Goal: Task Accomplishment & Management: Use online tool/utility

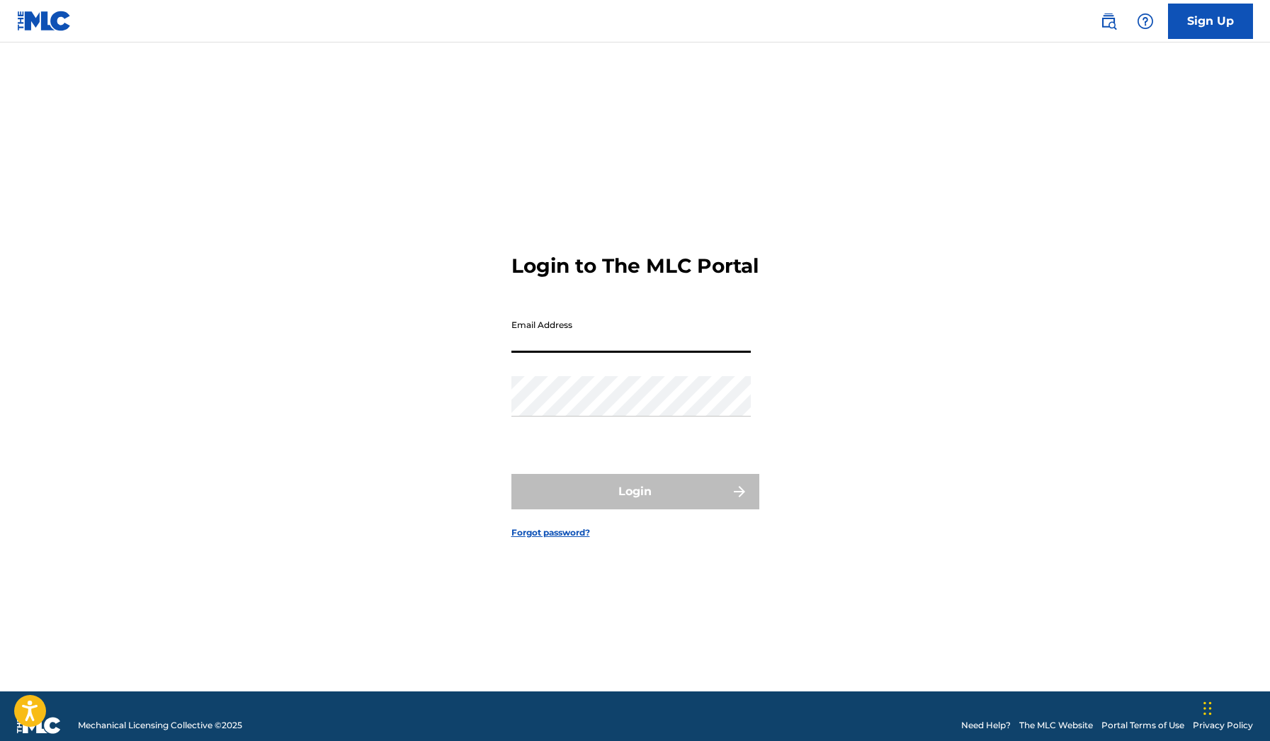
type input "[EMAIL_ADDRESS][DOMAIN_NAME]"
click at [635, 504] on button "Login" at bounding box center [636, 491] width 248 height 35
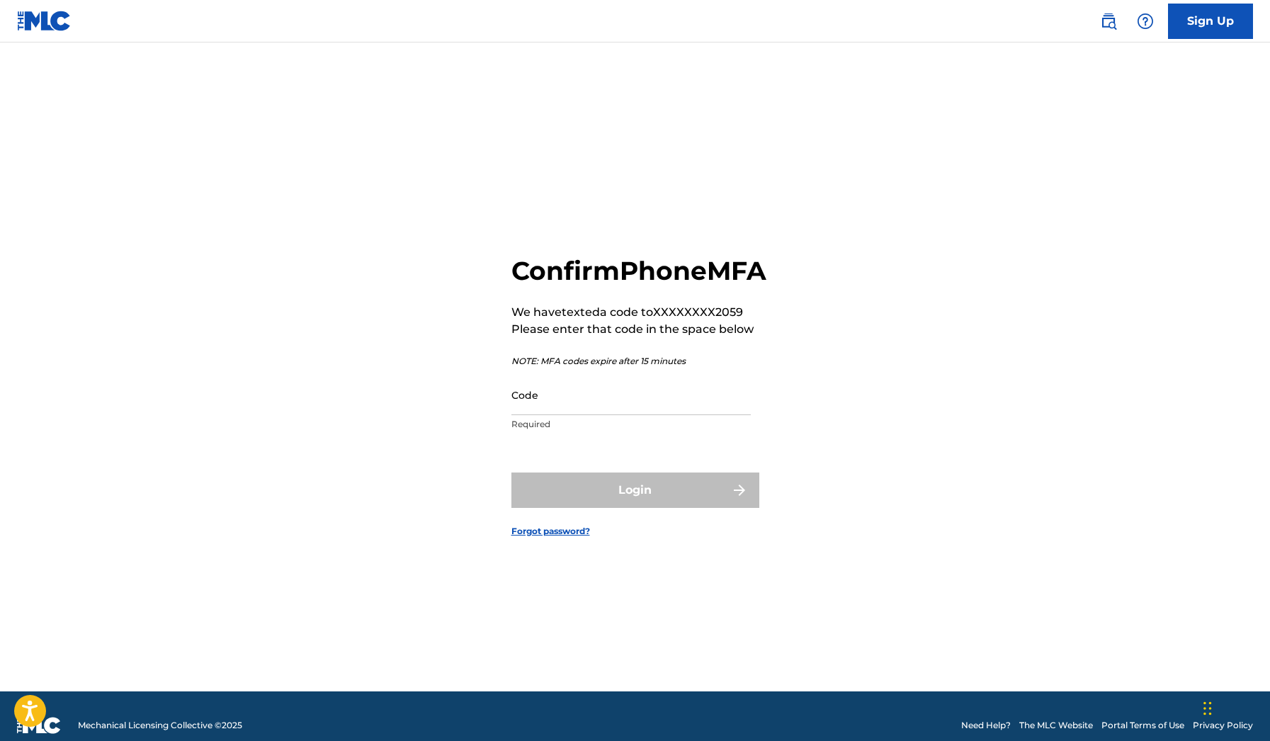
click at [668, 407] on input "Code" at bounding box center [631, 395] width 239 height 40
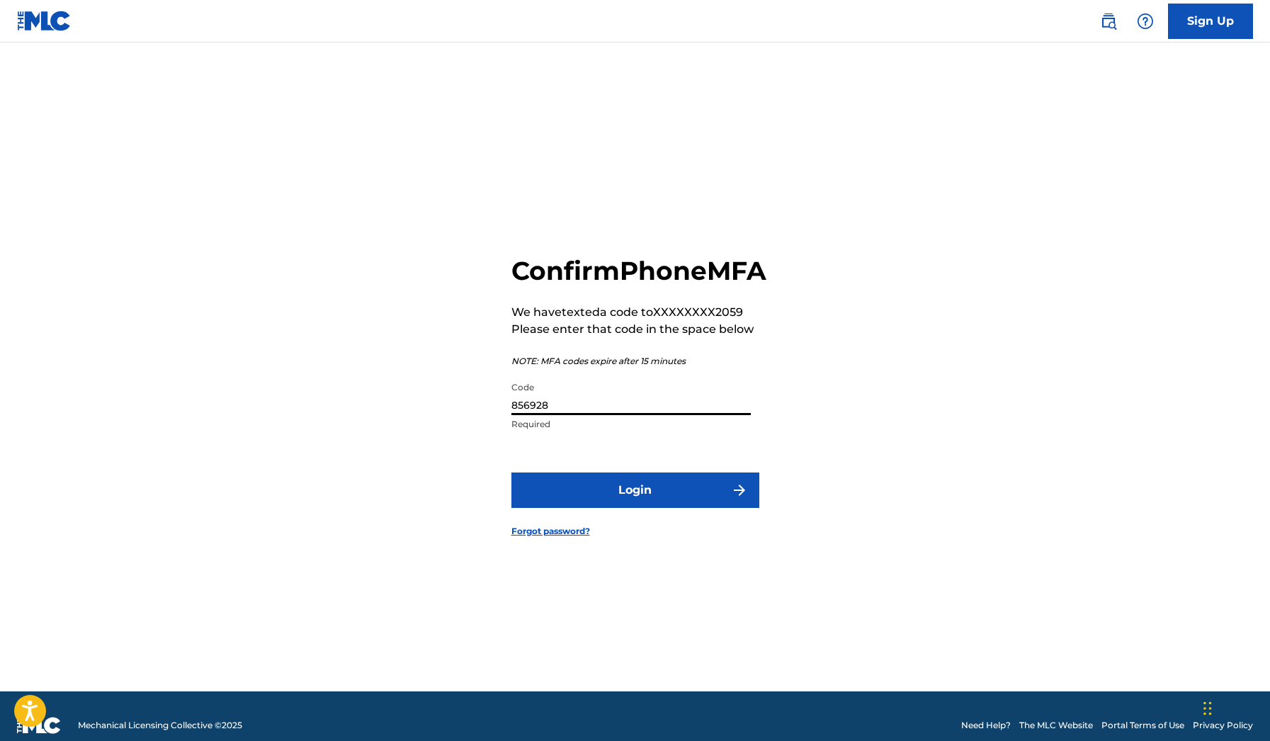
type input "856928"
click at [635, 506] on button "Login" at bounding box center [636, 490] width 248 height 35
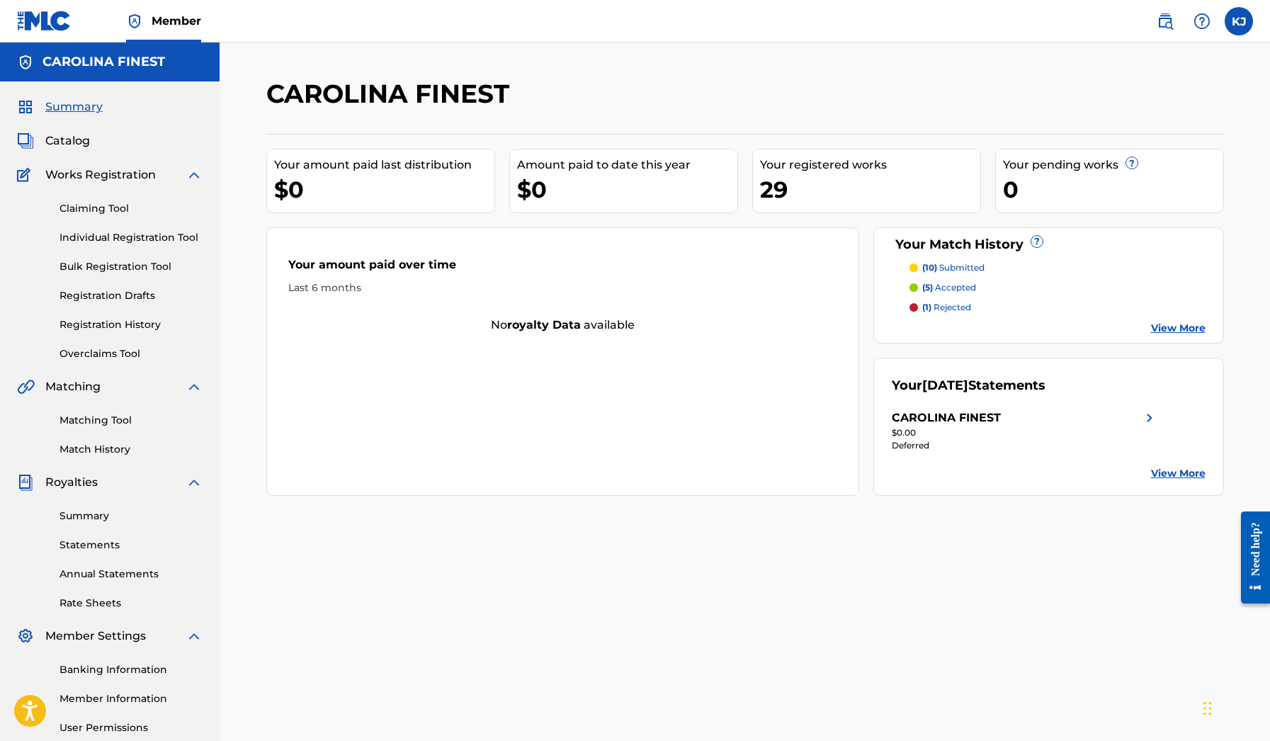
click at [123, 211] on link "Claiming Tool" at bounding box center [131, 208] width 143 height 15
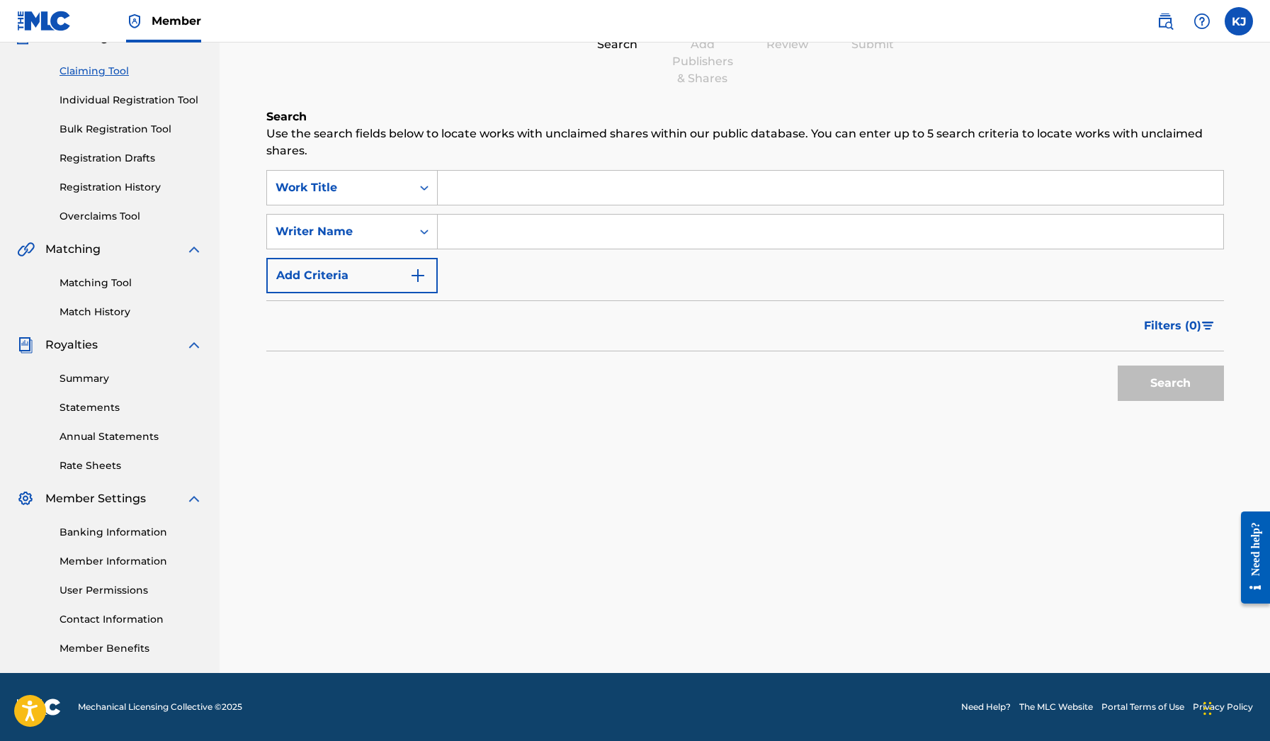
scroll to position [137, 0]
click at [110, 288] on link "Matching Tool" at bounding box center [131, 283] width 143 height 15
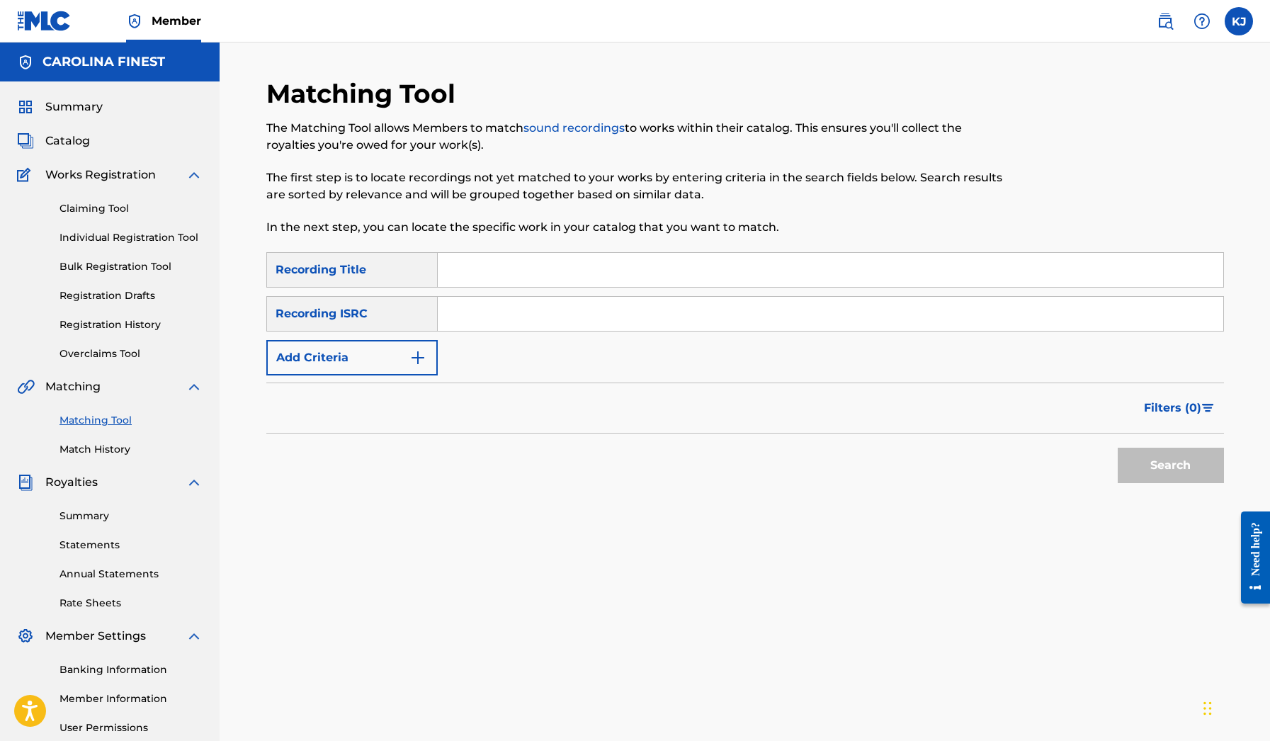
click at [109, 449] on link "Match History" at bounding box center [131, 449] width 143 height 15
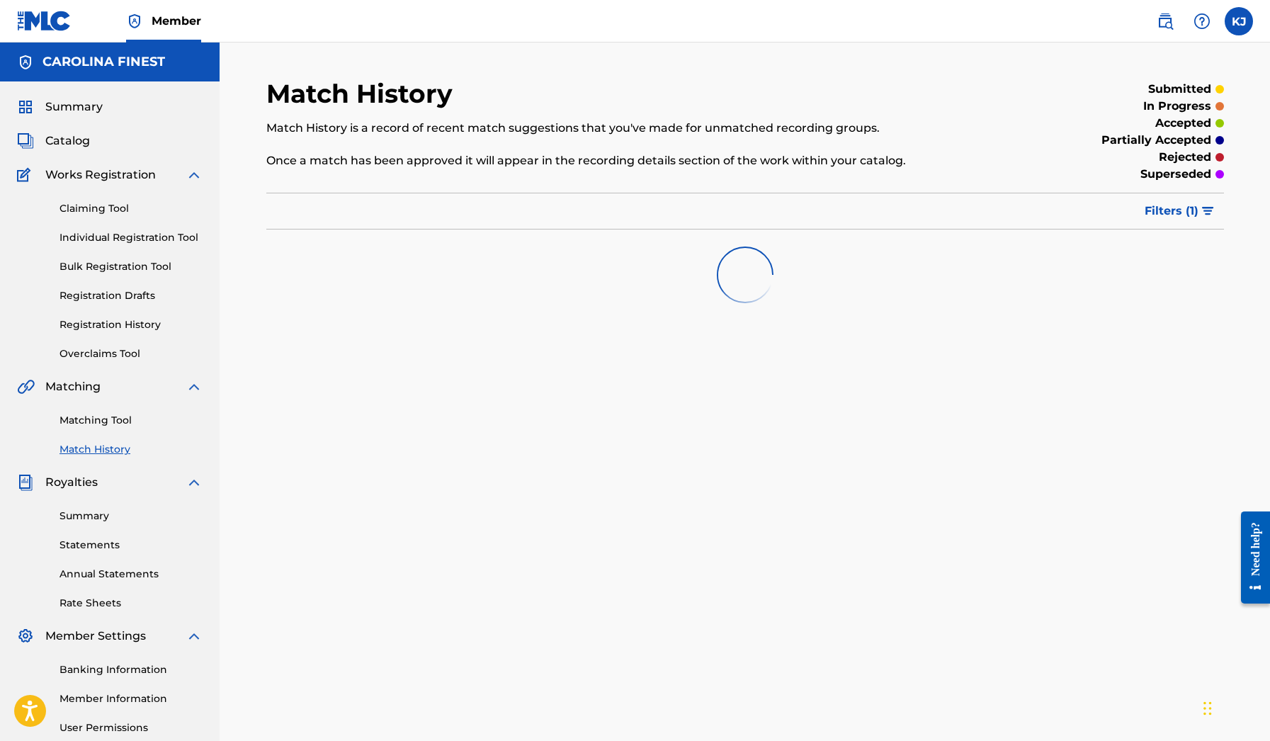
click at [106, 205] on link "Claiming Tool" at bounding box center [131, 208] width 143 height 15
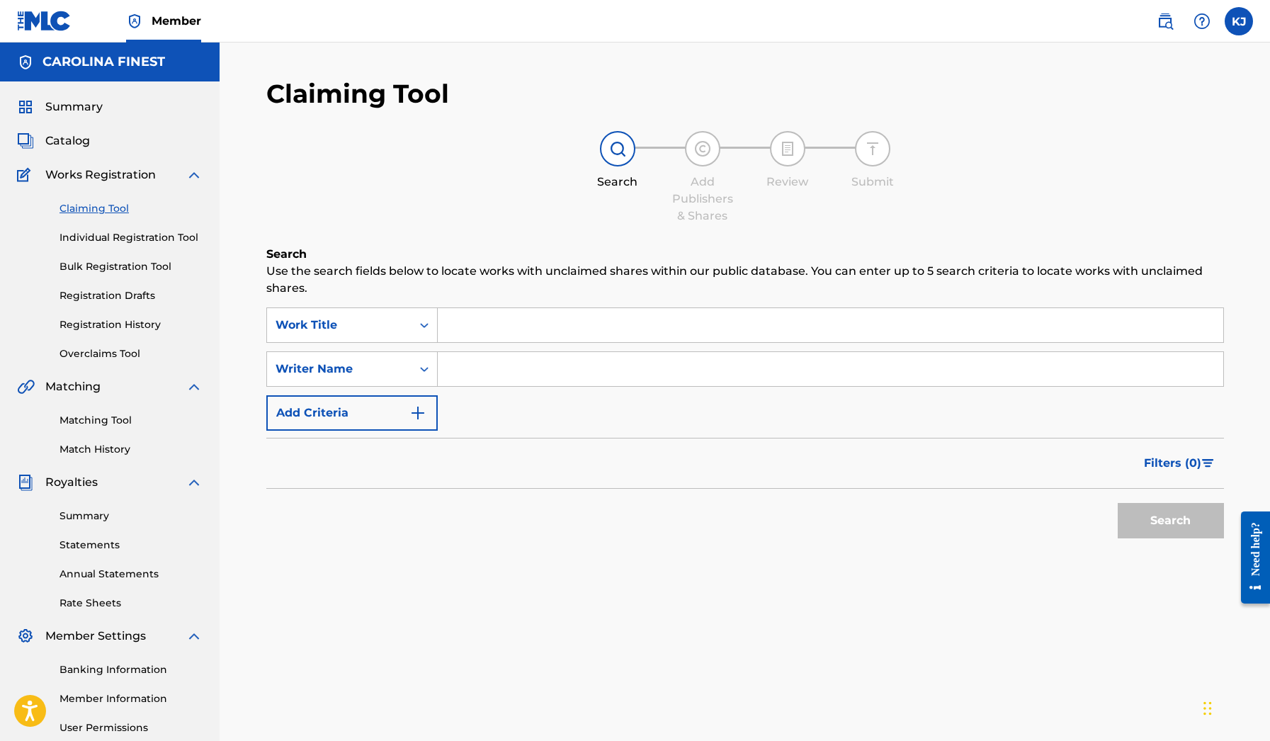
click at [90, 149] on div "Catalog" at bounding box center [110, 141] width 186 height 17
click at [78, 142] on span "Catalog" at bounding box center [67, 141] width 45 height 17
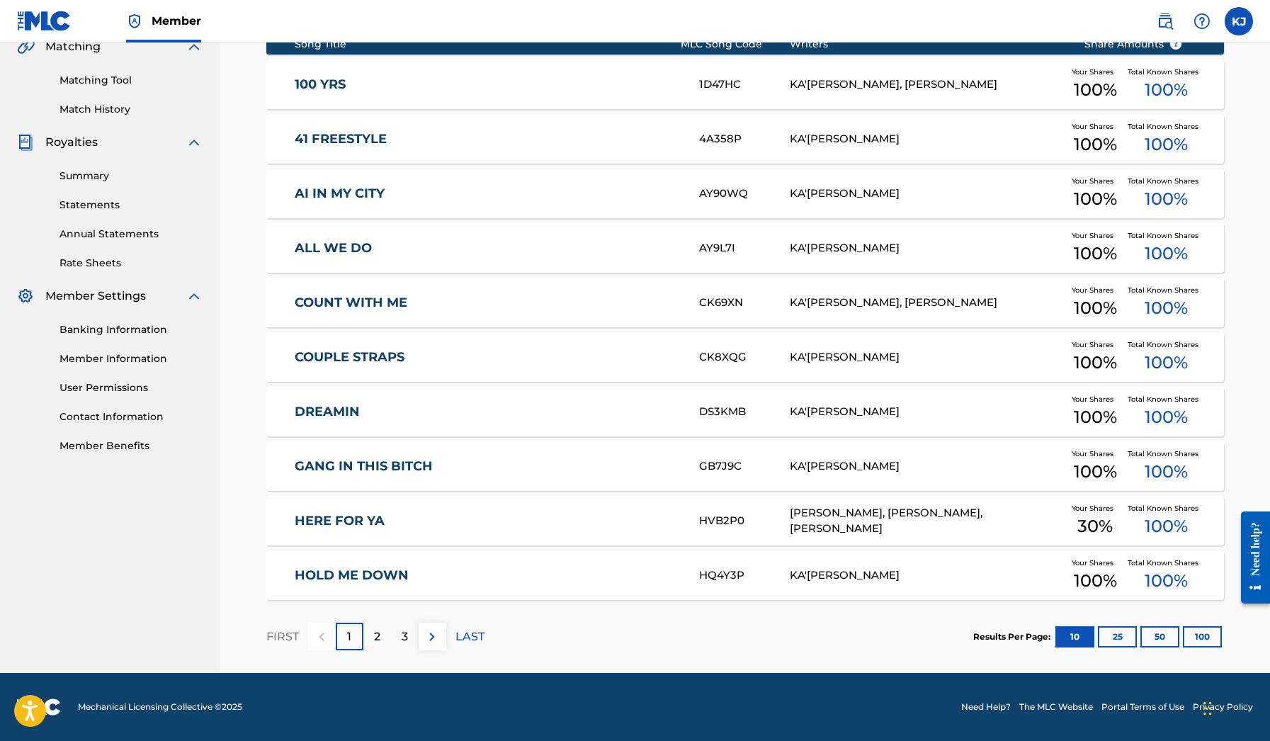
click at [385, 639] on div "2" at bounding box center [377, 637] width 28 height 28
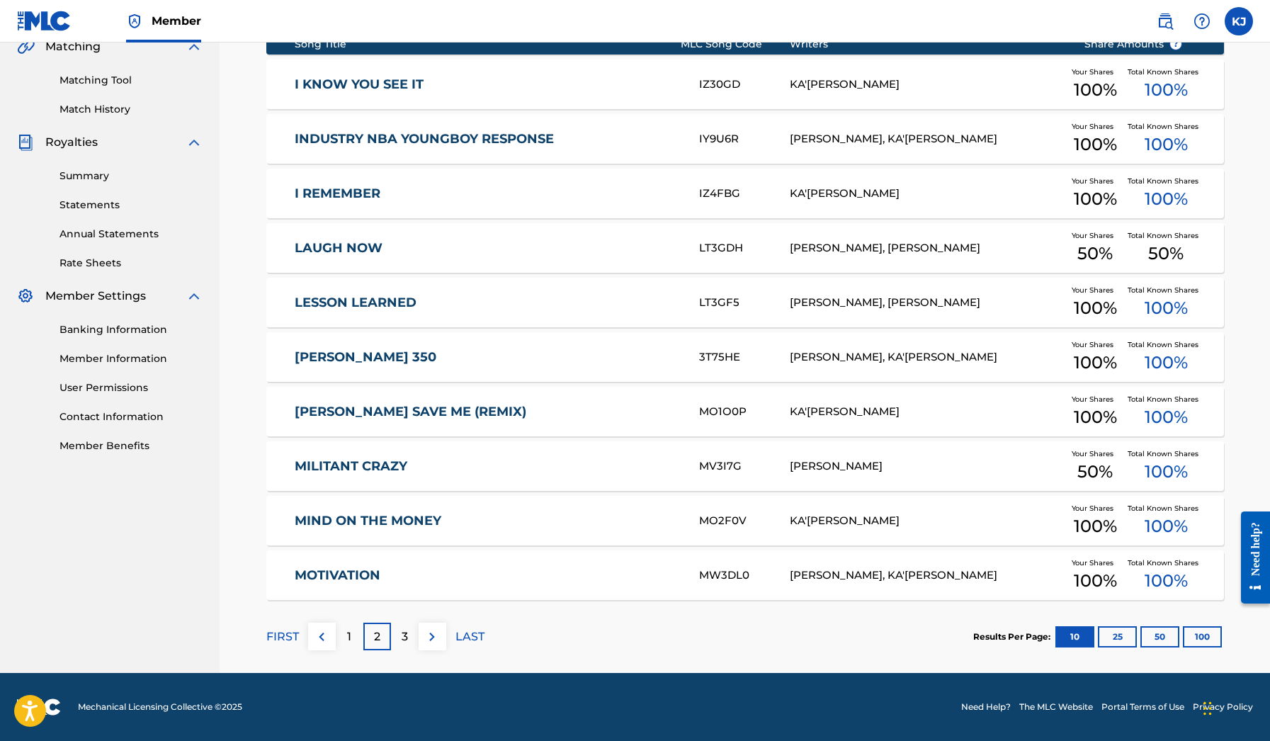
click at [404, 638] on p "3" at bounding box center [405, 637] width 6 height 17
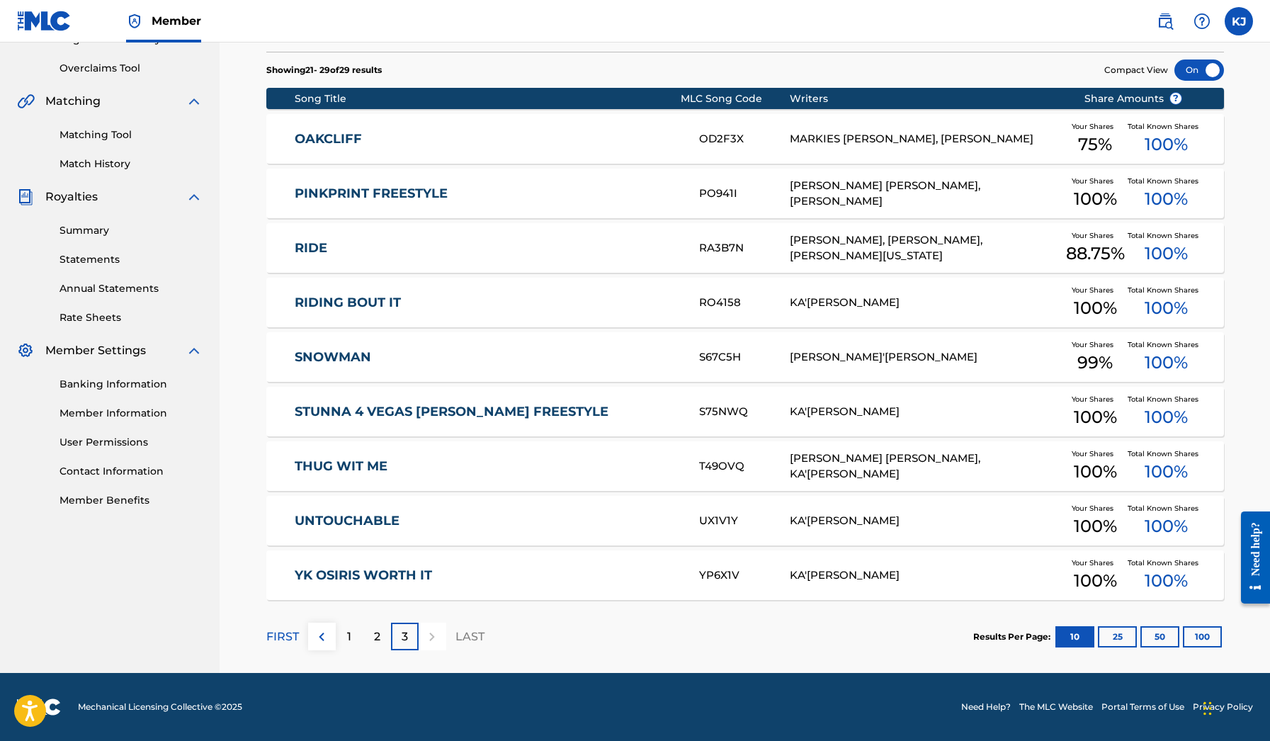
scroll to position [286, 0]
click at [372, 632] on div "2" at bounding box center [377, 637] width 28 height 28
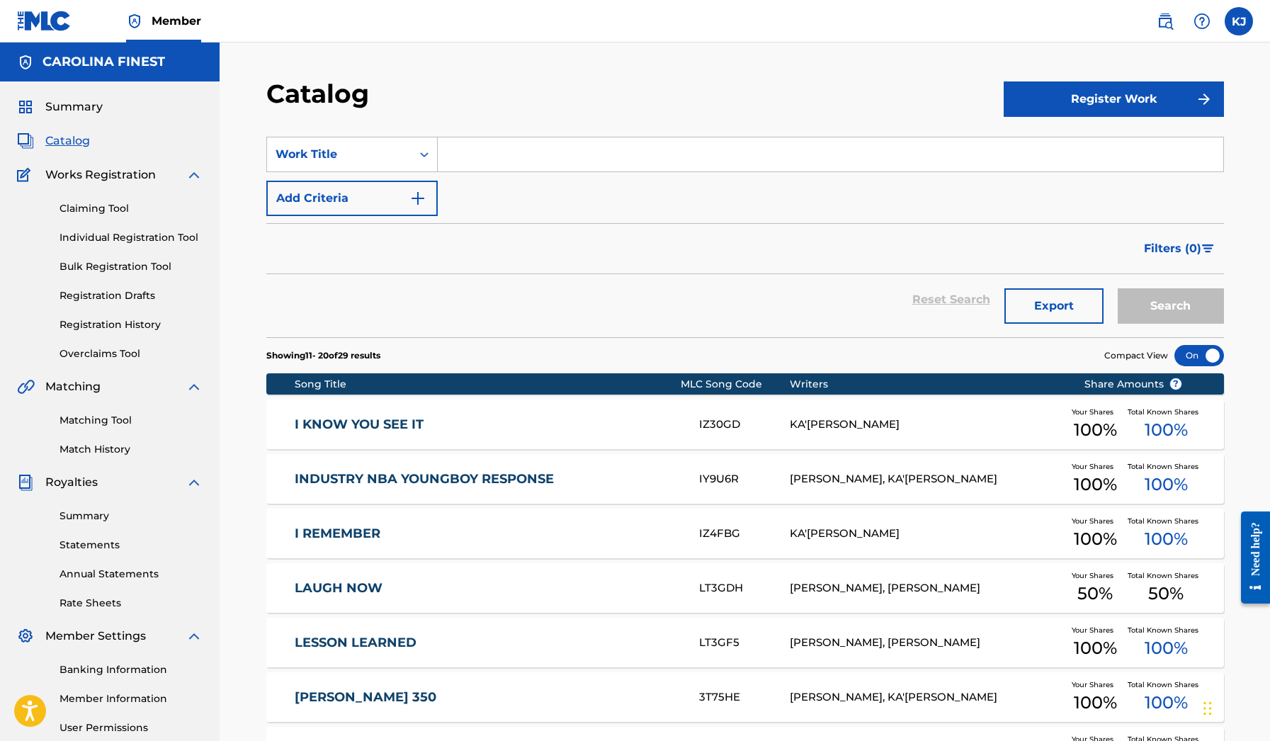
scroll to position [0, 0]
click at [105, 424] on link "Matching Tool" at bounding box center [131, 420] width 143 height 15
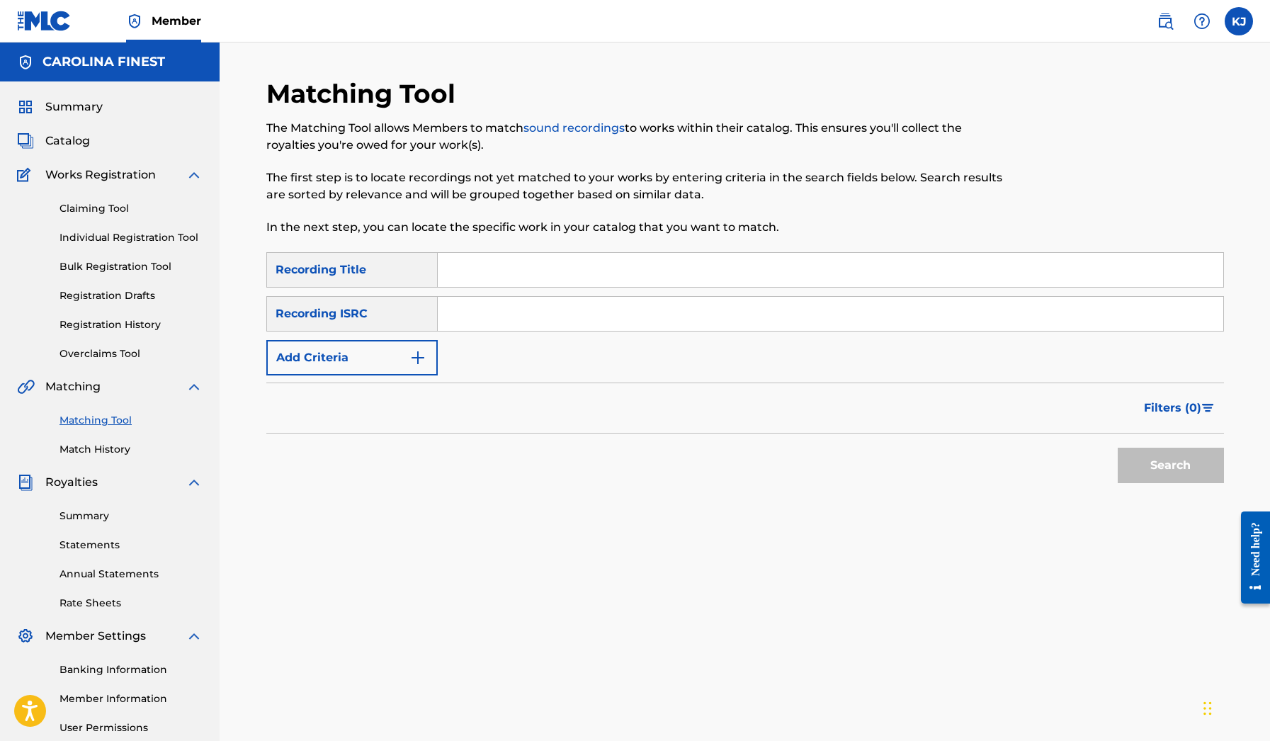
click at [418, 346] on button "Add Criteria" at bounding box center [351, 357] width 171 height 35
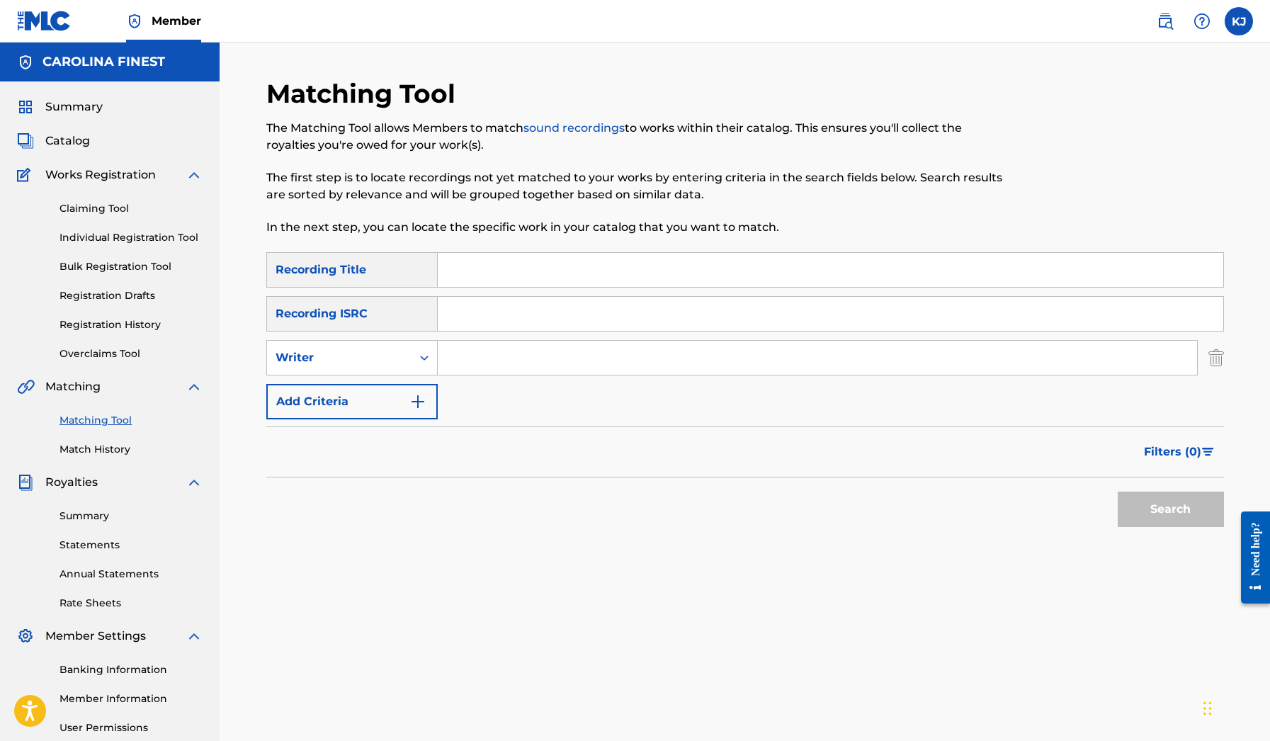
click at [425, 393] on img "Search Form" at bounding box center [418, 401] width 17 height 17
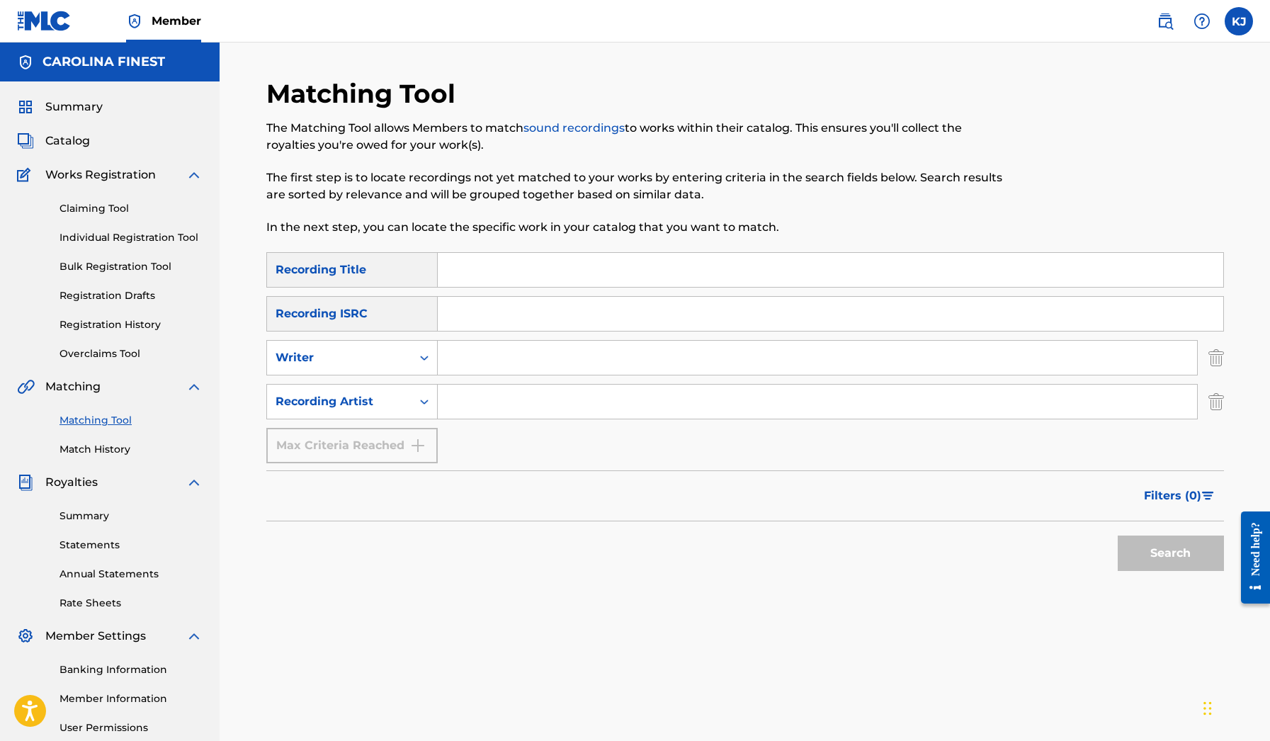
click at [460, 398] on input "Search Form" at bounding box center [818, 402] width 760 height 34
type input "[PERSON_NAME]"
click at [463, 257] on input "Search Form" at bounding box center [831, 270] width 786 height 34
type input "350"
click at [1191, 565] on button "Search" at bounding box center [1171, 553] width 106 height 35
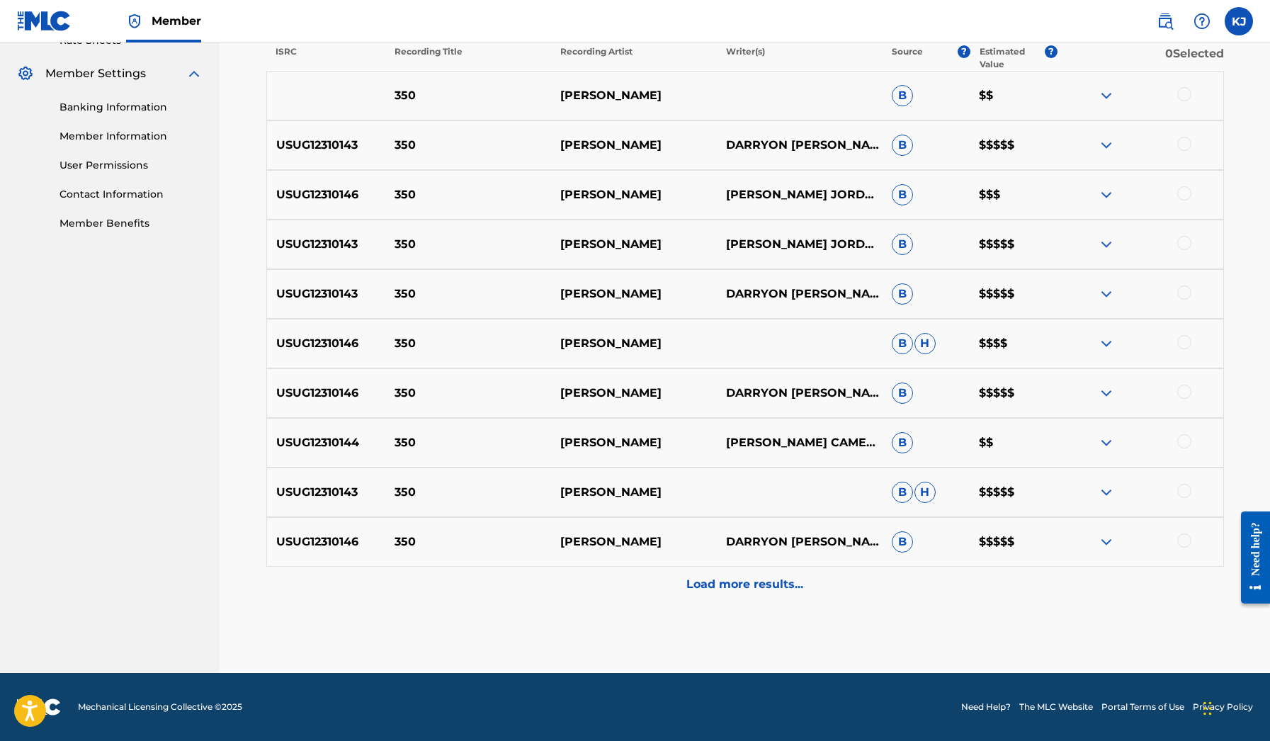
scroll to position [563, 0]
click at [831, 598] on div "Load more results..." at bounding box center [745, 584] width 958 height 35
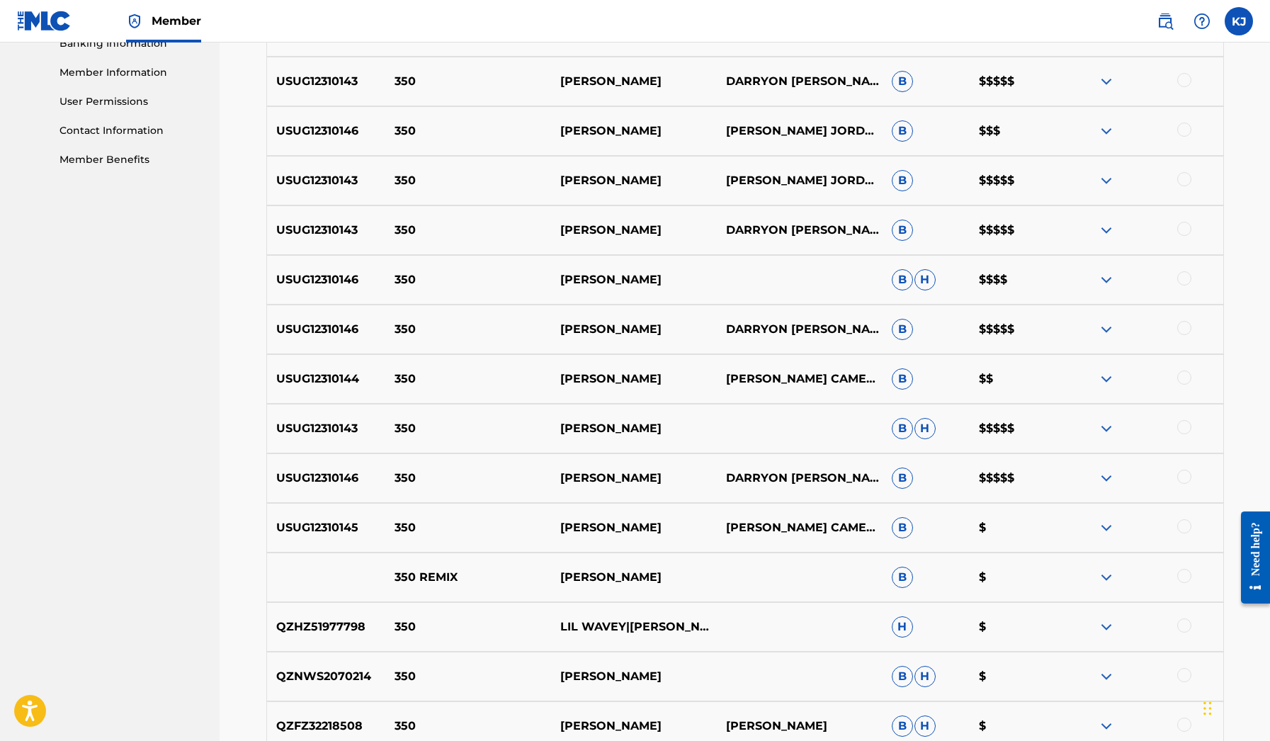
scroll to position [614, 0]
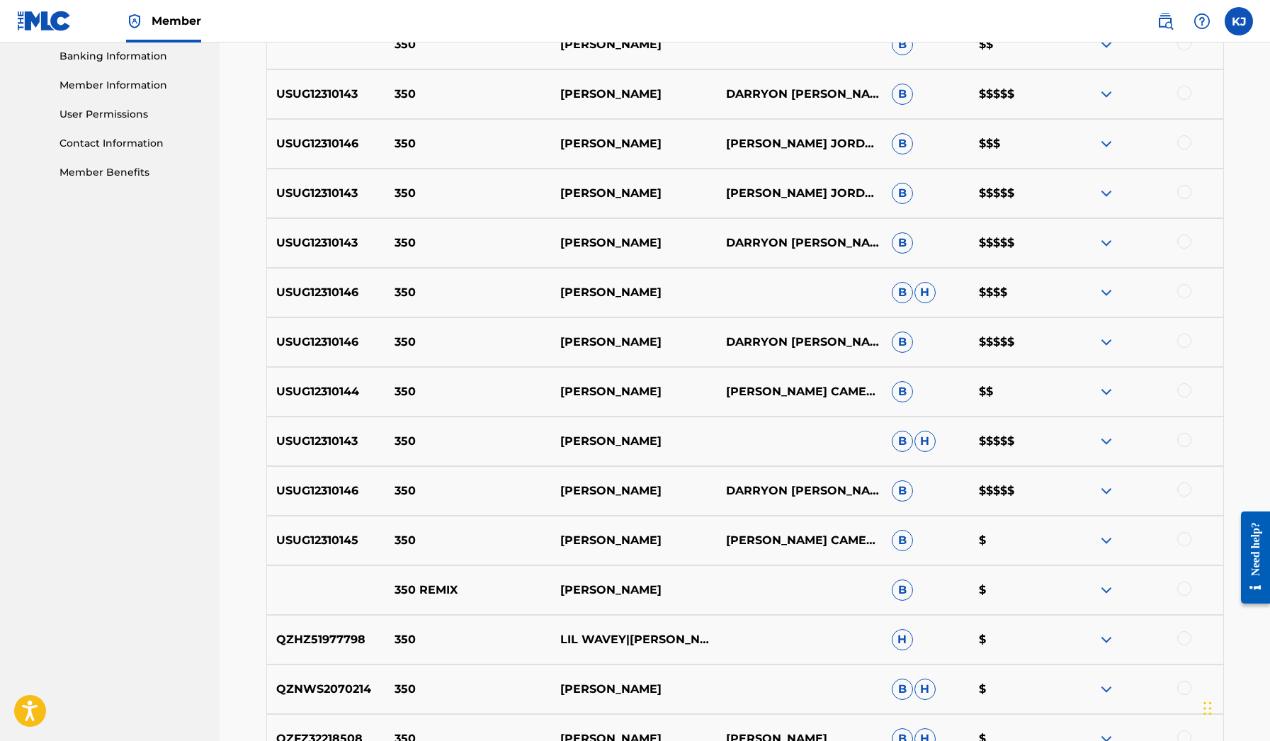
click at [1190, 543] on div at bounding box center [1185, 539] width 14 height 14
click at [1180, 500] on div "USUG12310146 350 [PERSON_NAME] DARRYON [PERSON_NAME], [PERSON_NAME], [PERSON_NA…" at bounding box center [745, 491] width 958 height 50
click at [1109, 538] on img at bounding box center [1106, 540] width 17 height 17
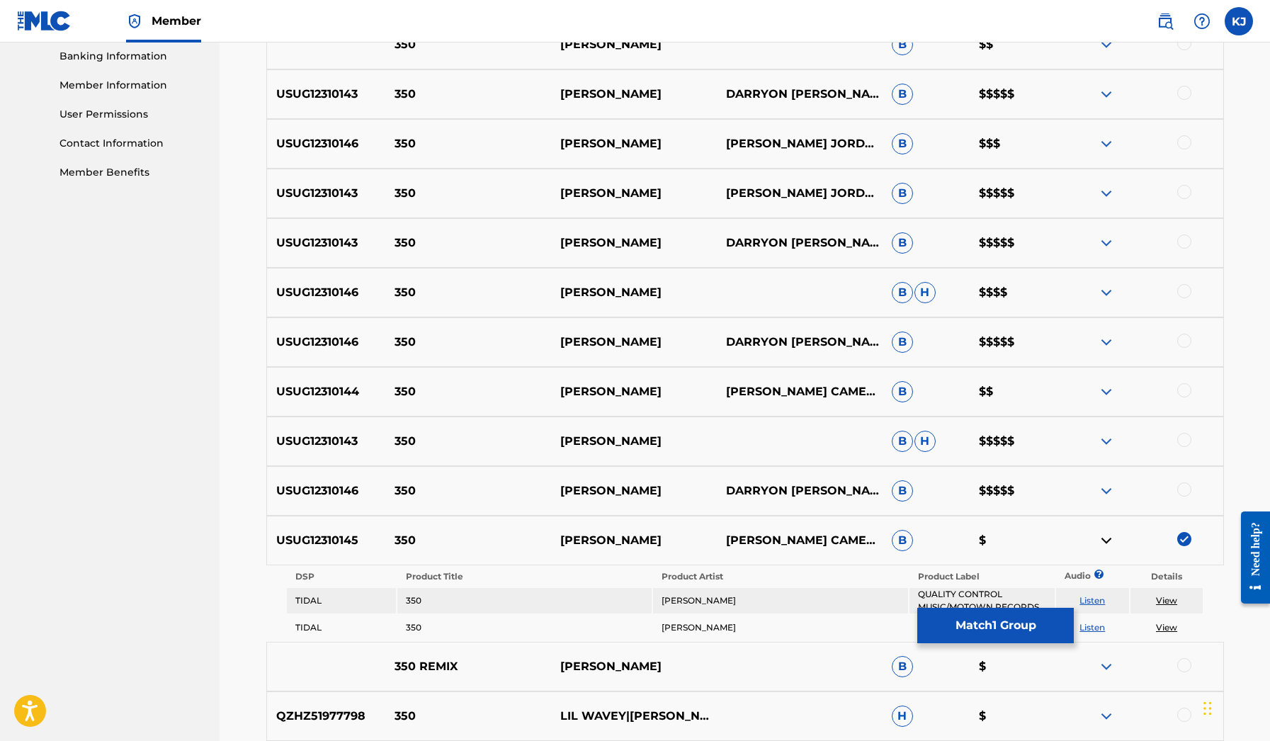
click at [1105, 496] on img at bounding box center [1106, 491] width 17 height 17
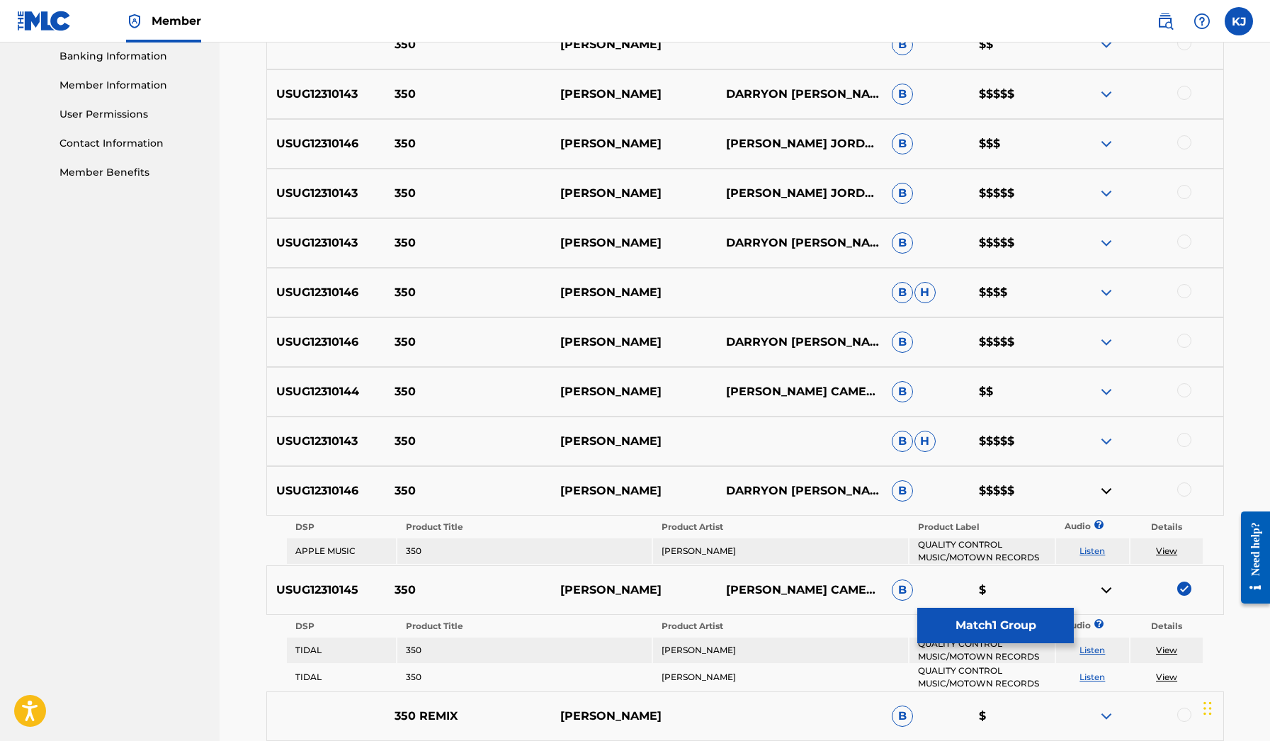
click at [1183, 493] on div at bounding box center [1185, 490] width 14 height 14
click at [1184, 441] on div at bounding box center [1185, 440] width 14 height 14
click at [1183, 391] on div at bounding box center [1185, 390] width 14 height 14
click at [1185, 336] on div at bounding box center [1185, 341] width 14 height 14
click at [1185, 289] on div at bounding box center [1185, 291] width 14 height 14
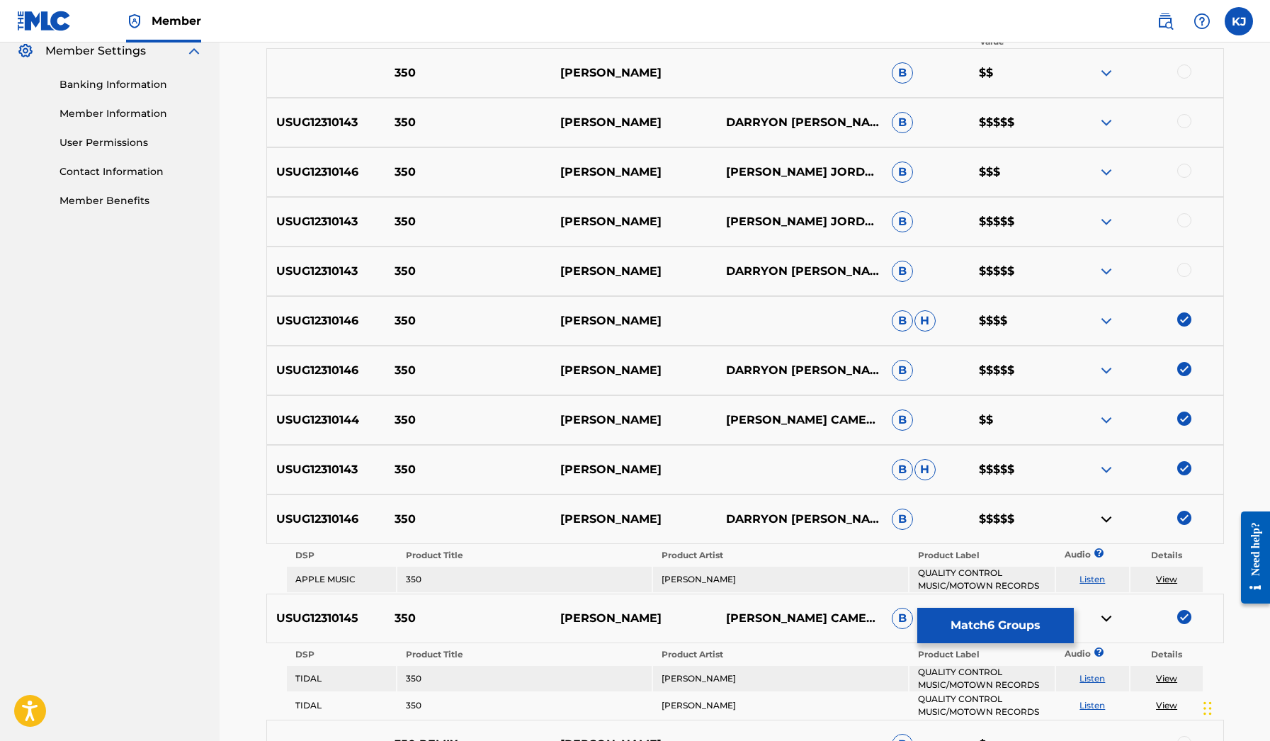
scroll to position [582, 0]
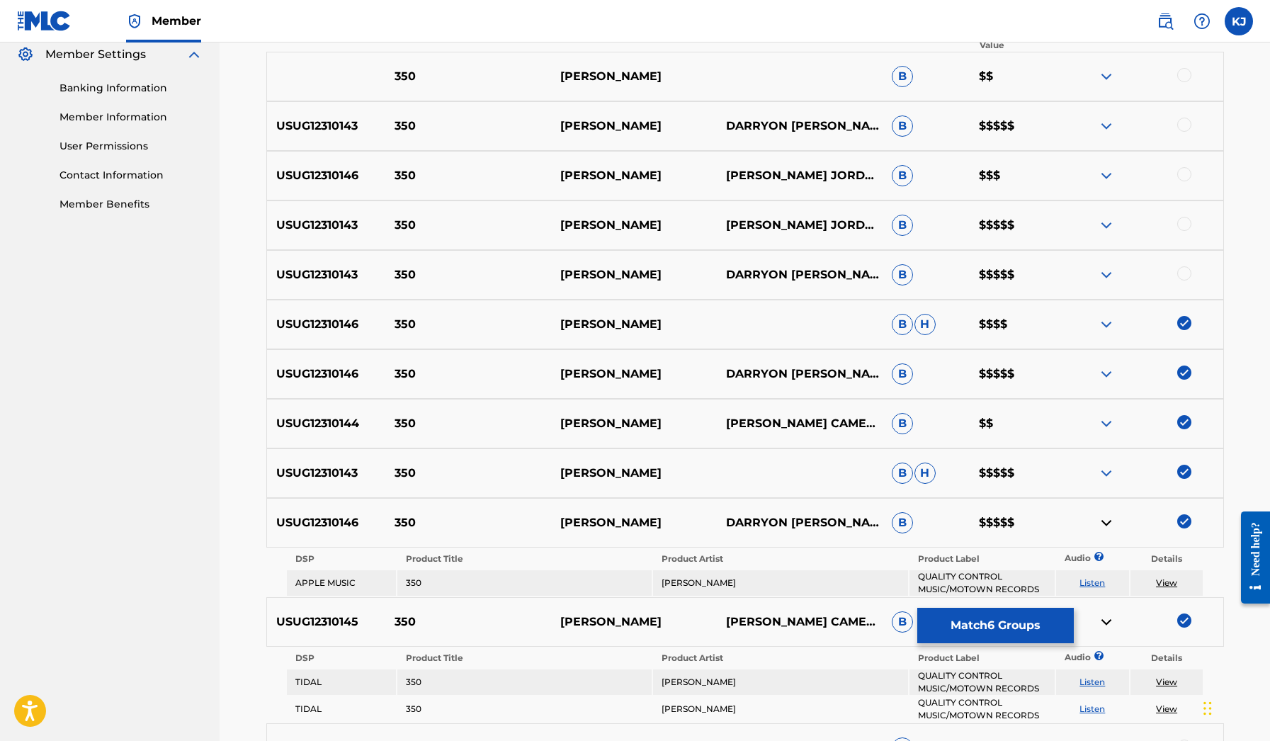
click at [1188, 284] on div "USUG12310143 350 [PERSON_NAME] DARRYON [PERSON_NAME], [PERSON_NAME], [PERSON_NA…" at bounding box center [745, 275] width 958 height 50
click at [1187, 280] on div at bounding box center [1185, 273] width 14 height 14
click at [1178, 223] on div at bounding box center [1185, 224] width 14 height 14
click at [1180, 179] on div at bounding box center [1185, 174] width 14 height 14
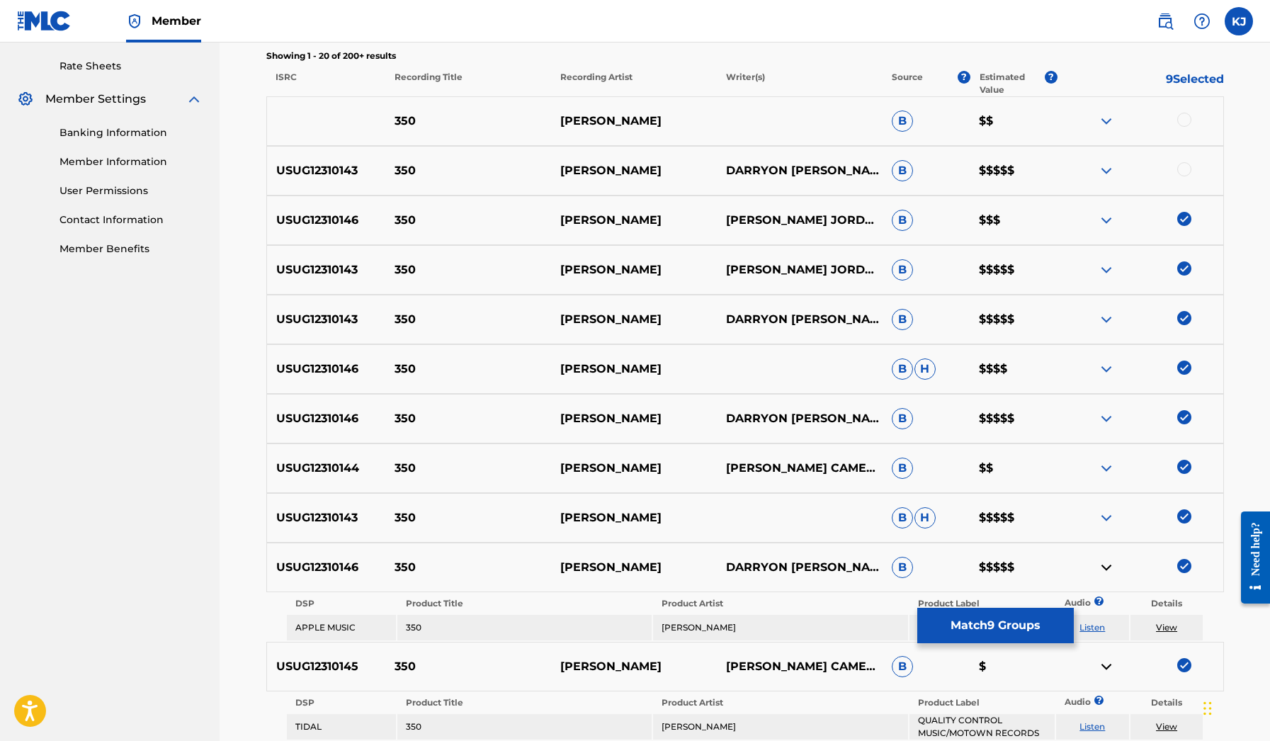
scroll to position [530, 0]
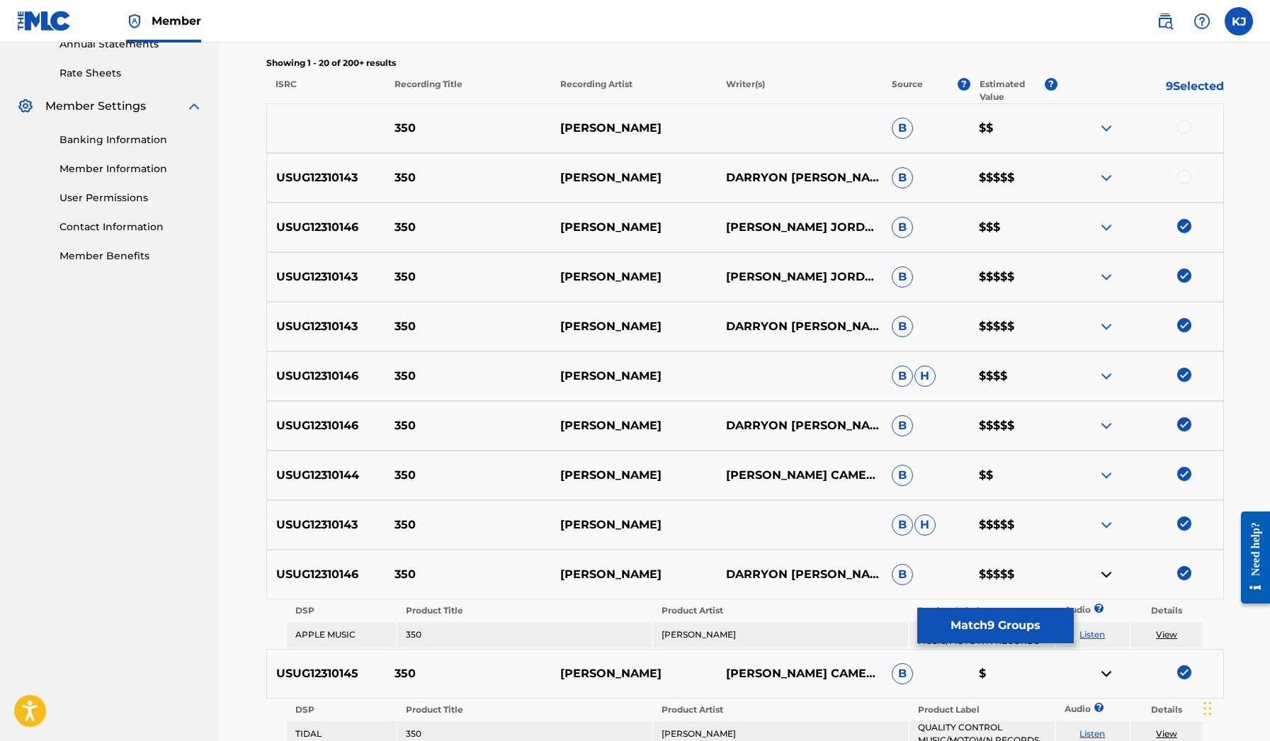
click at [1188, 169] on div "USUG12310143 350 [PERSON_NAME] [PERSON_NAME] [PERSON_NAME], [PERSON_NAME], [PER…" at bounding box center [745, 178] width 958 height 50
click at [1190, 179] on div at bounding box center [1185, 176] width 14 height 14
click at [1181, 135] on div at bounding box center [1141, 128] width 166 height 17
click at [1182, 124] on div at bounding box center [1185, 127] width 14 height 14
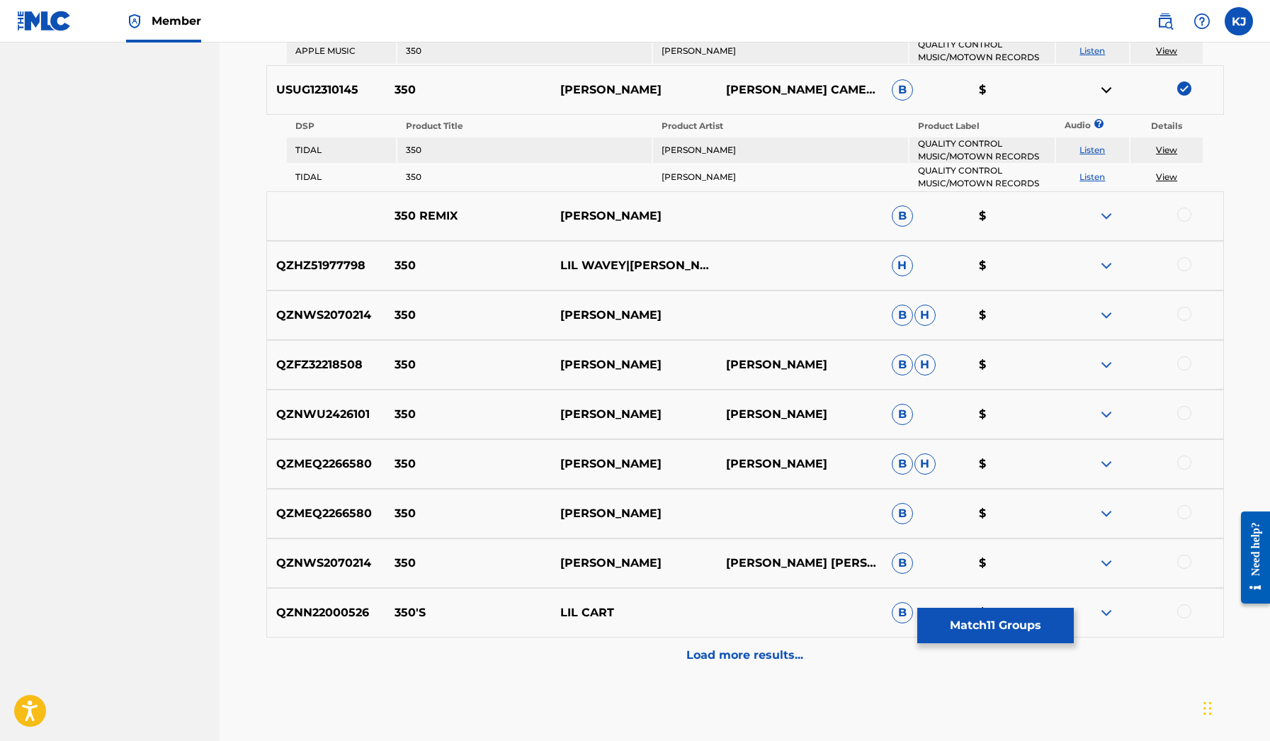
scroll to position [1115, 0]
click at [962, 636] on button "Match 11 Groups" at bounding box center [996, 625] width 157 height 35
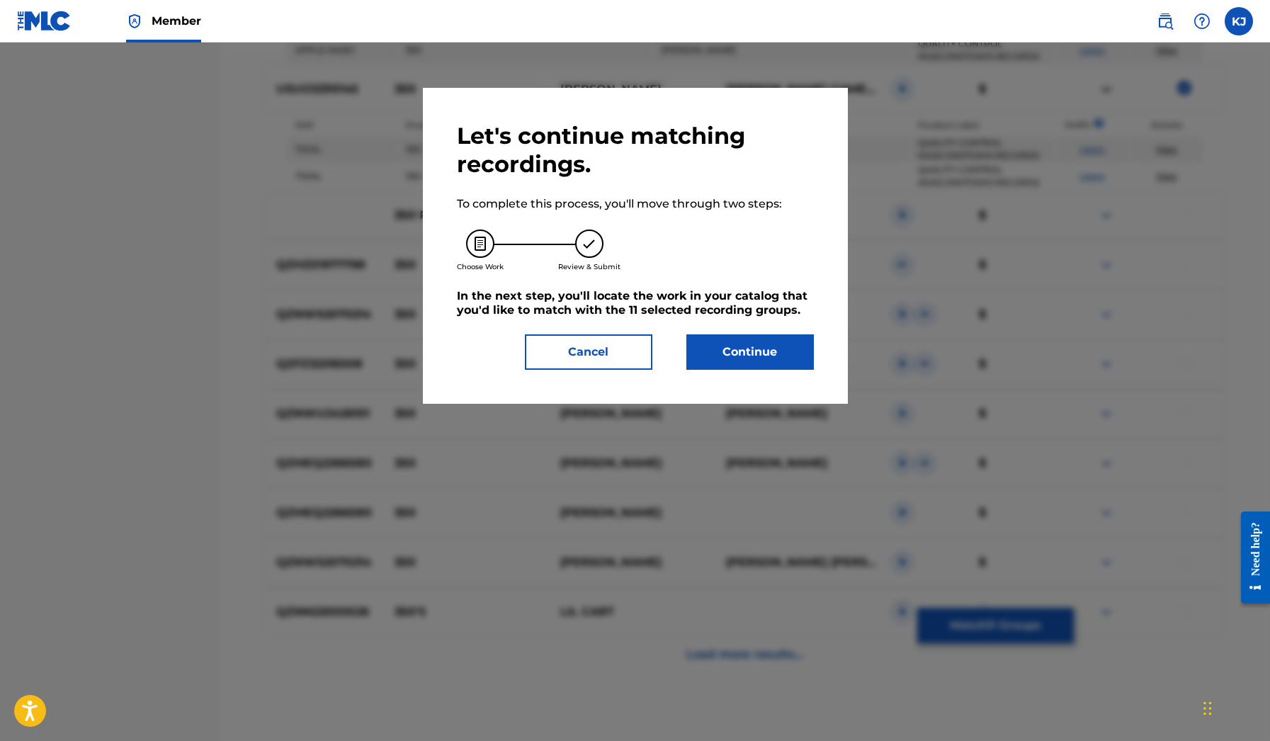
click at [789, 354] on button "Continue" at bounding box center [751, 351] width 128 height 35
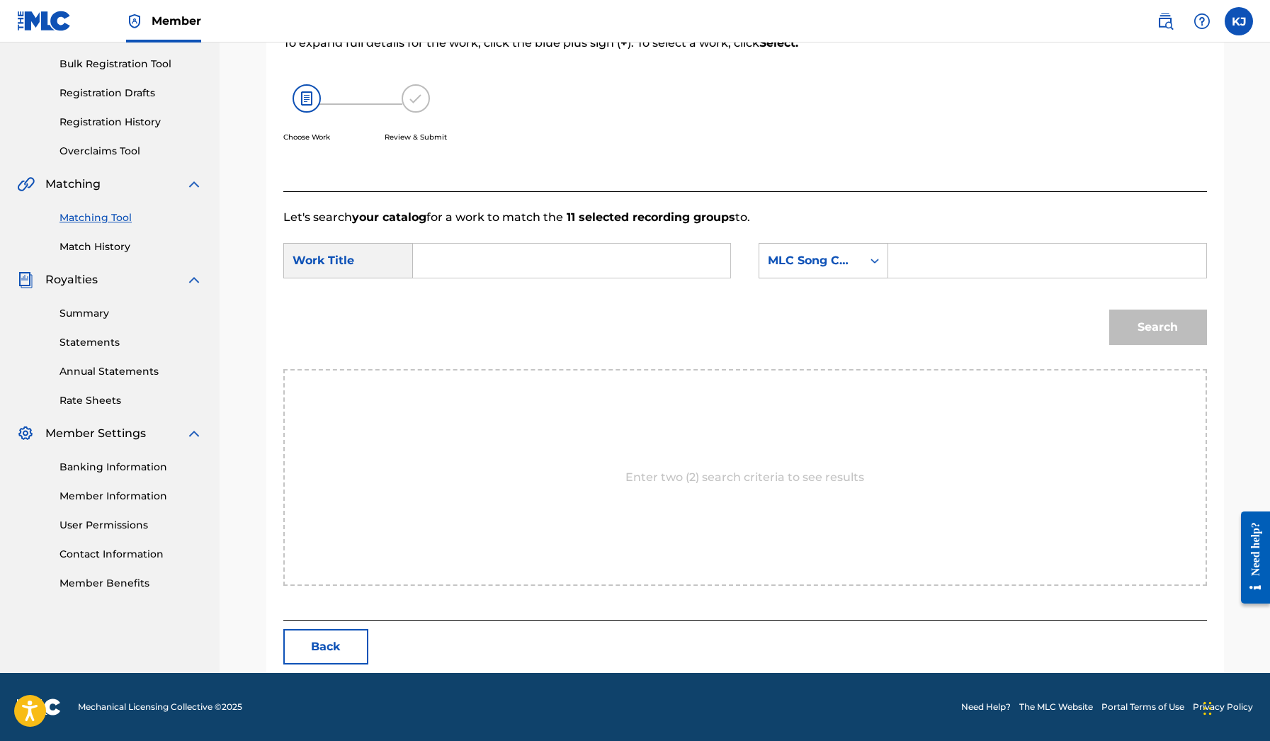
scroll to position [137, 0]
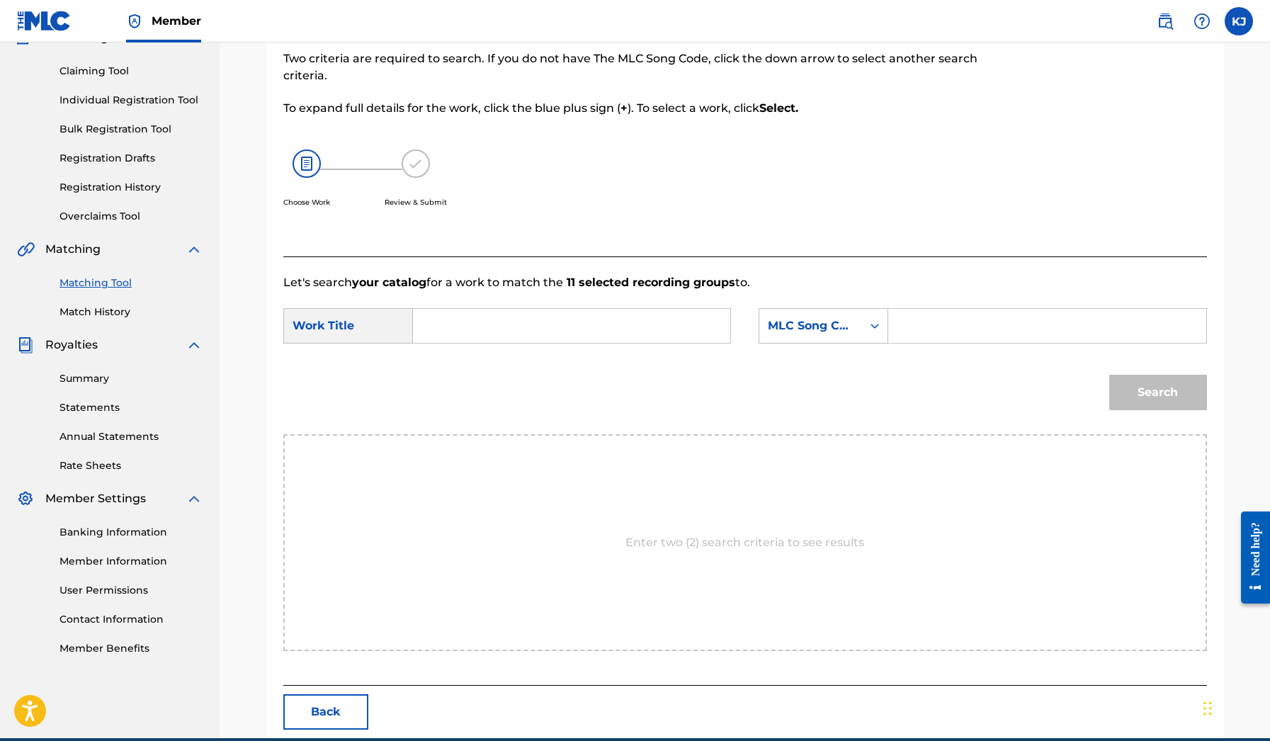
click at [610, 330] on input "Search Form" at bounding box center [571, 326] width 293 height 34
type input "350"
click at [870, 328] on icon "Search Form" at bounding box center [875, 326] width 14 height 14
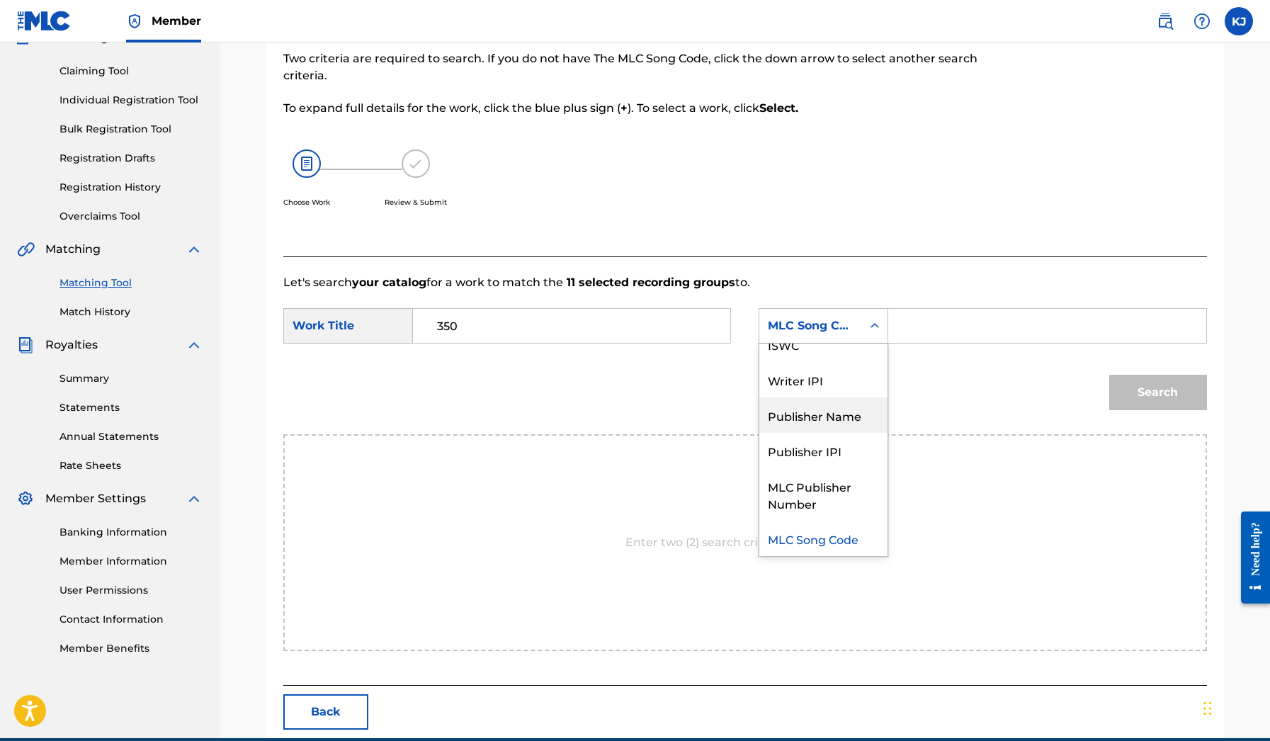
scroll to position [0, 0]
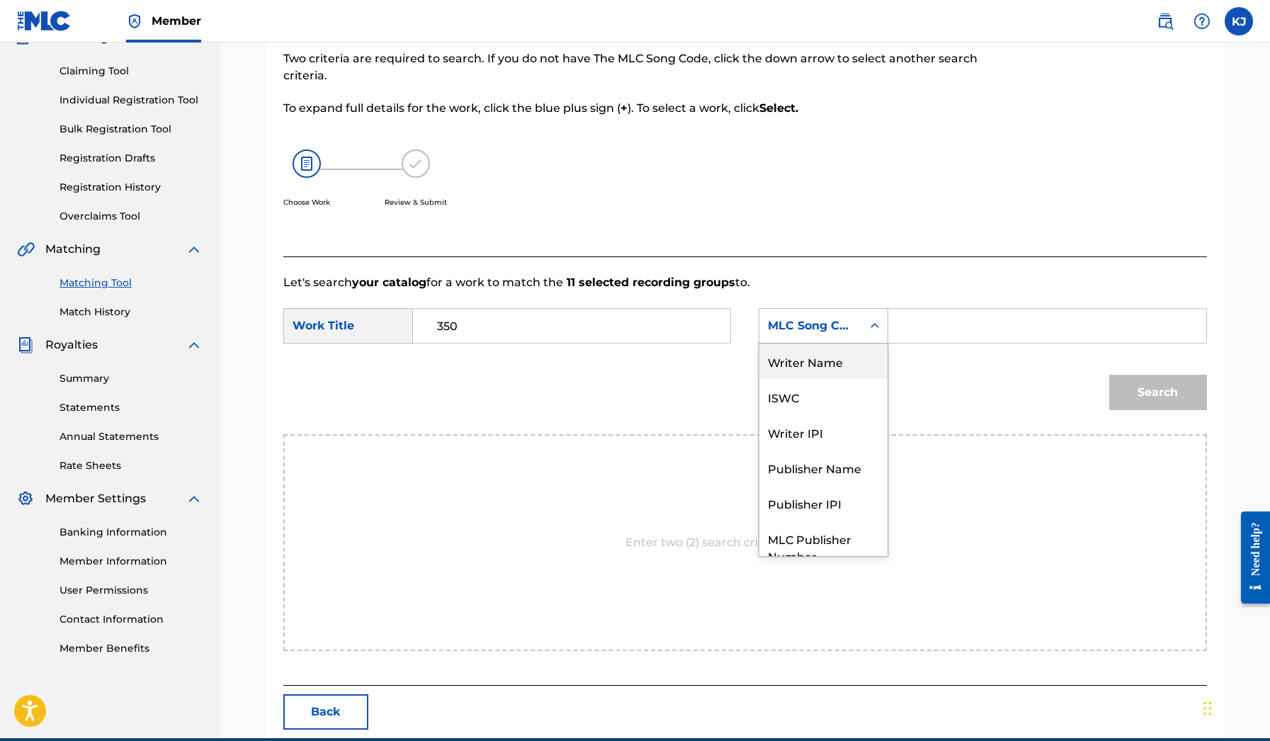
click at [835, 374] on div "Writer Name" at bounding box center [824, 361] width 128 height 35
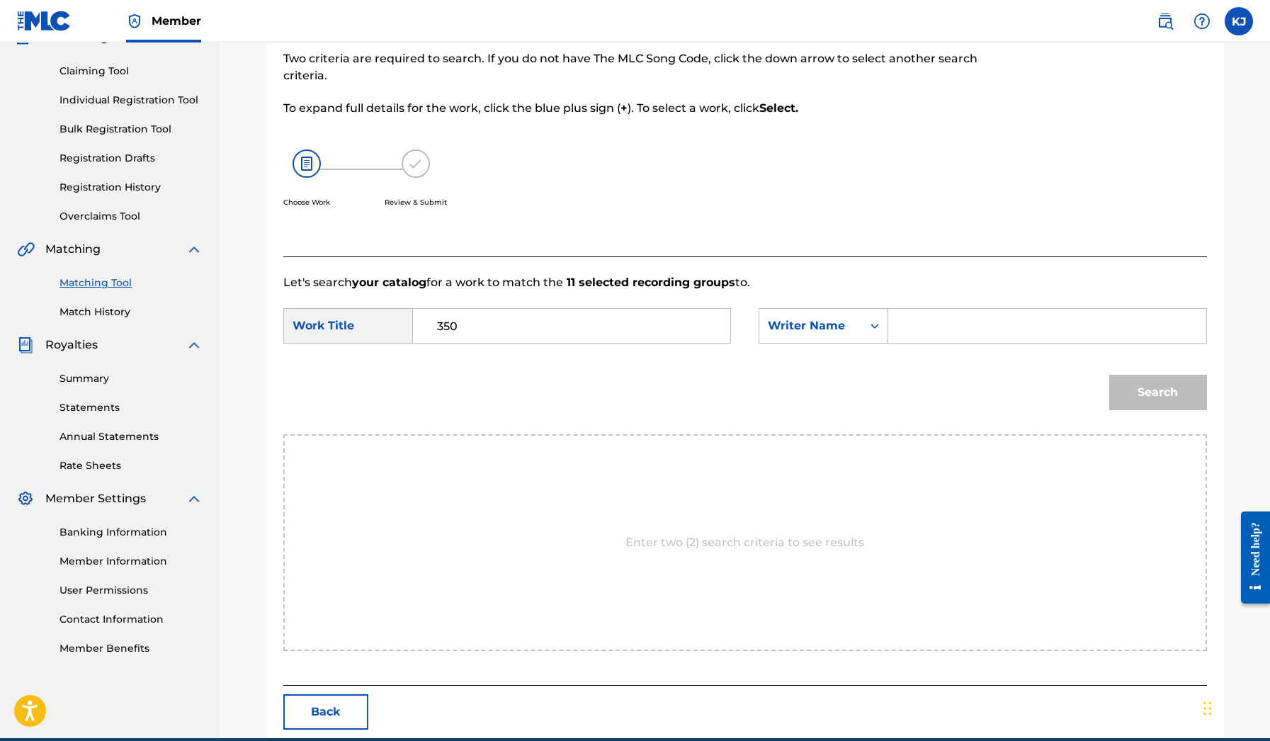
click at [907, 339] on input "Search Form" at bounding box center [1047, 326] width 293 height 34
type input "[PERSON_NAME]"
click at [1158, 393] on button "Search" at bounding box center [1159, 392] width 98 height 35
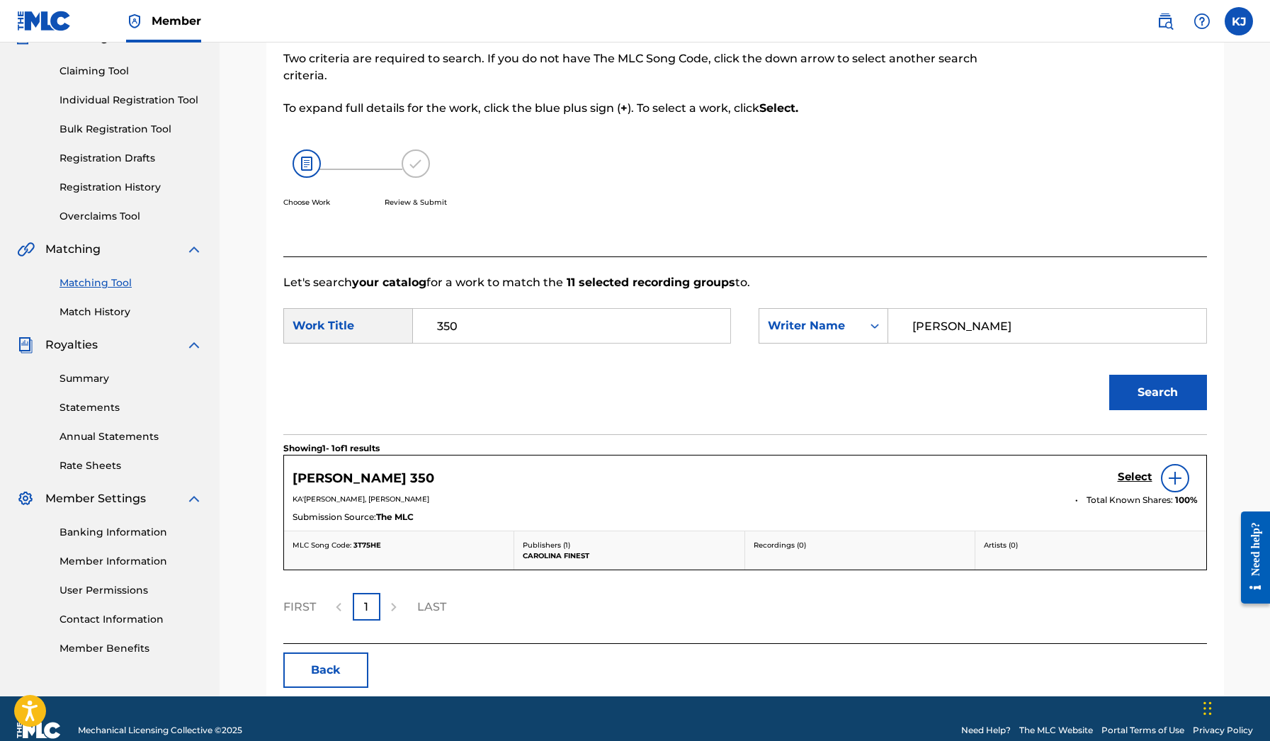
click at [1172, 480] on img at bounding box center [1175, 478] width 17 height 17
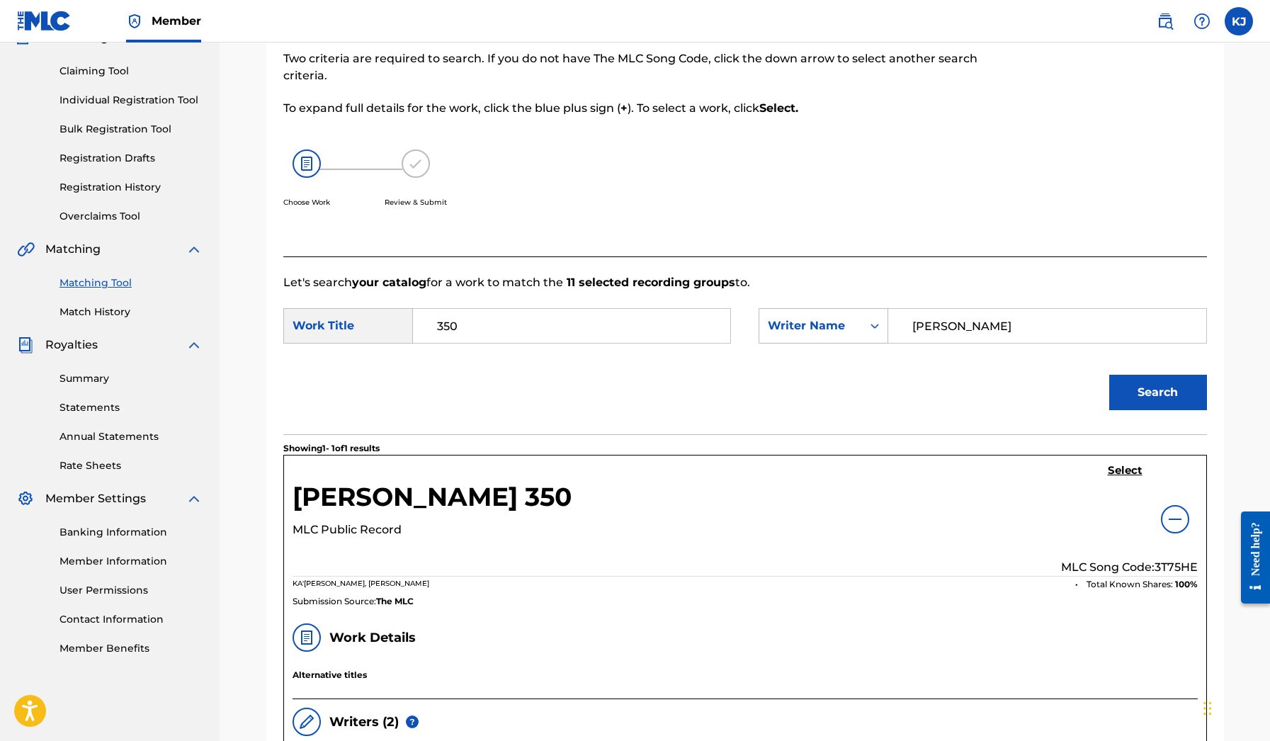
click at [1165, 526] on div at bounding box center [1175, 519] width 28 height 28
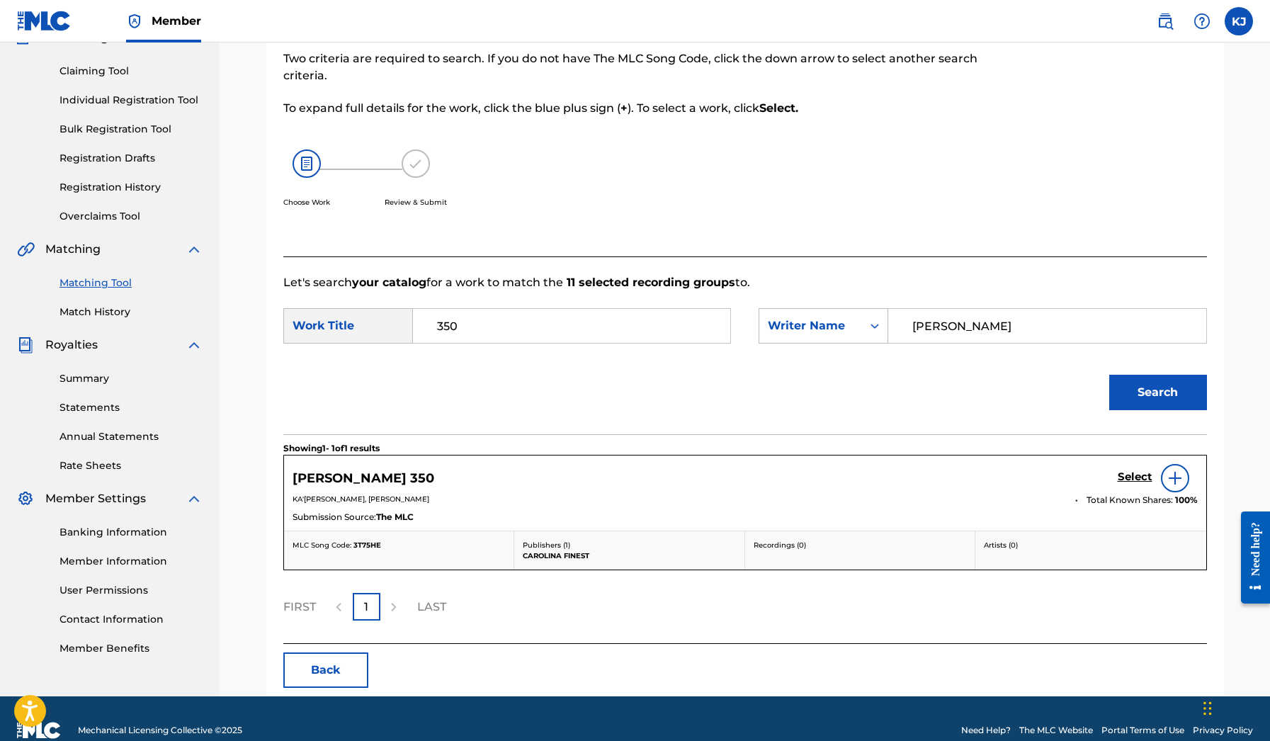
click at [1139, 483] on h5 "Select" at bounding box center [1135, 476] width 35 height 13
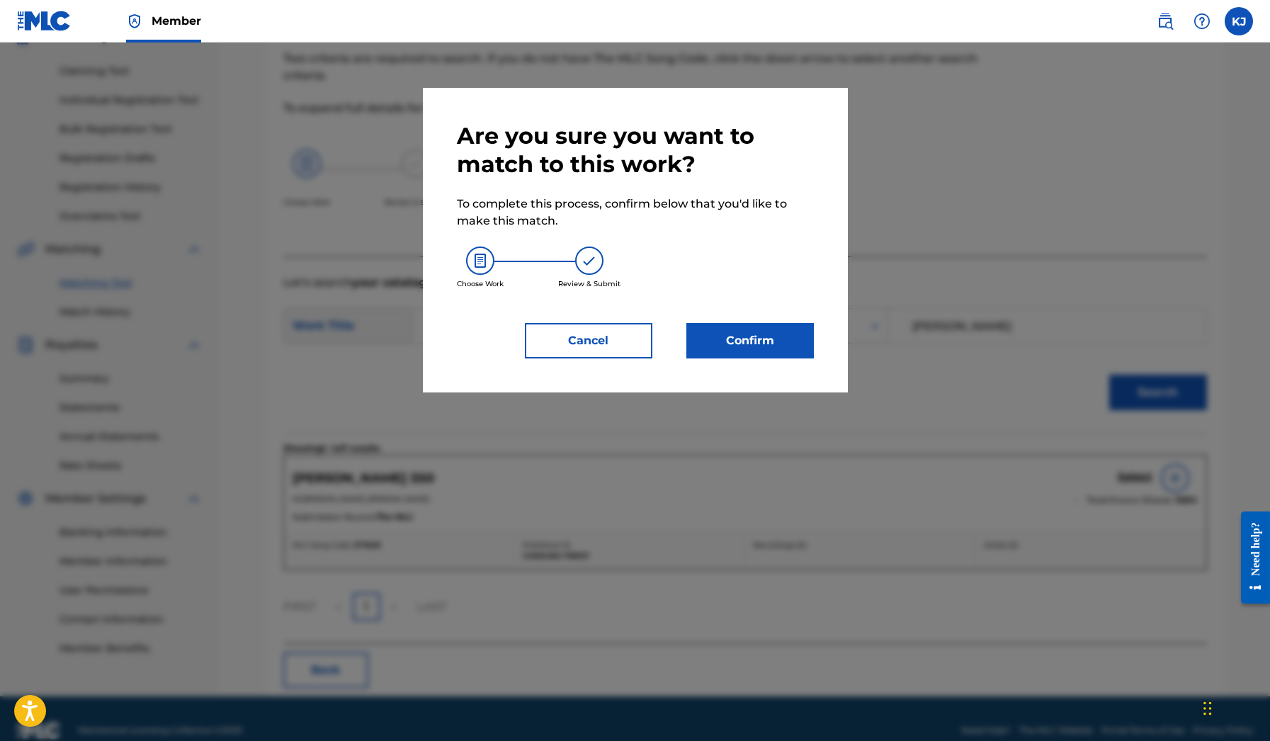
click at [749, 349] on button "Confirm" at bounding box center [751, 340] width 128 height 35
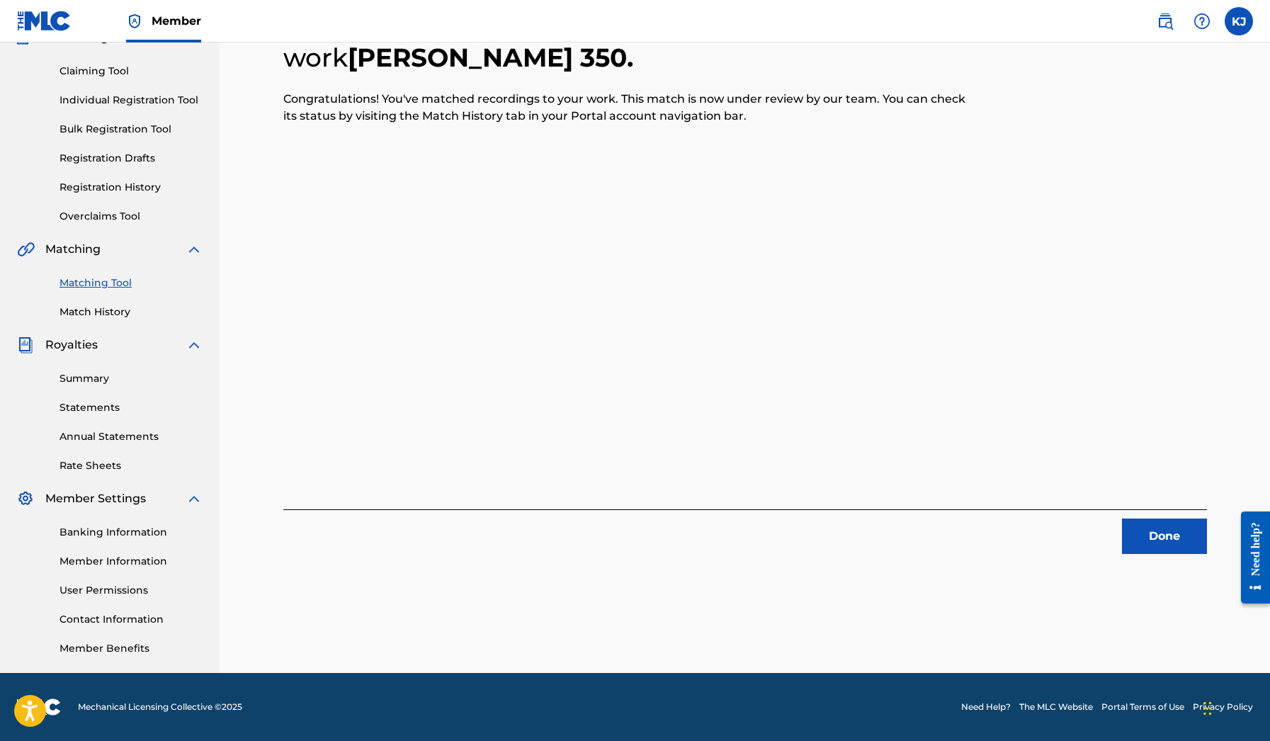
click at [1156, 541] on button "Done" at bounding box center [1164, 536] width 85 height 35
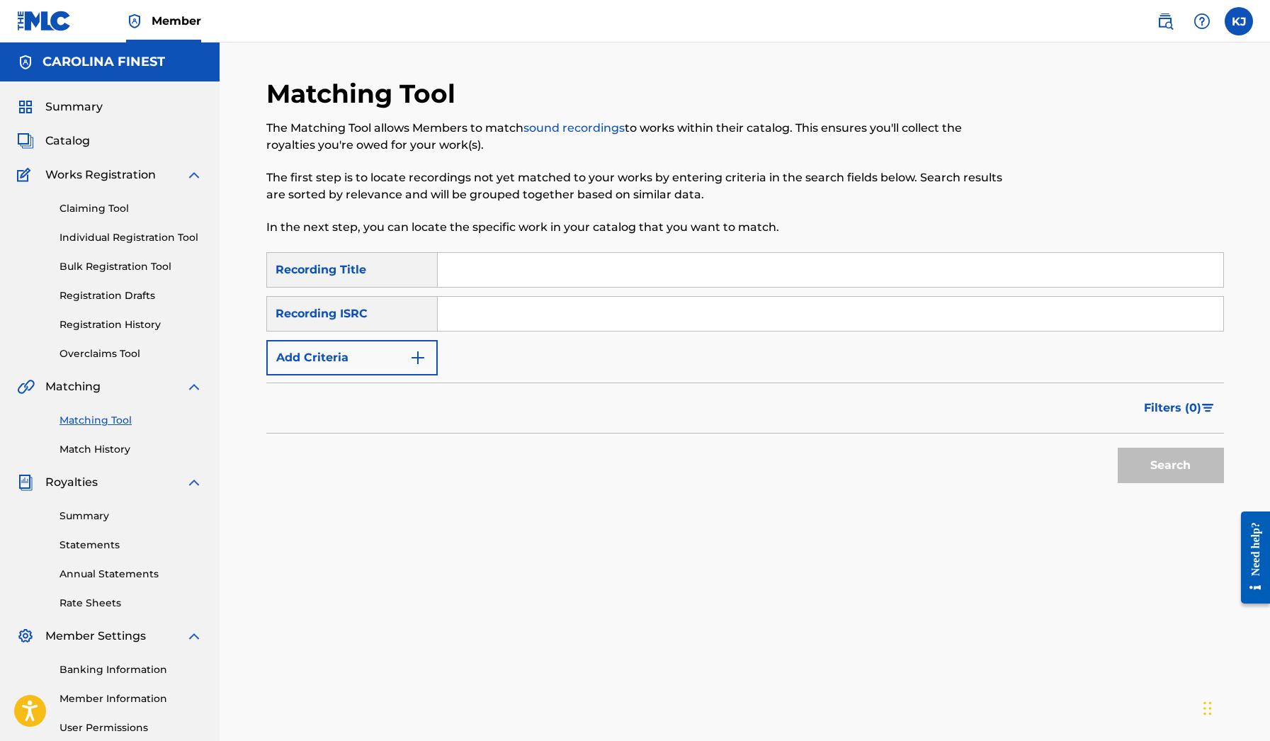
click at [111, 207] on link "Claiming Tool" at bounding box center [131, 208] width 143 height 15
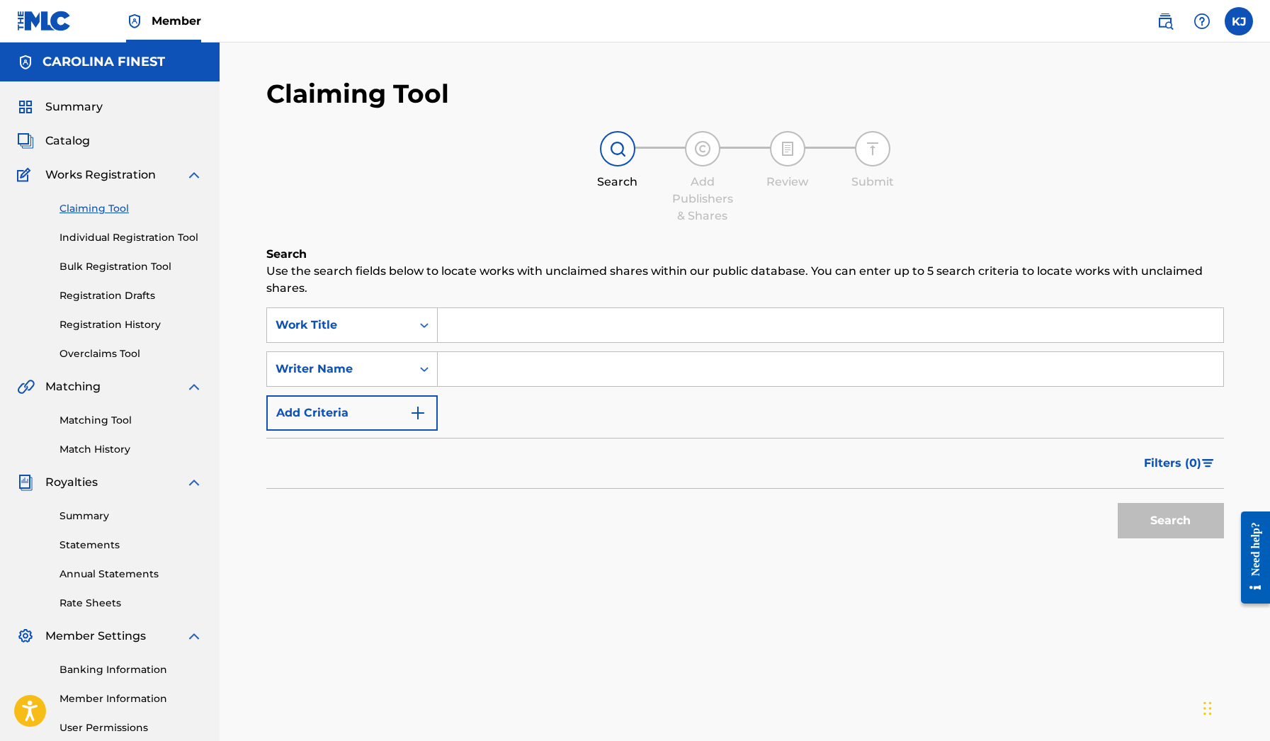
click at [73, 143] on span "Catalog" at bounding box center [67, 141] width 45 height 17
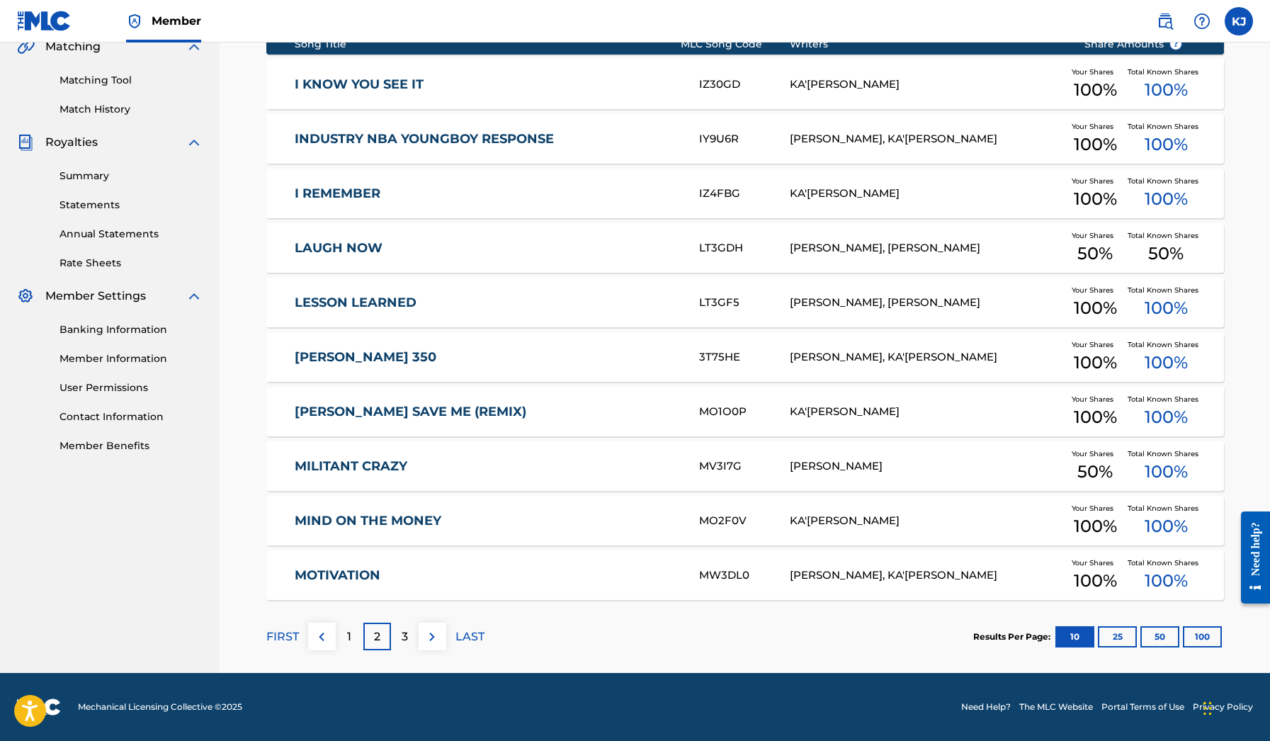
scroll to position [340, 0]
click at [405, 631] on p "3" at bounding box center [405, 637] width 6 height 17
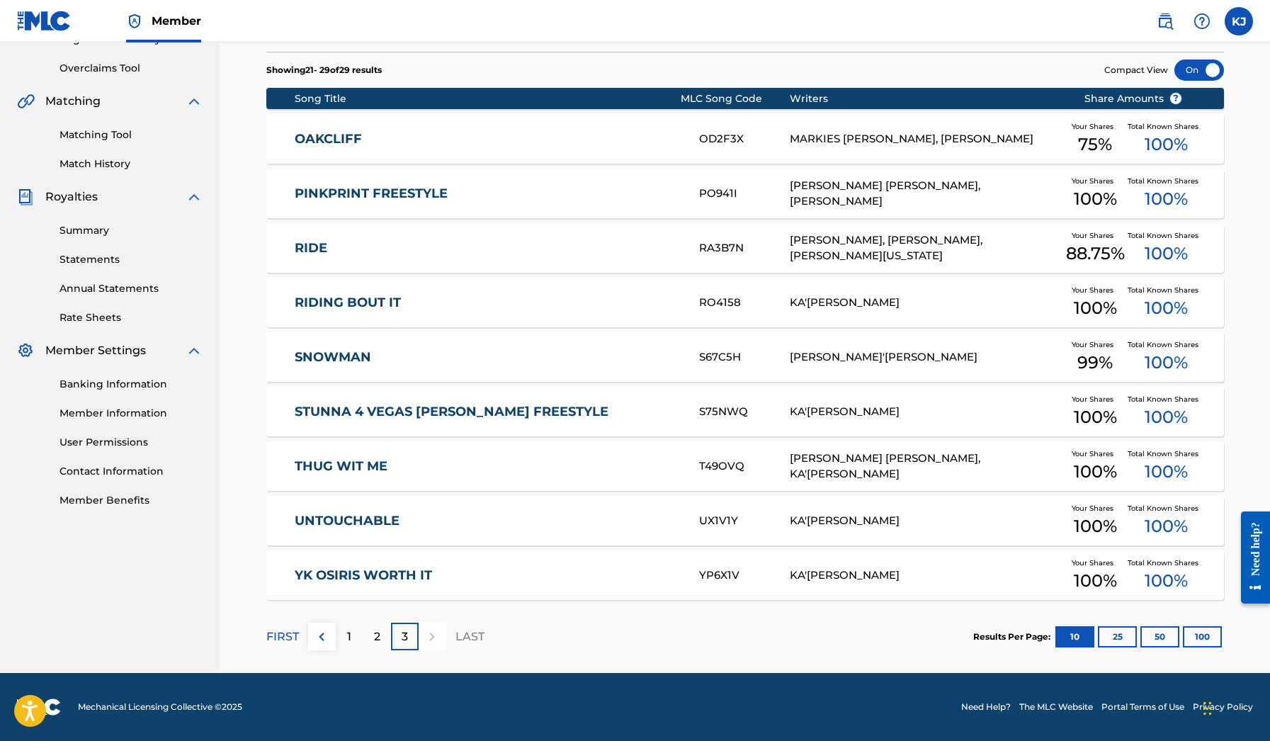
click at [353, 634] on div "1" at bounding box center [350, 637] width 28 height 28
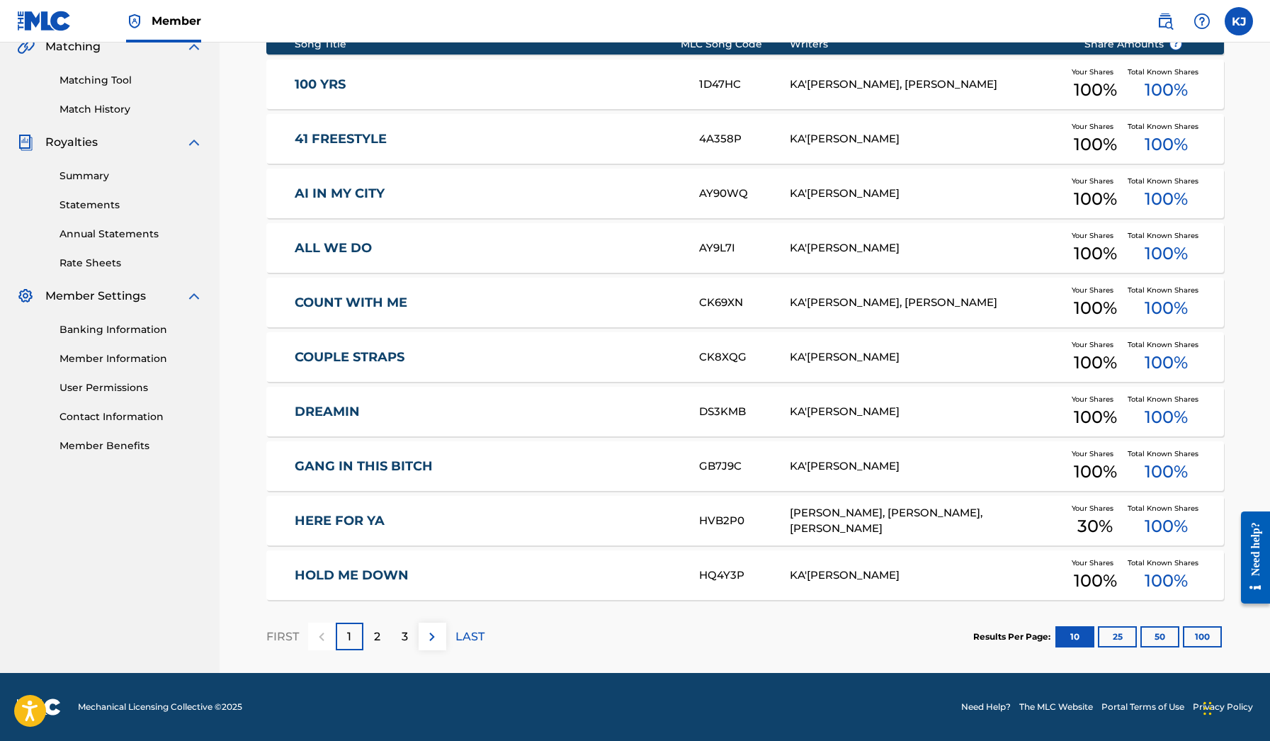
click at [413, 361] on link "COUPLE STRAPS" at bounding box center [487, 357] width 385 height 16
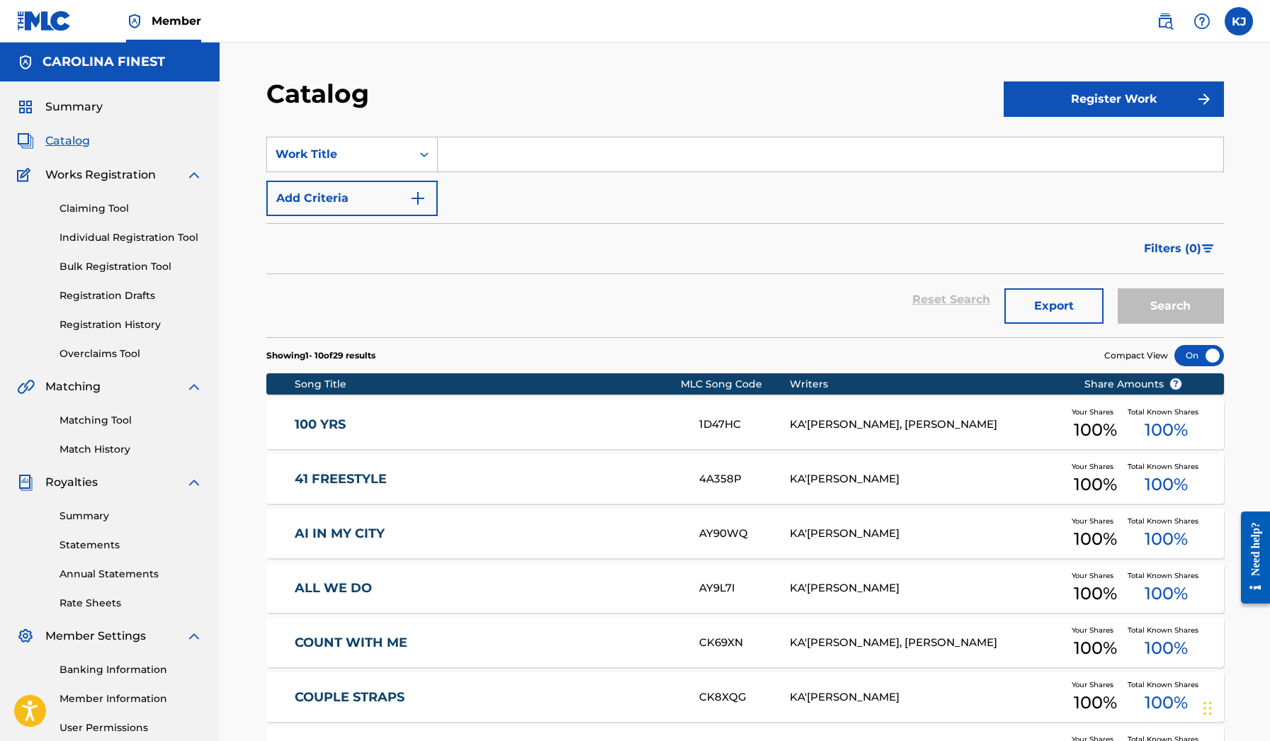
click at [413, 361] on div "Catalog Register Work SearchWithCriteria81d0e171-4c2c-489a-864f-7d0e5ead6cbd Wo…" at bounding box center [745, 545] width 992 height 935
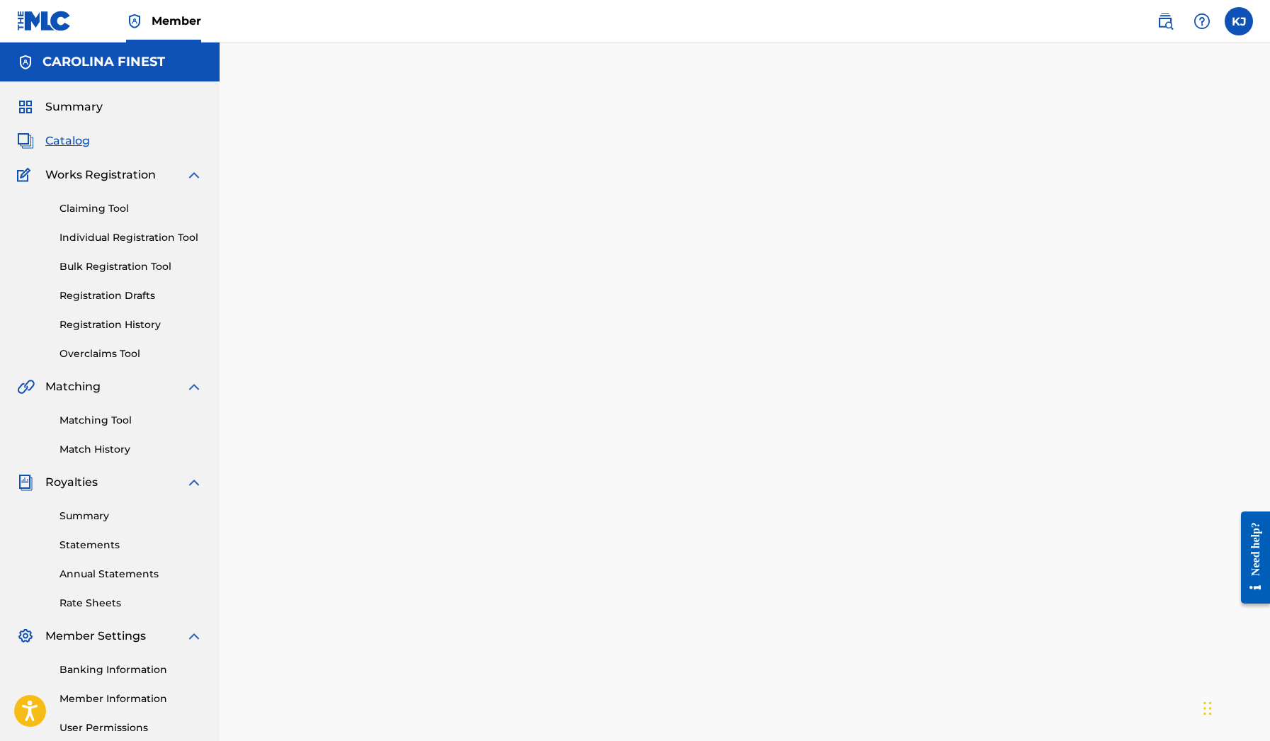
click at [413, 361] on div at bounding box center [745, 444] width 992 height 733
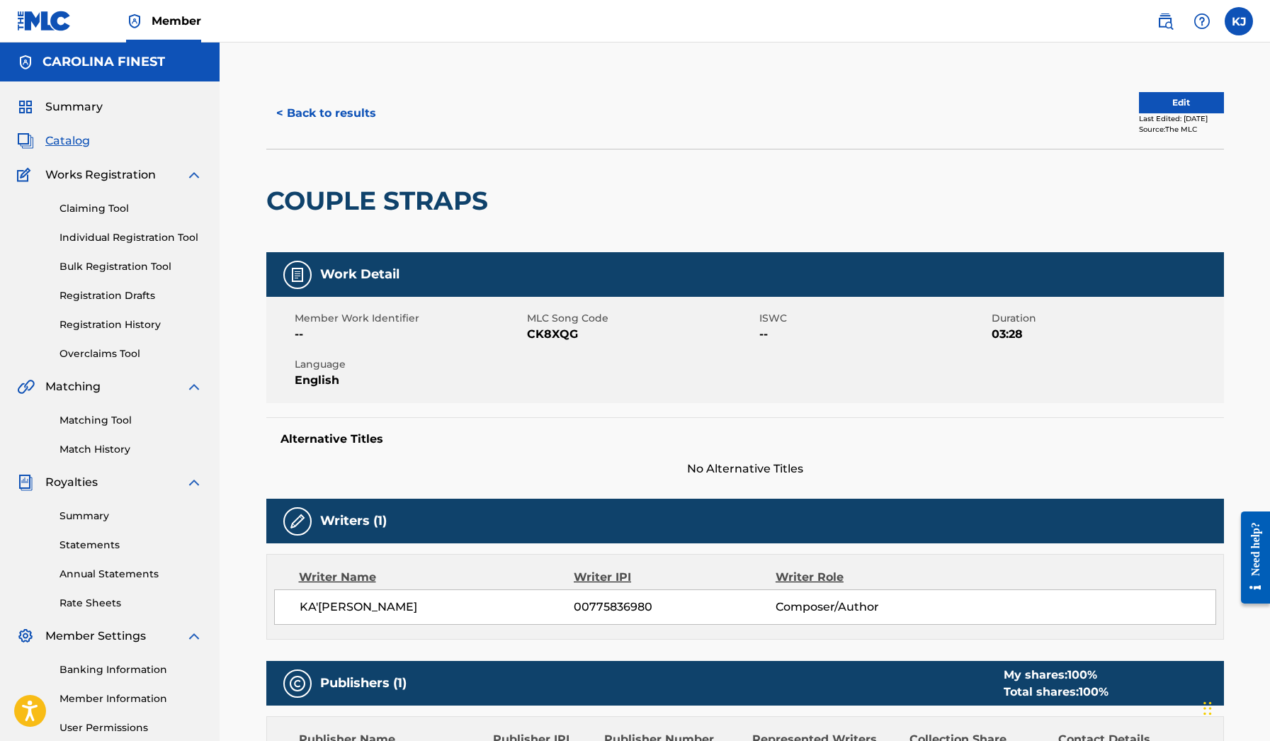
scroll to position [-1, 0]
click at [423, 199] on h2 "COUPLE STRAPS" at bounding box center [380, 201] width 229 height 32
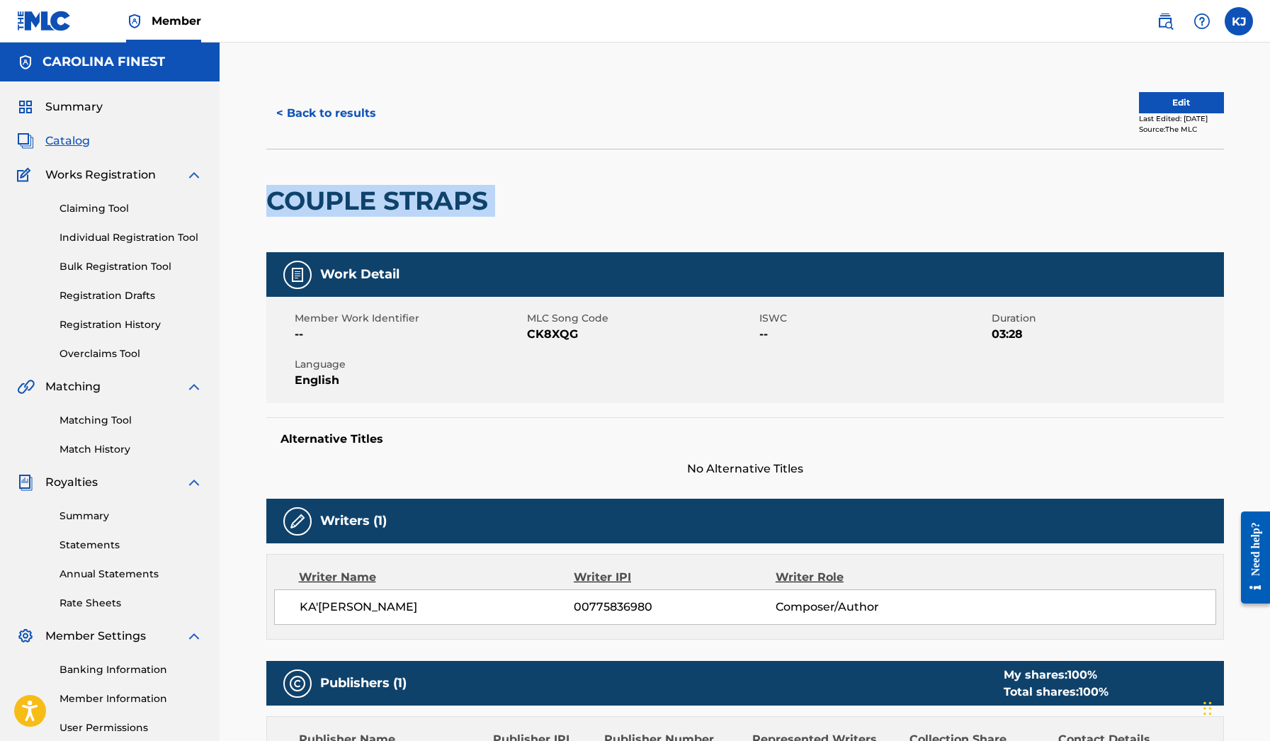
copy div "COUPLE STRAPS"
click at [101, 415] on link "Matching Tool" at bounding box center [131, 420] width 143 height 15
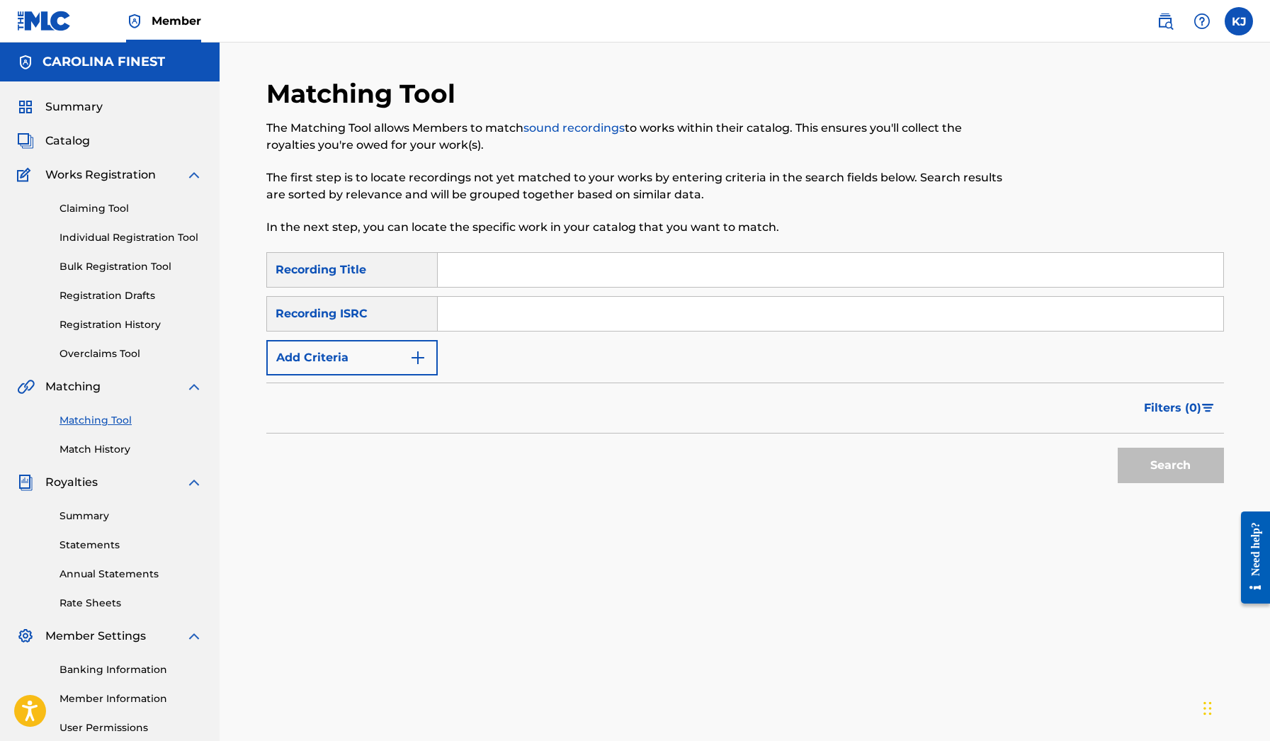
click at [384, 356] on button "Add Criteria" at bounding box center [351, 357] width 171 height 35
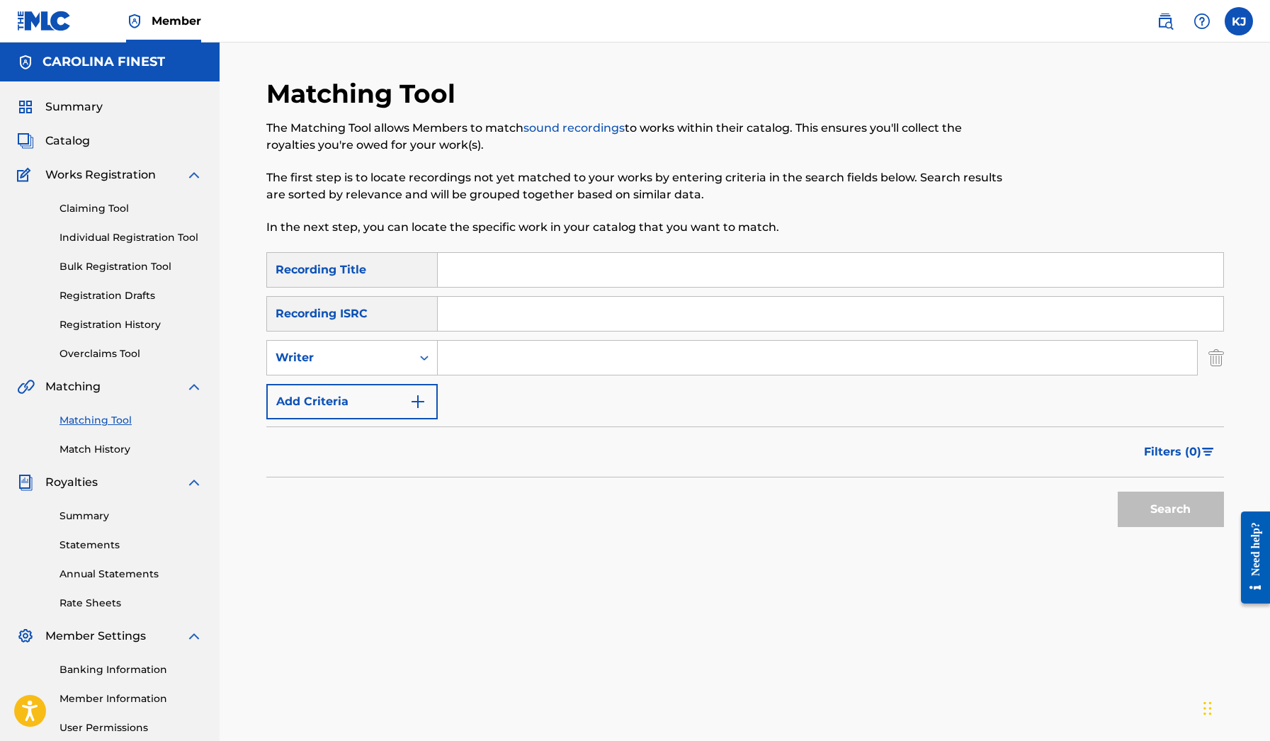
click at [429, 404] on button "Add Criteria" at bounding box center [351, 401] width 171 height 35
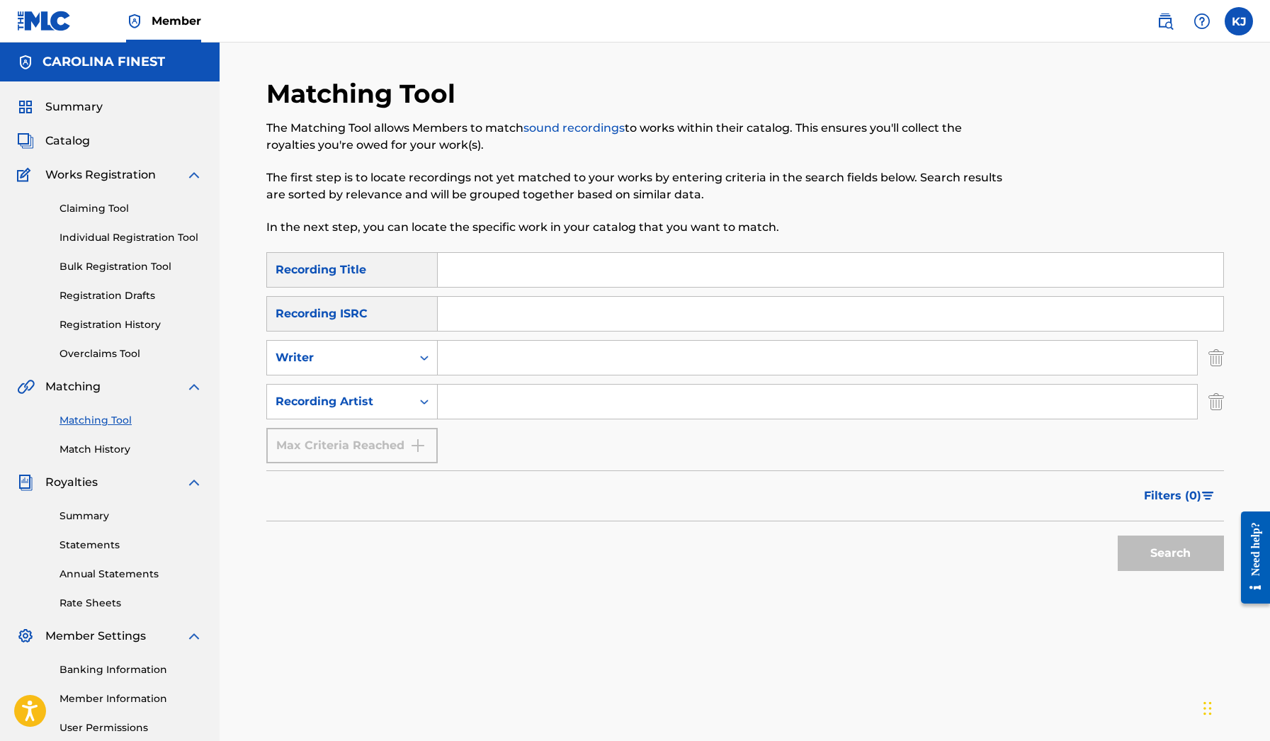
click at [475, 411] on input "Search Form" at bounding box center [818, 402] width 760 height 34
click at [458, 271] on input "Search Form" at bounding box center [831, 270] width 786 height 34
paste input "COUPLE STRAPS"
type input "COUPLE STRAPS"
click at [480, 408] on input "Search Form" at bounding box center [818, 402] width 760 height 34
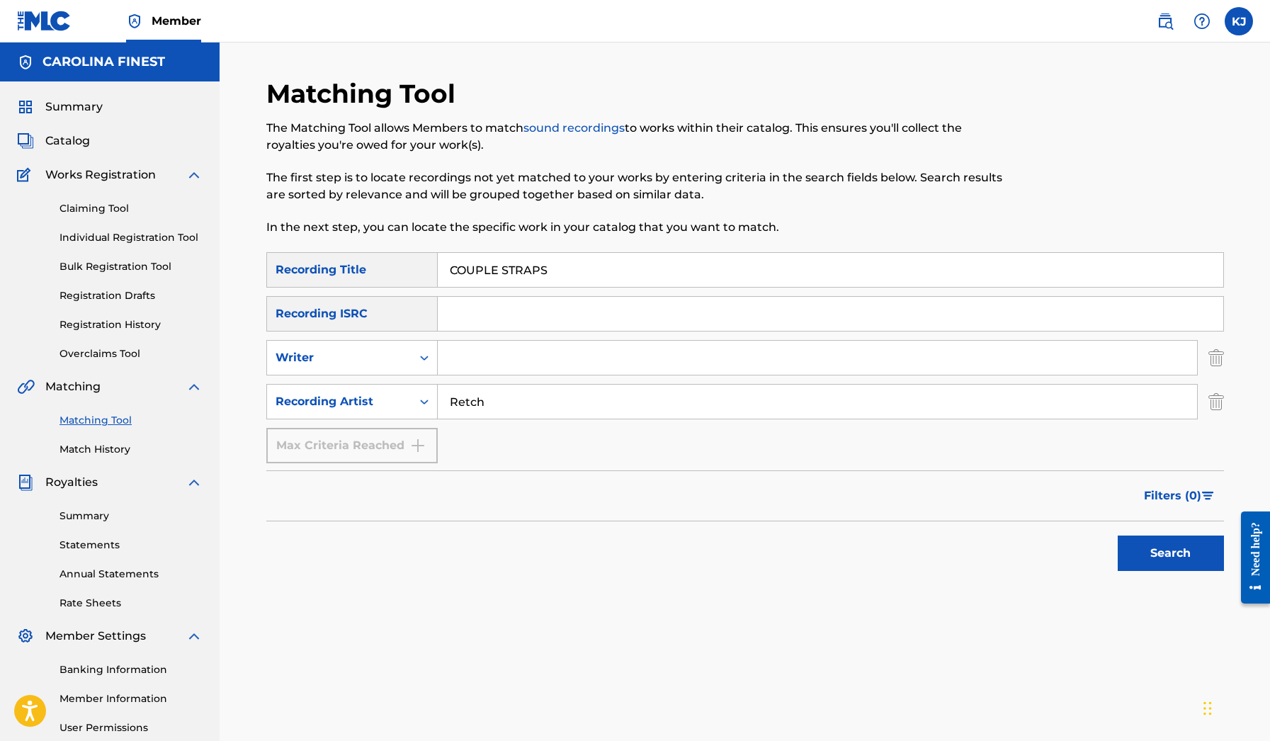
type input "Retch"
click at [1171, 553] on button "Search" at bounding box center [1171, 553] width 106 height 35
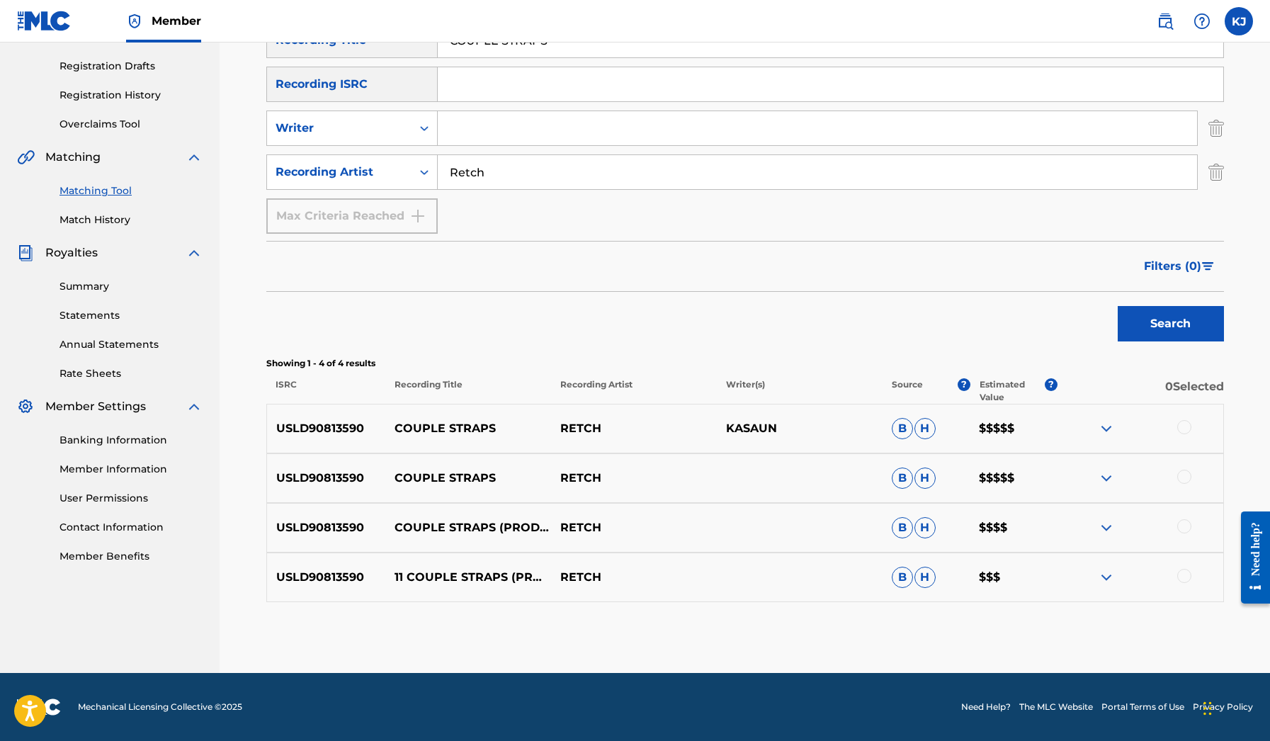
scroll to position [230, 0]
click at [1100, 431] on img at bounding box center [1106, 428] width 17 height 17
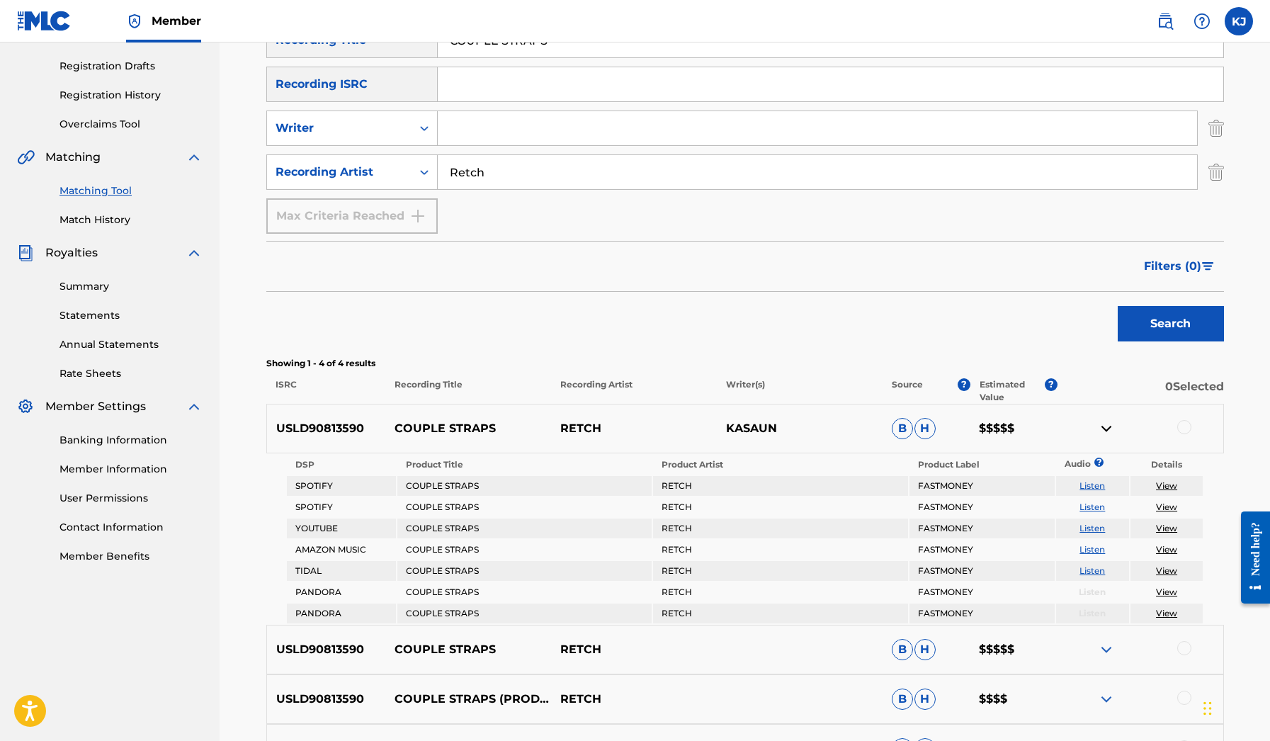
click at [1100, 431] on img at bounding box center [1106, 428] width 17 height 17
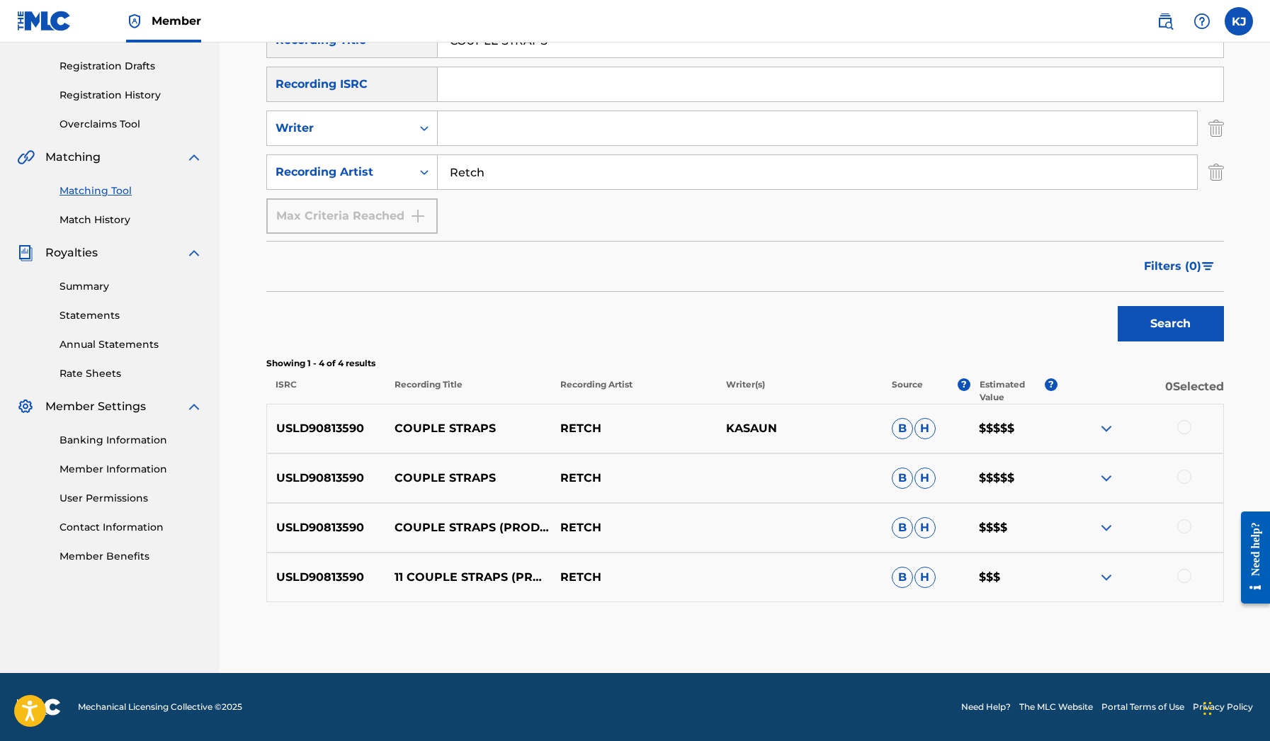
click at [1188, 571] on div at bounding box center [1185, 576] width 14 height 14
click at [1188, 520] on div at bounding box center [1185, 526] width 14 height 14
click at [1180, 487] on div "USLD90813590 COUPLE STRAPS RETCH B H $$$$$" at bounding box center [745, 478] width 958 height 50
click at [1184, 475] on div at bounding box center [1185, 477] width 14 height 14
click at [1180, 429] on div at bounding box center [1185, 427] width 14 height 14
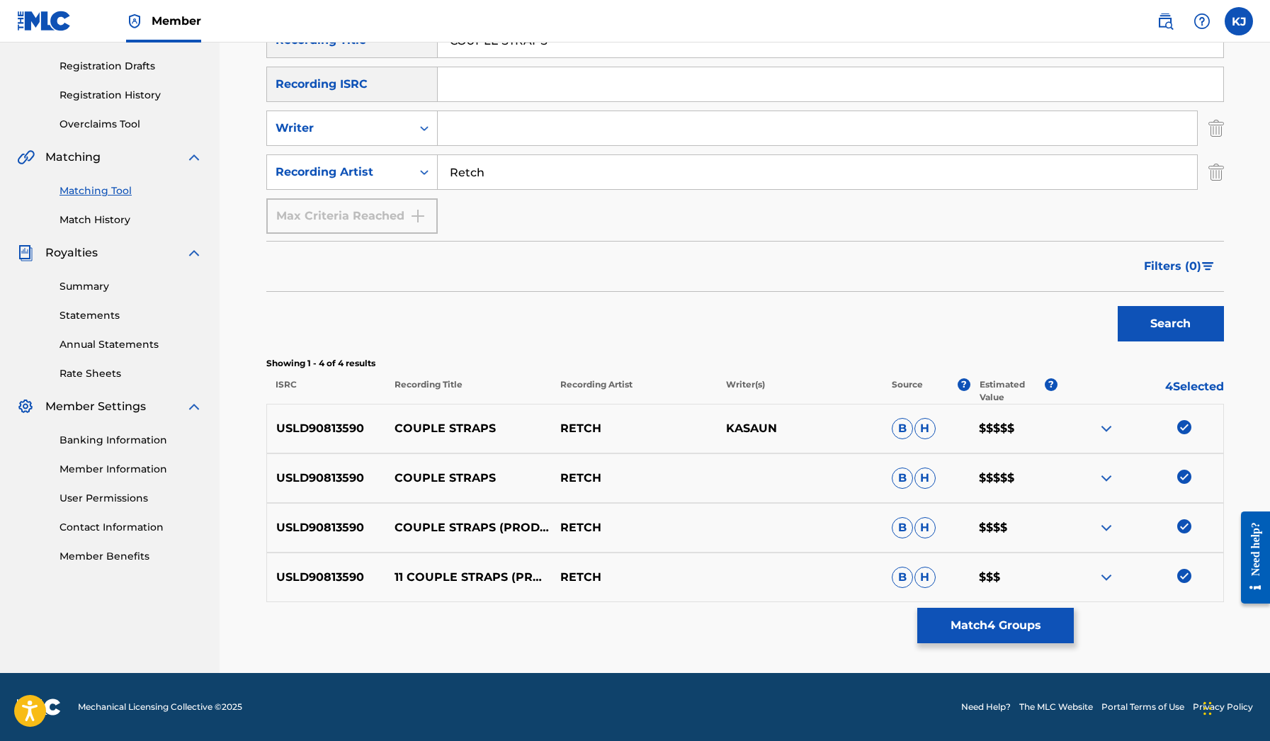
click at [1020, 619] on button "Match 4 Groups" at bounding box center [996, 625] width 157 height 35
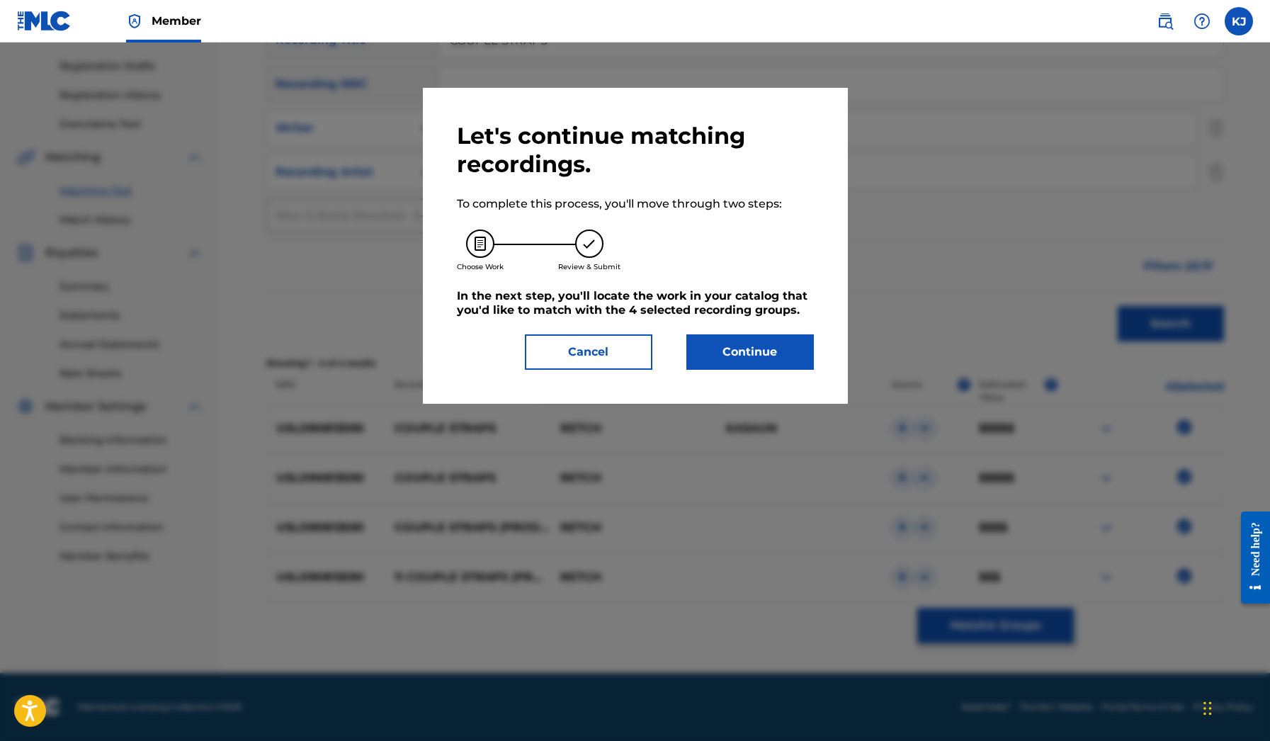
click at [753, 355] on button "Continue" at bounding box center [751, 351] width 128 height 35
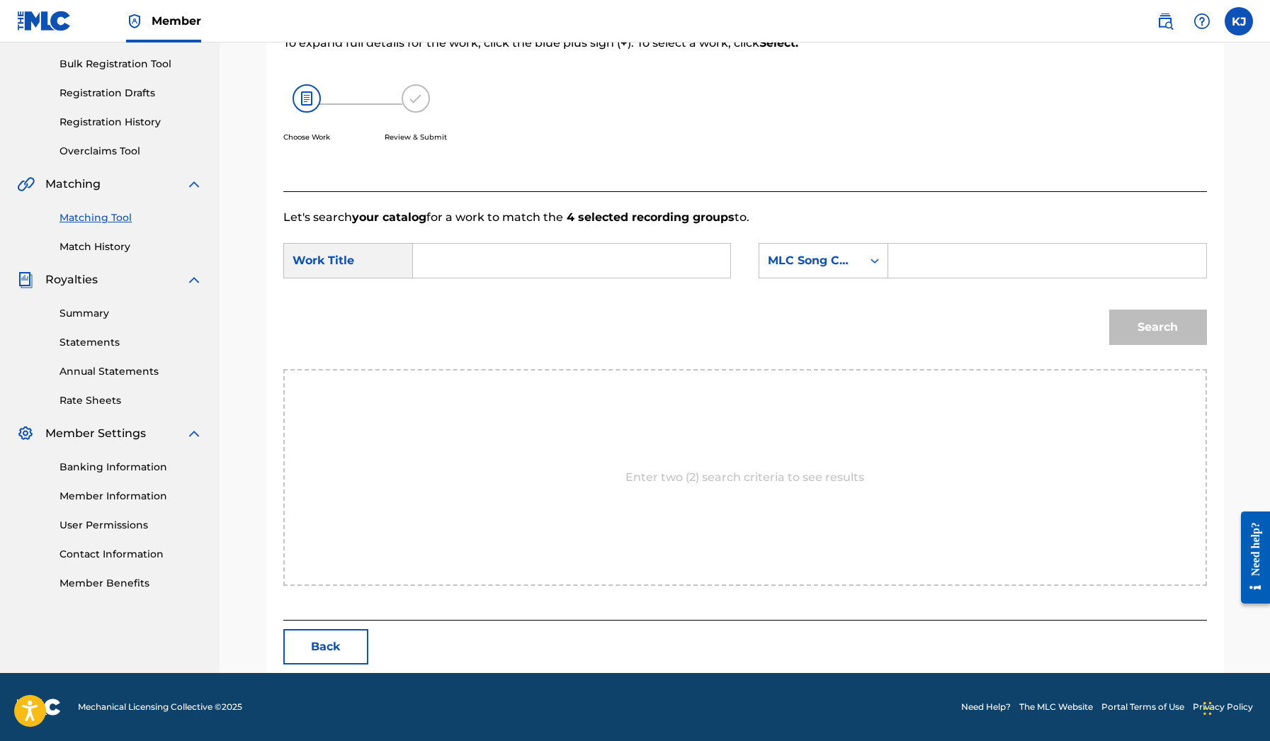
scroll to position [137, 0]
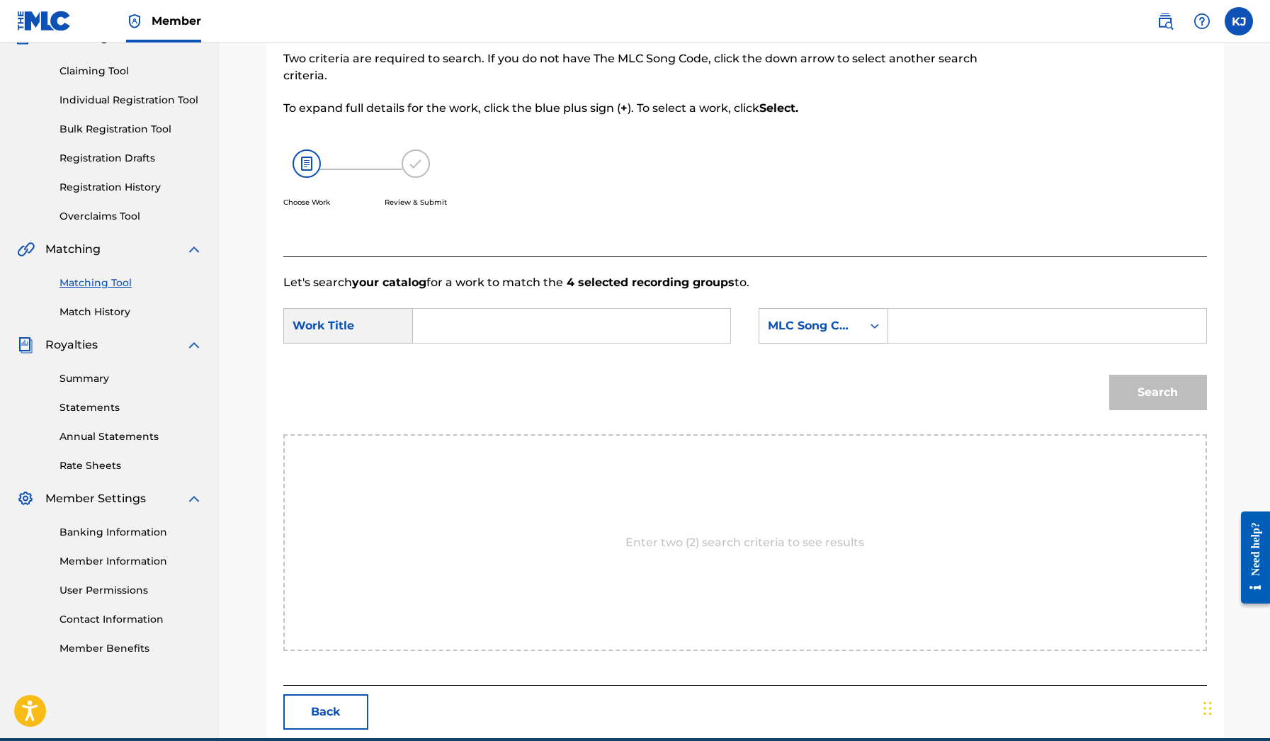
click at [681, 316] on input "Search Form" at bounding box center [571, 326] width 293 height 34
type input "Couple Straps"
click at [872, 329] on icon "Search Form" at bounding box center [875, 326] width 14 height 14
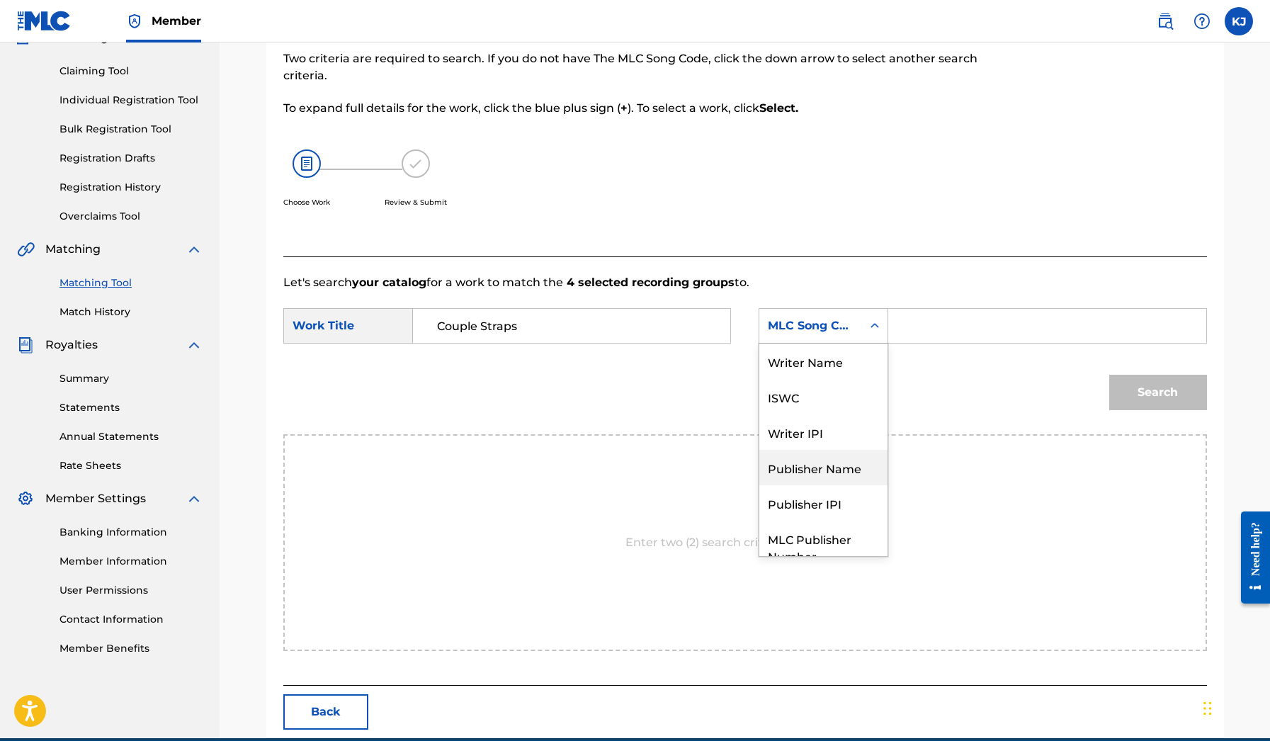
scroll to position [0, 0]
click at [813, 373] on div "Writer Name" at bounding box center [824, 361] width 128 height 35
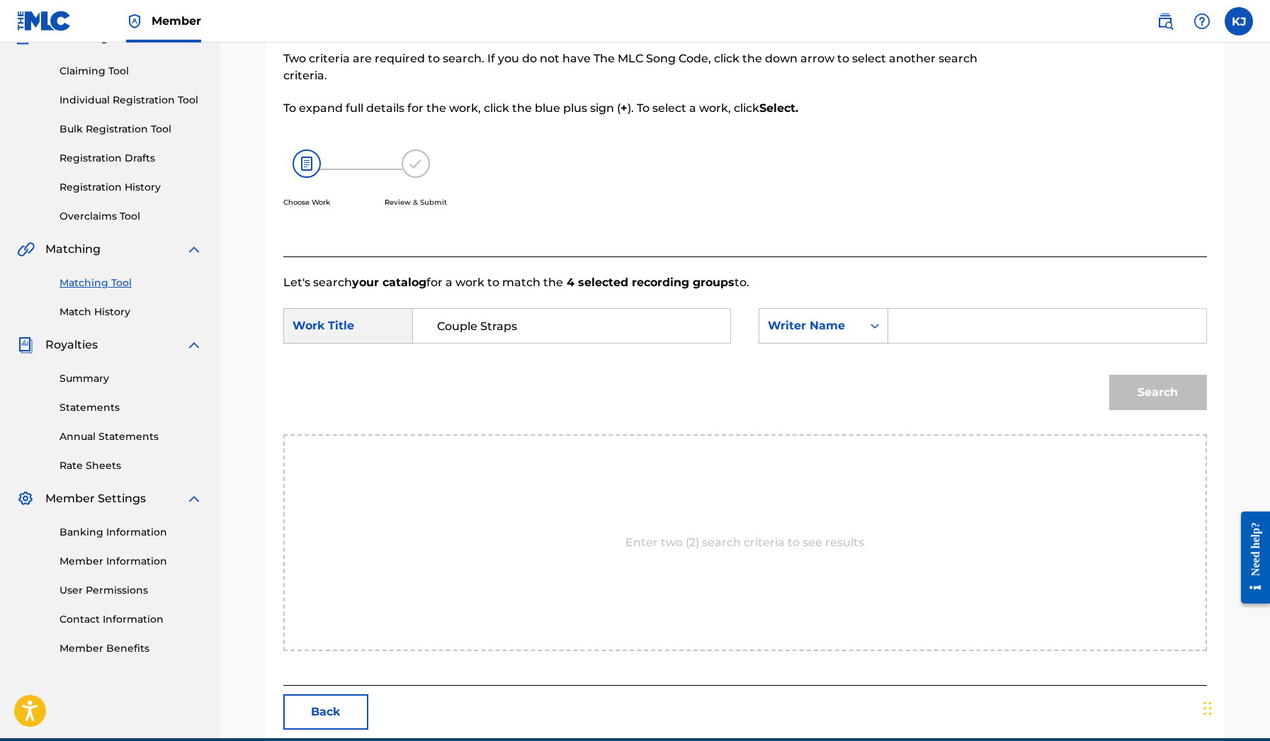
click at [912, 322] on input "Search Form" at bounding box center [1047, 326] width 293 height 34
type input "[PERSON_NAME]"
click at [1158, 393] on button "Search" at bounding box center [1159, 392] width 98 height 35
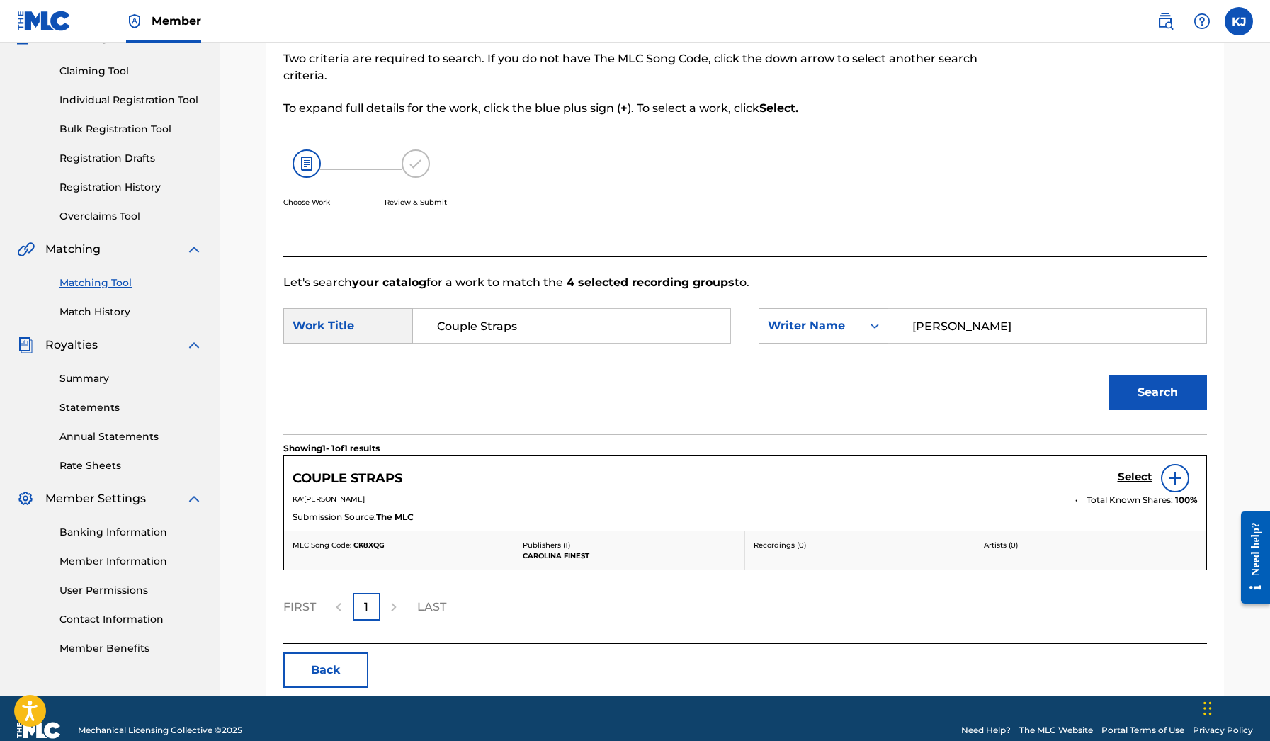
click at [1129, 473] on h5 "Select" at bounding box center [1135, 476] width 35 height 13
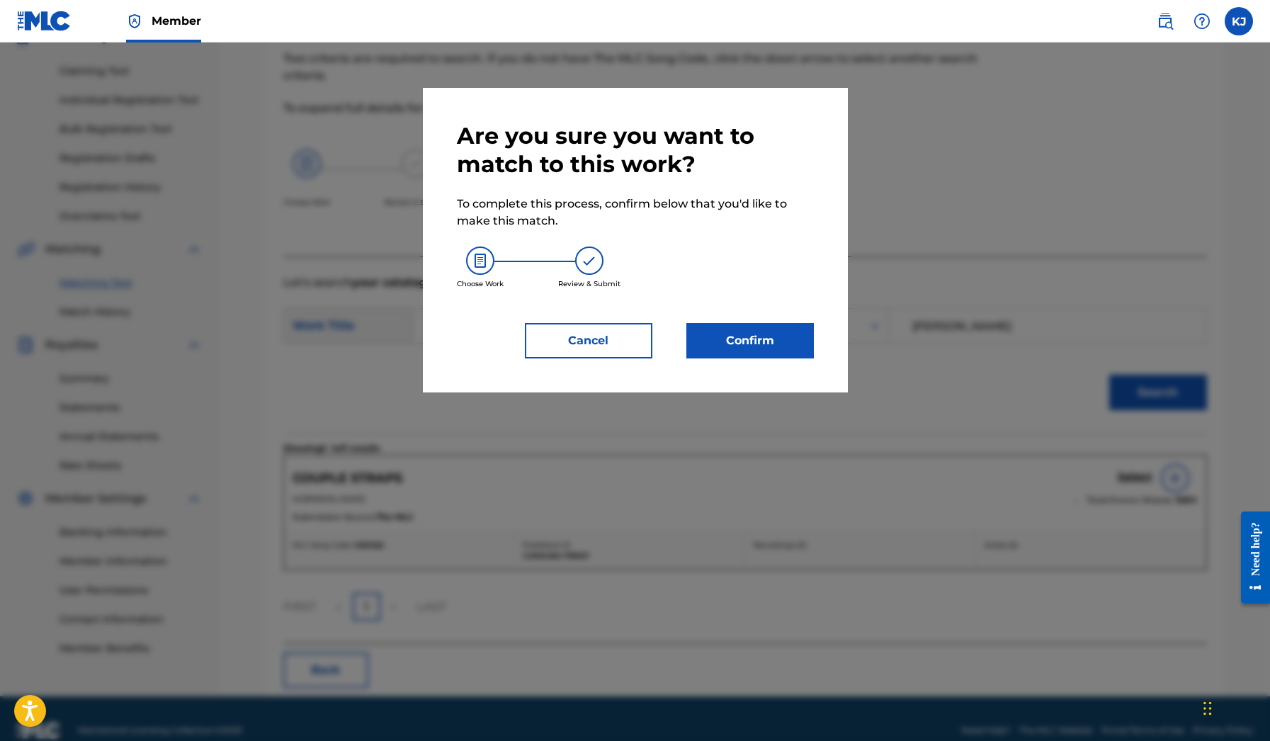
click at [760, 329] on button "Confirm" at bounding box center [751, 340] width 128 height 35
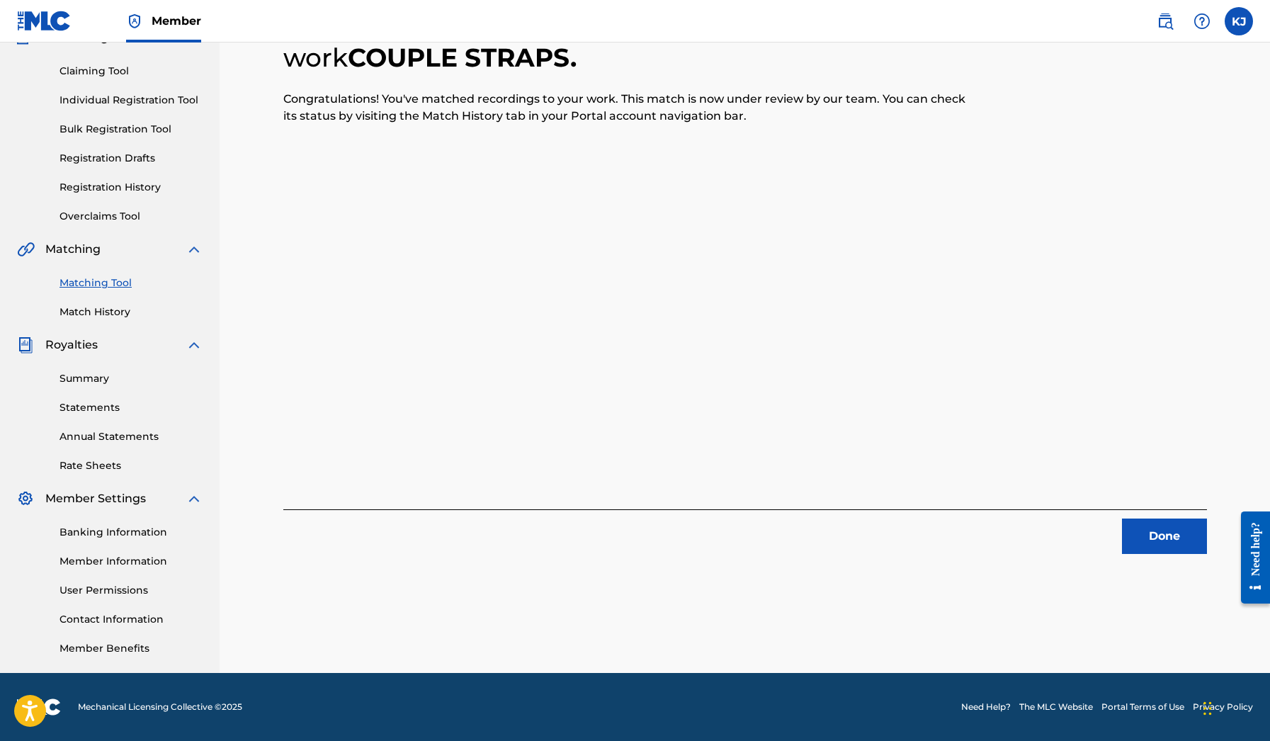
click at [1148, 534] on button "Done" at bounding box center [1164, 536] width 85 height 35
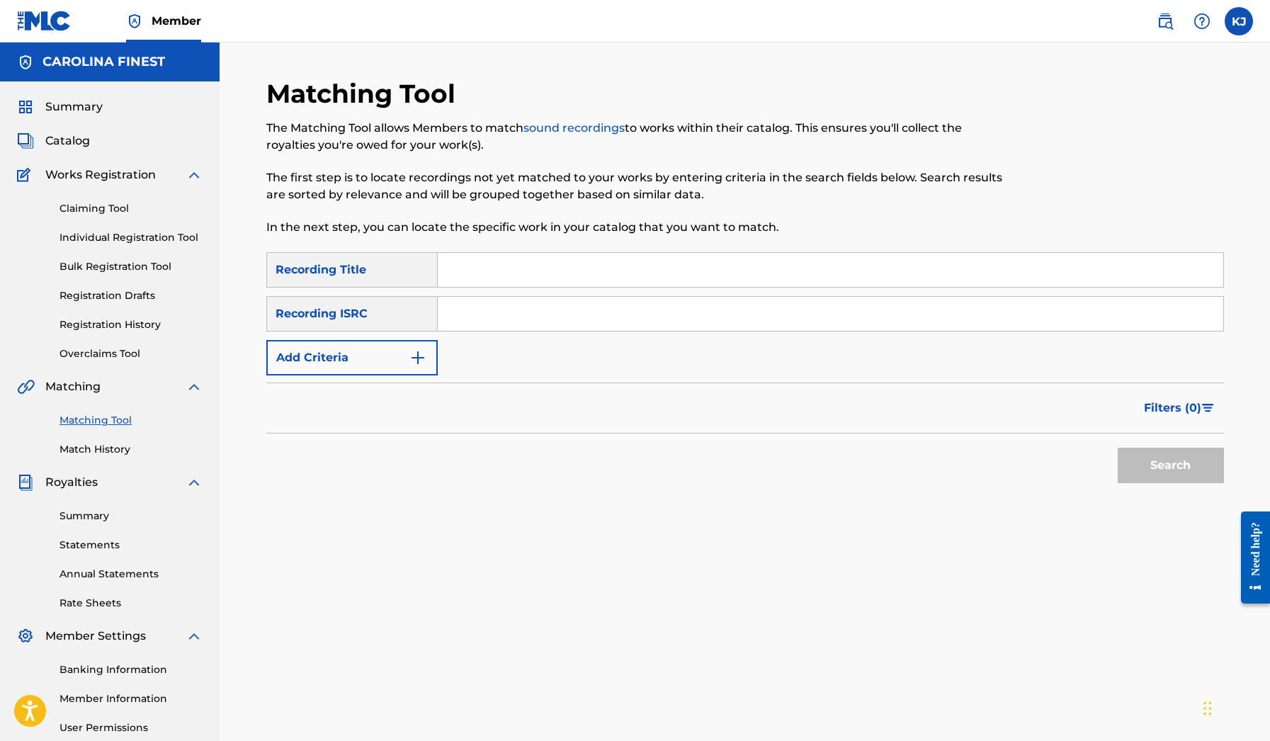
click at [78, 136] on span "Catalog" at bounding box center [67, 141] width 45 height 17
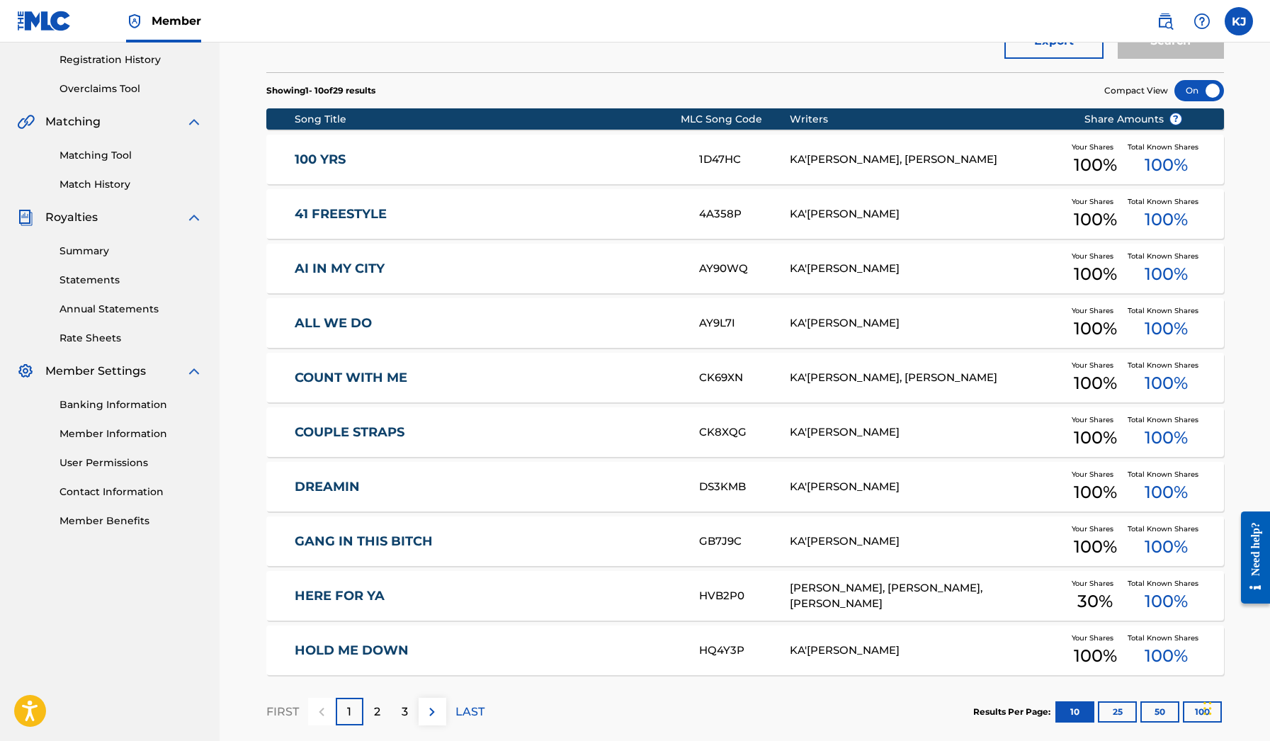
scroll to position [298, 0]
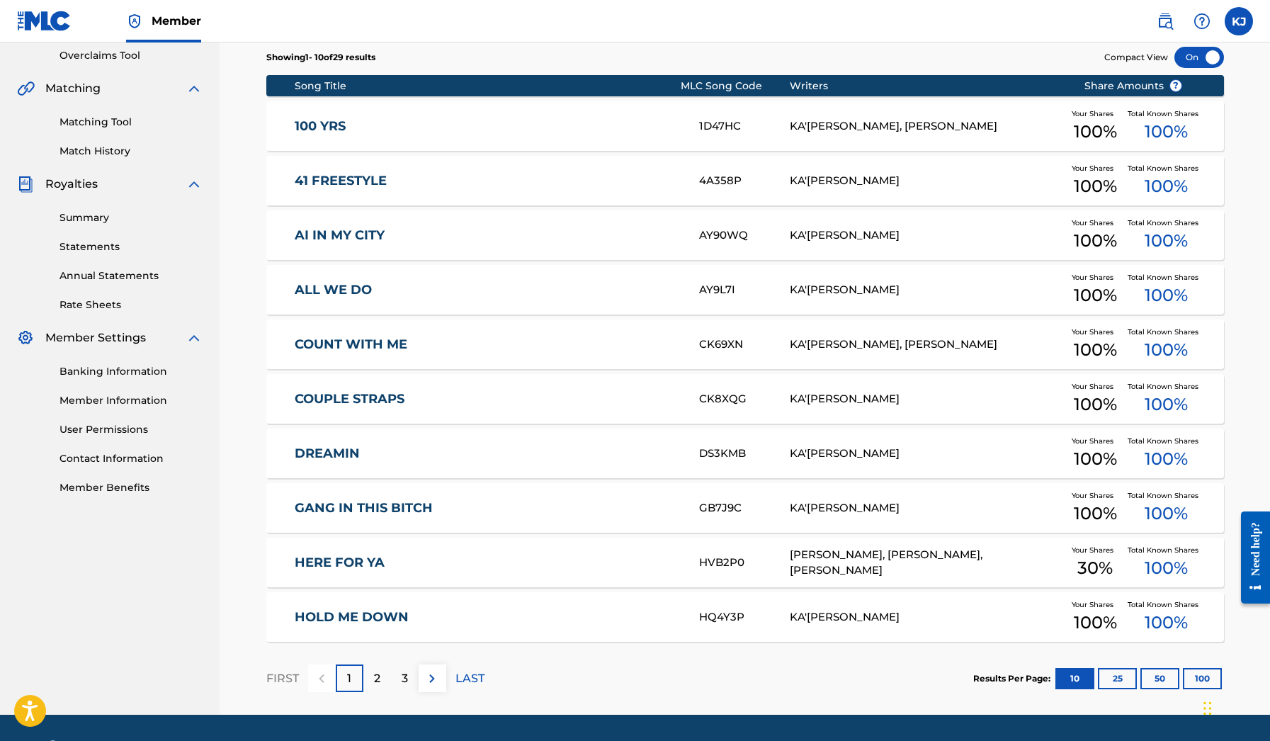
click at [385, 681] on div "2" at bounding box center [377, 679] width 28 height 28
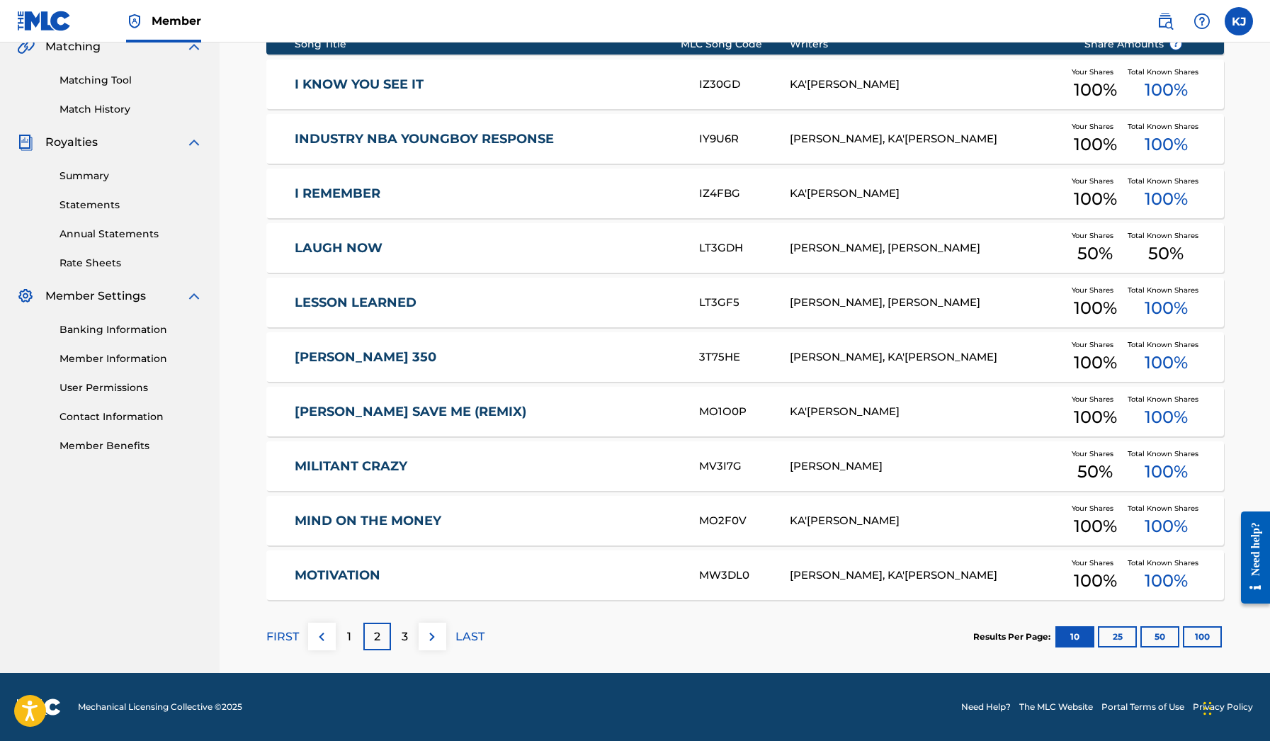
scroll to position [340, 0]
click at [406, 625] on div "3" at bounding box center [405, 637] width 28 height 28
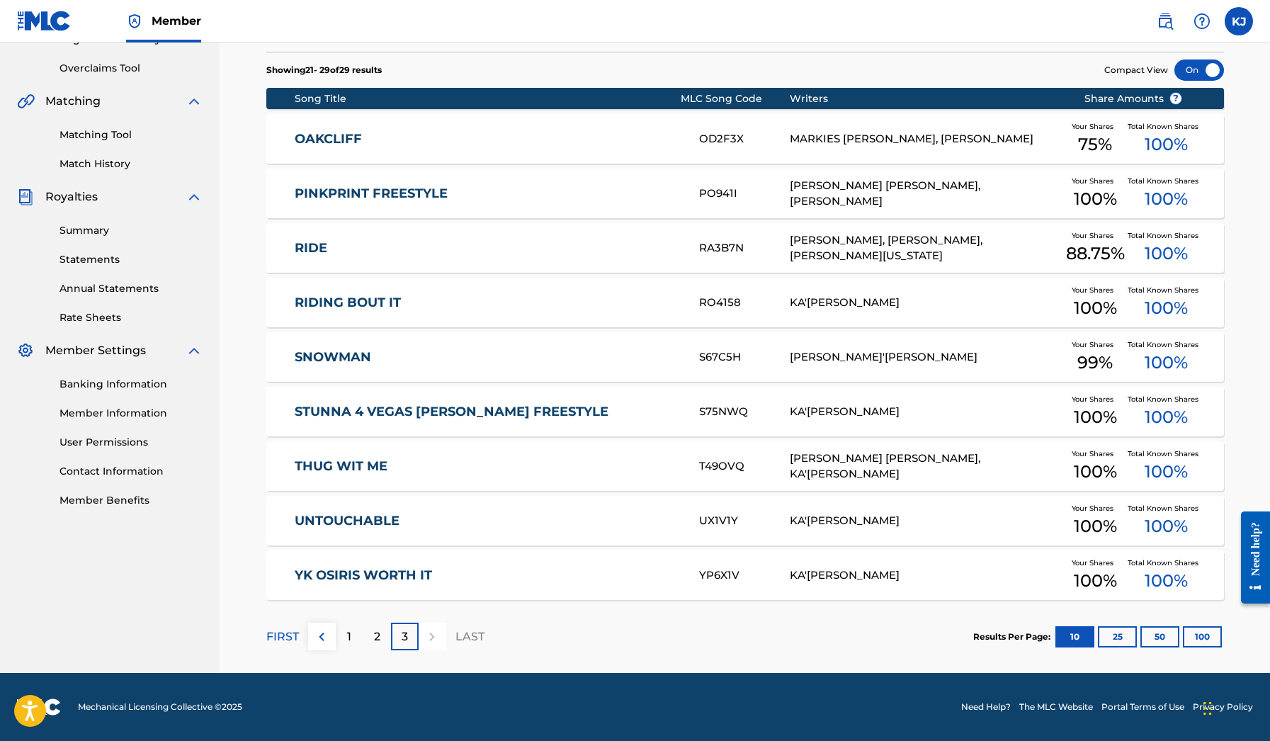
scroll to position [286, 0]
click at [385, 580] on link "YK OSIRIS WORTH IT" at bounding box center [487, 576] width 385 height 16
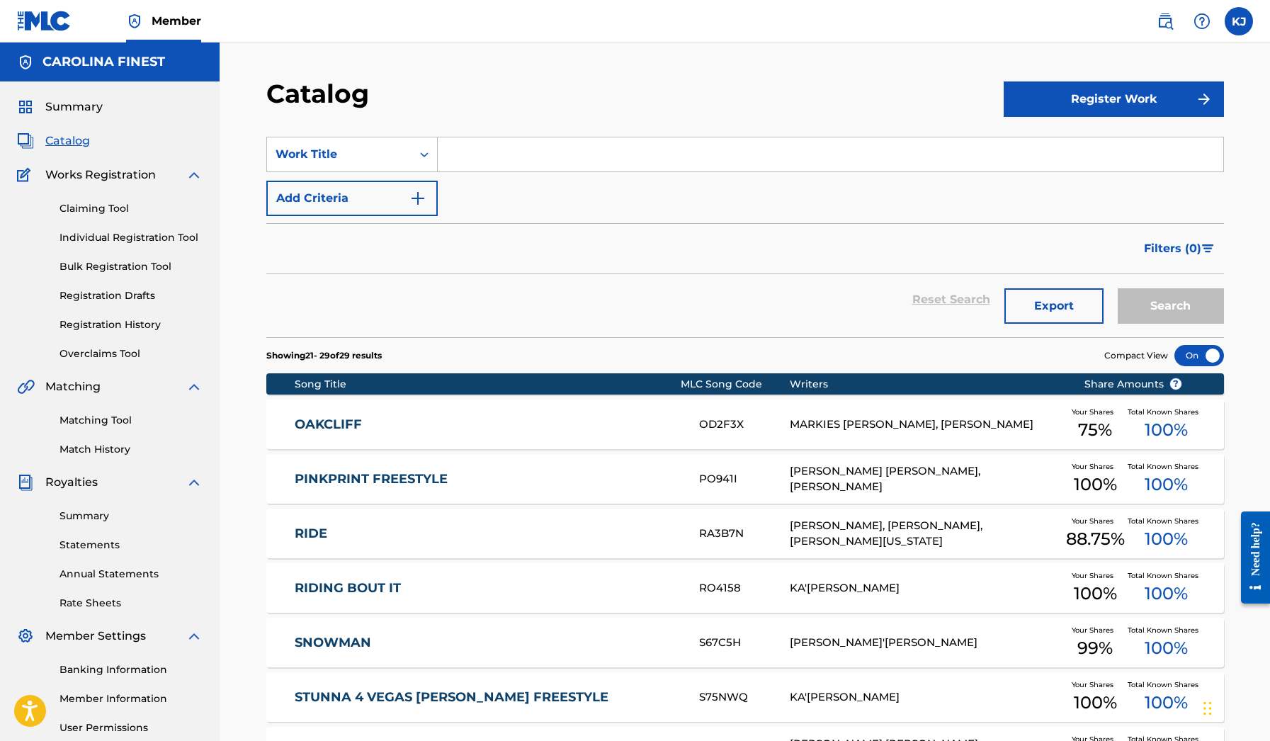
click at [385, 580] on div "Catalog Register Work SearchWithCriteria81d0e171-4c2c-489a-864f-7d0e5ead6cbd Wo…" at bounding box center [745, 518] width 992 height 881
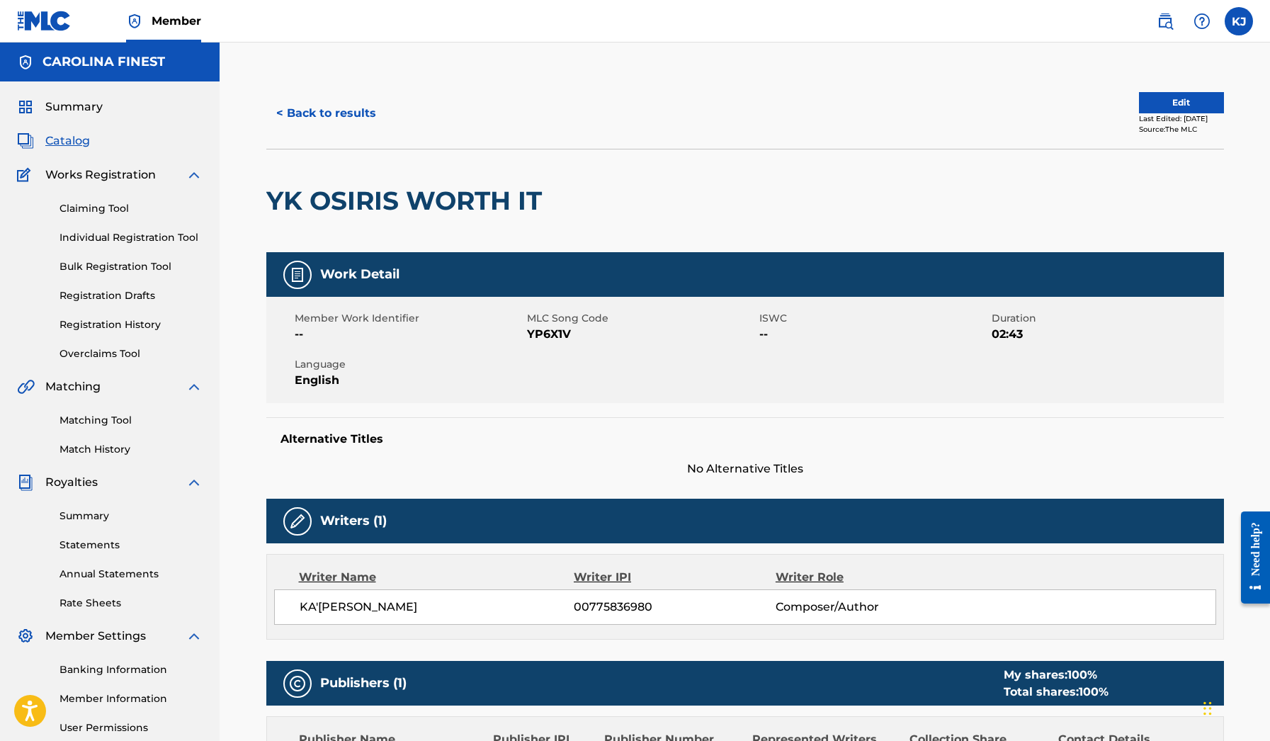
click at [412, 194] on h2 "YK OSIRIS WORTH IT" at bounding box center [407, 201] width 283 height 32
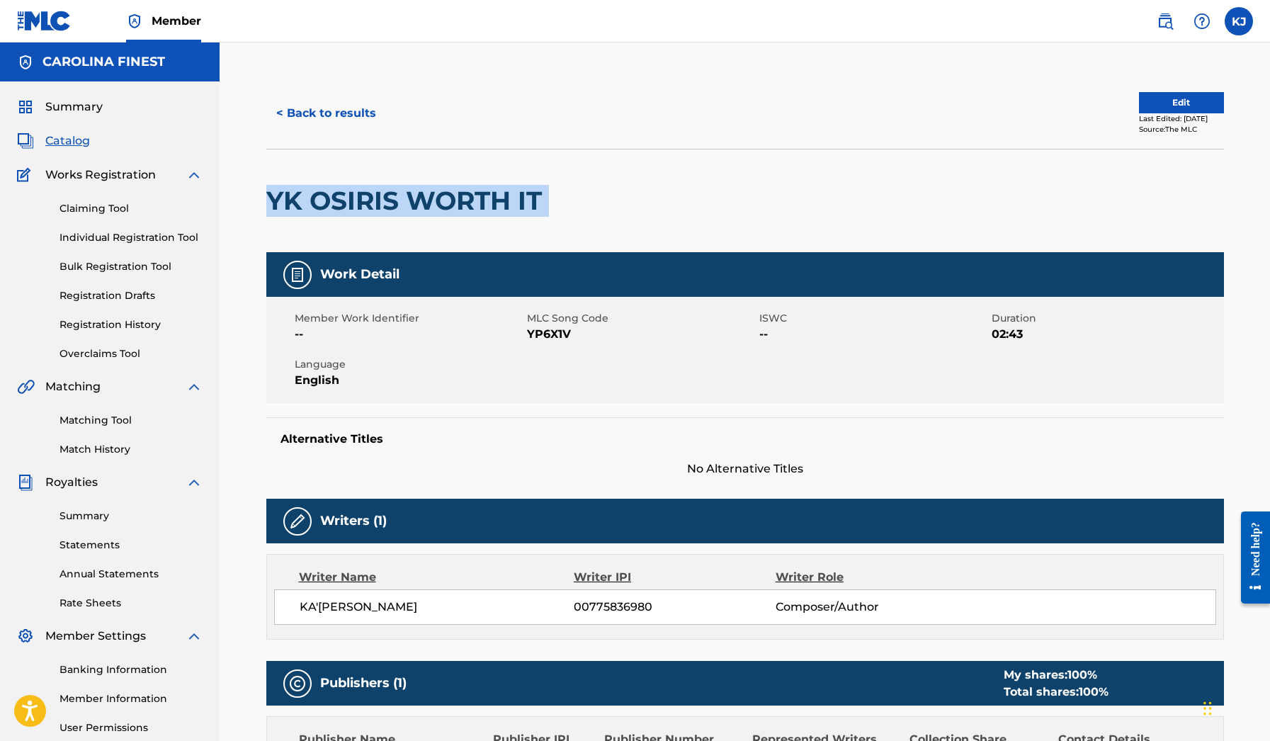
click at [412, 194] on h2 "YK OSIRIS WORTH IT" at bounding box center [407, 201] width 283 height 32
copy div "YK OSIRIS WORTH IT"
click at [123, 417] on link "Matching Tool" at bounding box center [131, 420] width 143 height 15
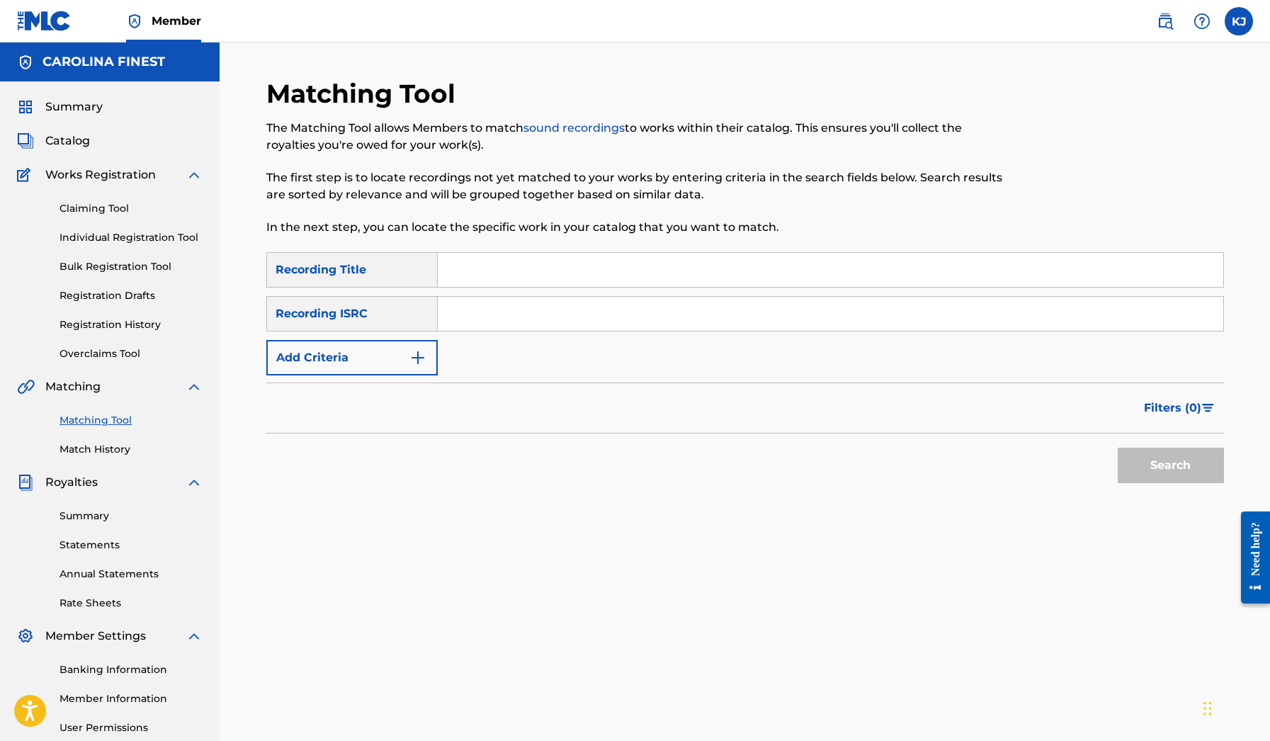
click at [419, 346] on button "Add Criteria" at bounding box center [351, 357] width 171 height 35
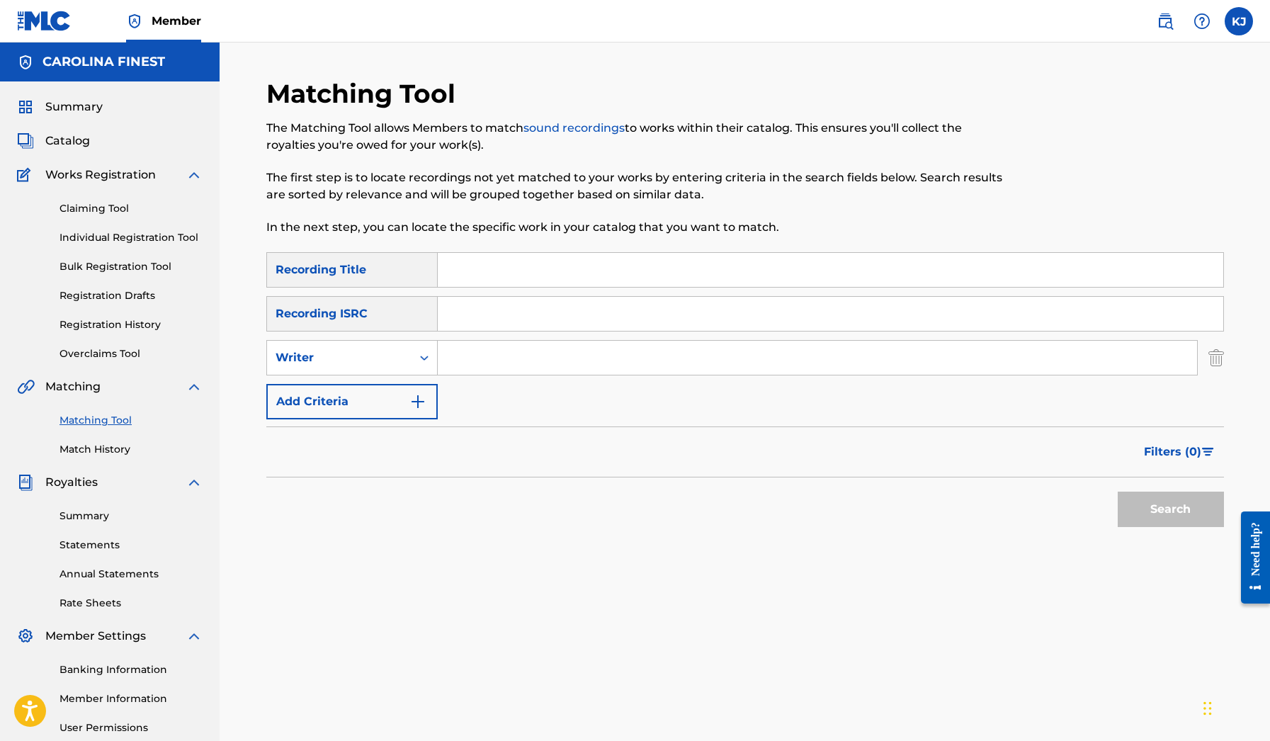
click at [427, 383] on div "SearchWithCriteria96e270b5-1776-4924-8f47-a82f01c4ce1e Recording Title SearchWi…" at bounding box center [745, 335] width 958 height 167
click at [427, 394] on button "Add Criteria" at bounding box center [351, 401] width 171 height 35
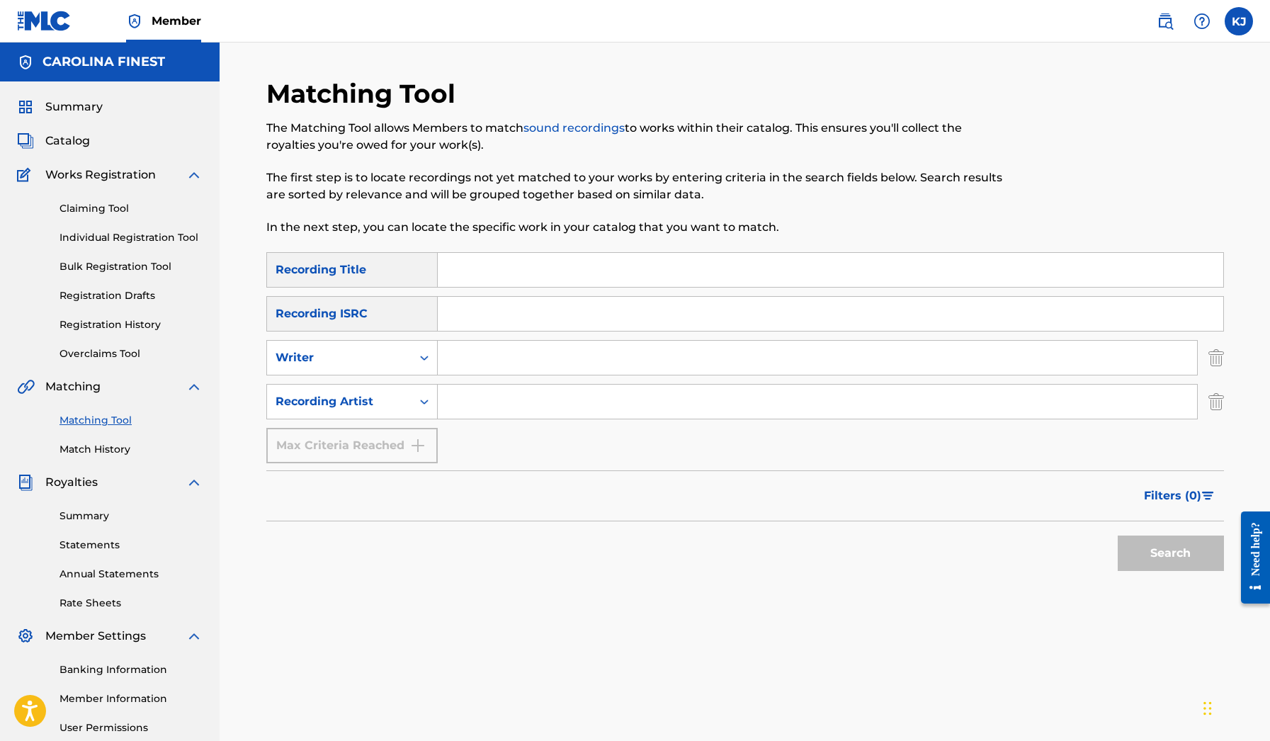
click at [475, 404] on input "Search Form" at bounding box center [818, 402] width 760 height 34
click at [458, 272] on input "Search Form" at bounding box center [831, 270] width 786 height 34
paste input "YK OSIRIS WORTH IT"
type input "YK OSIRIS WORTH IT"
click at [480, 400] on input "Search Form" at bounding box center [818, 402] width 760 height 34
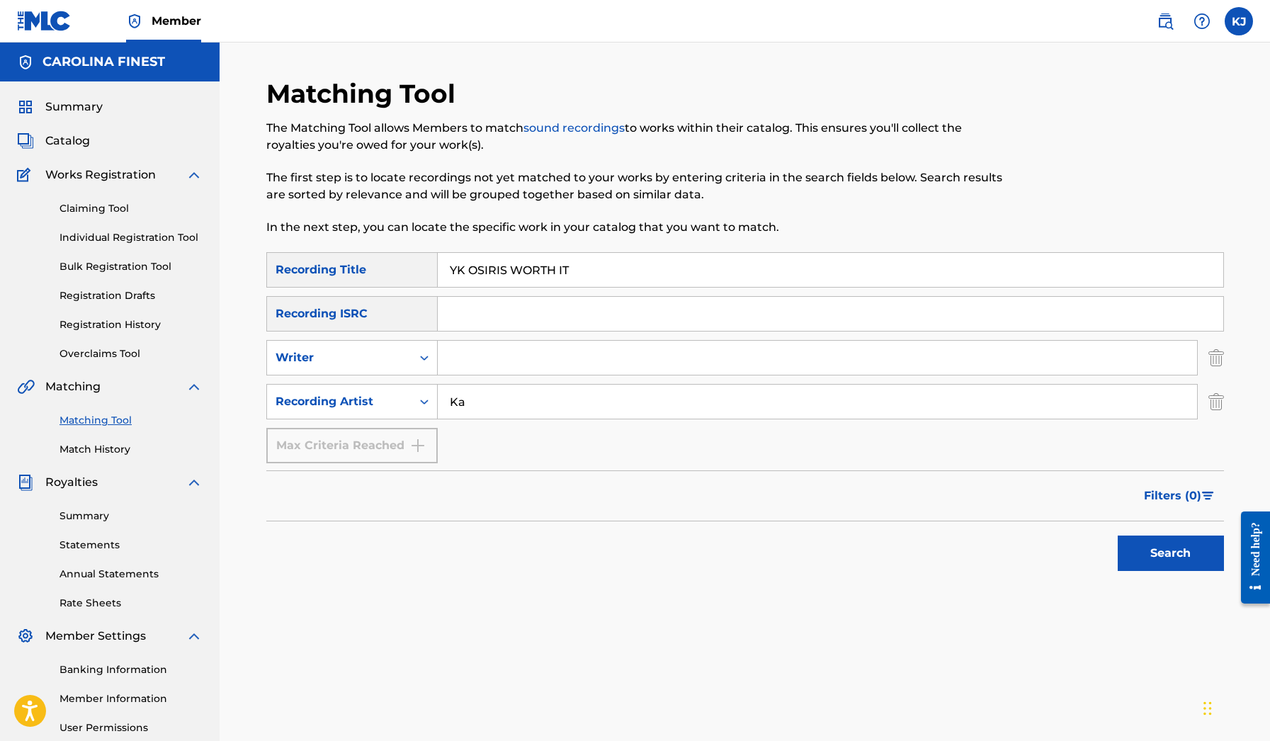
type input "K"
type input "k"
type input "KaSaunJ"
click at [1163, 543] on button "Search" at bounding box center [1171, 553] width 106 height 35
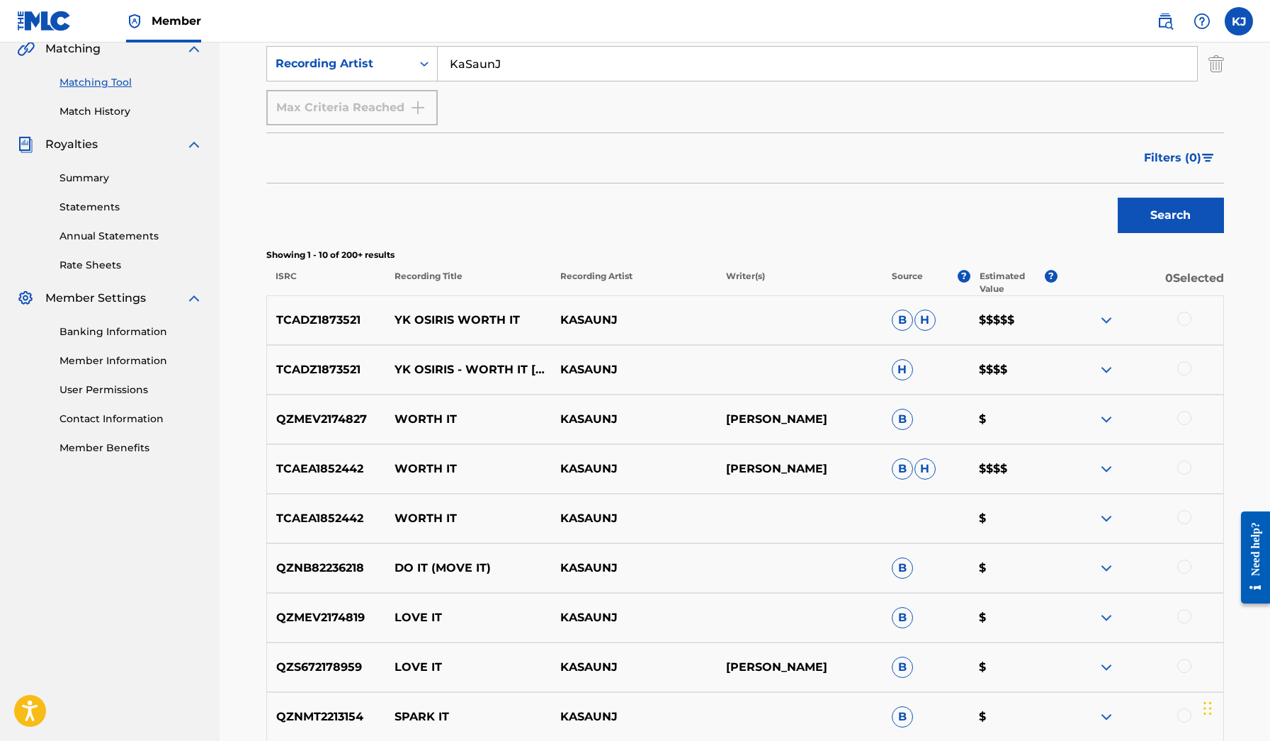
scroll to position [356, 0]
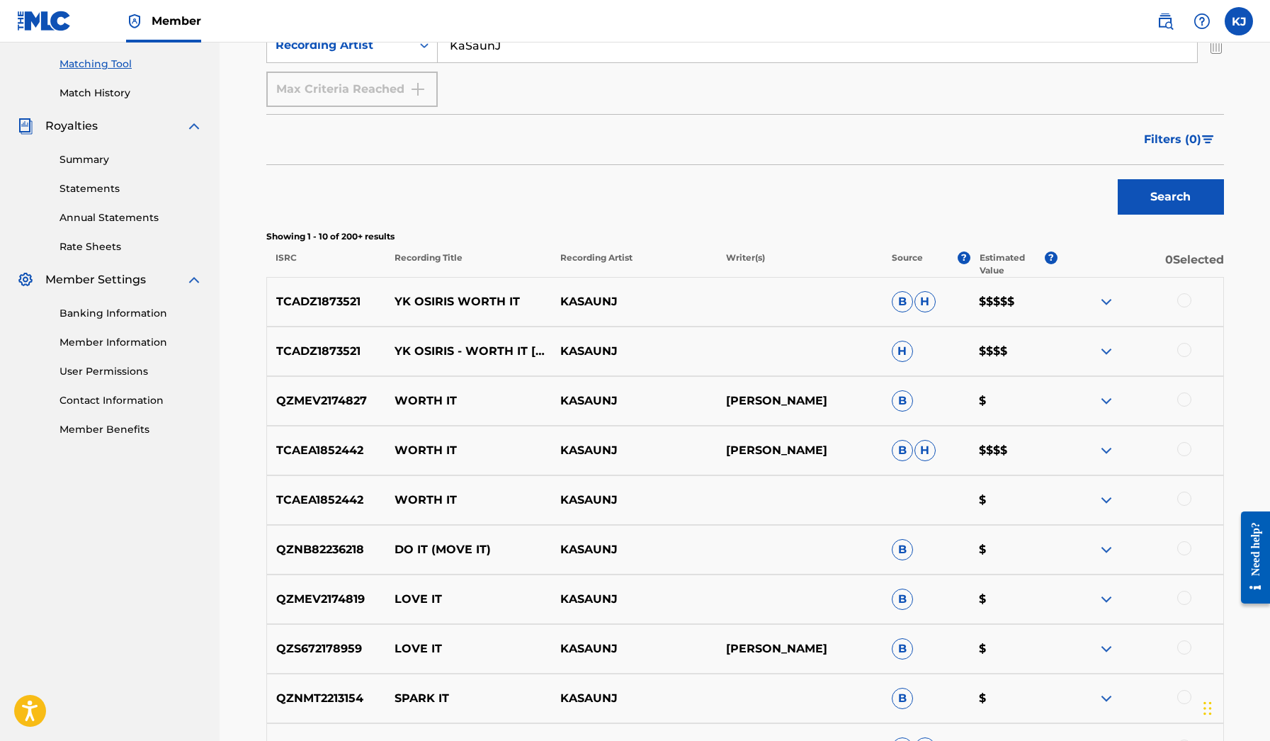
click at [1185, 496] on div at bounding box center [1185, 499] width 14 height 14
click at [1184, 449] on div at bounding box center [1185, 449] width 14 height 14
click at [1101, 303] on img at bounding box center [1106, 301] width 17 height 17
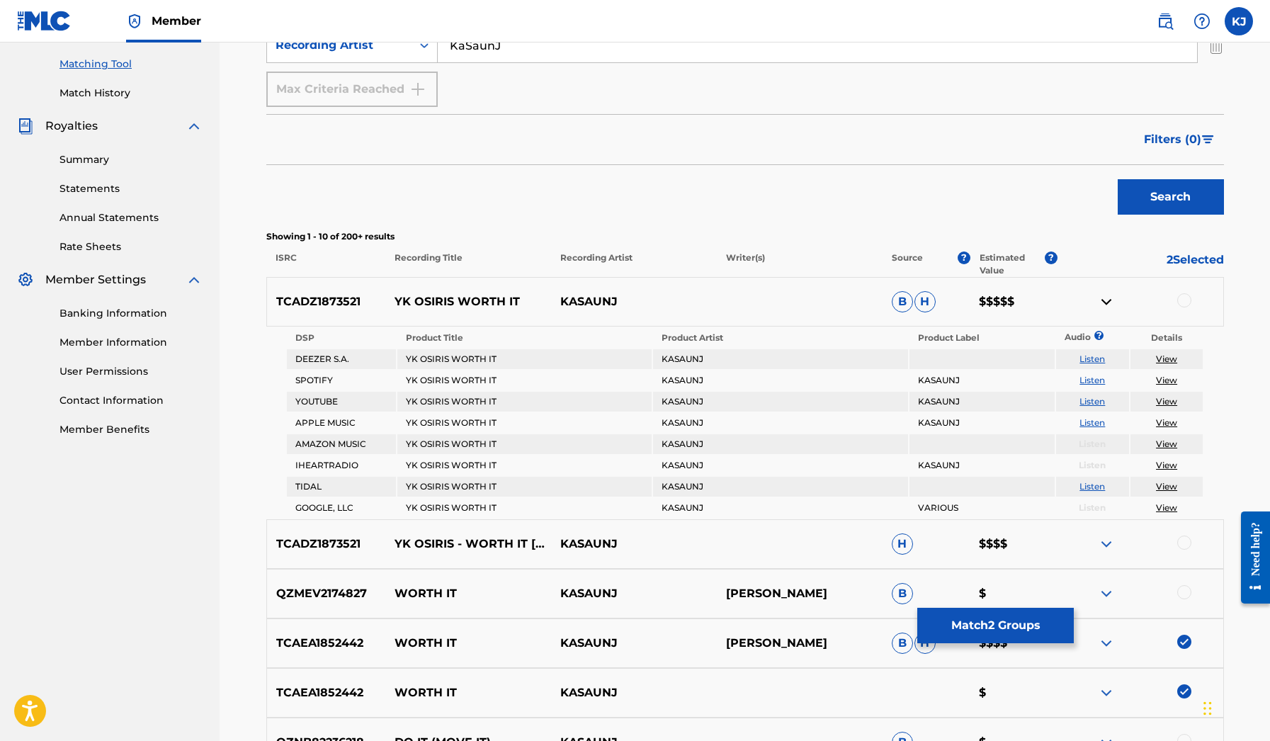
click at [1100, 305] on img at bounding box center [1106, 301] width 17 height 17
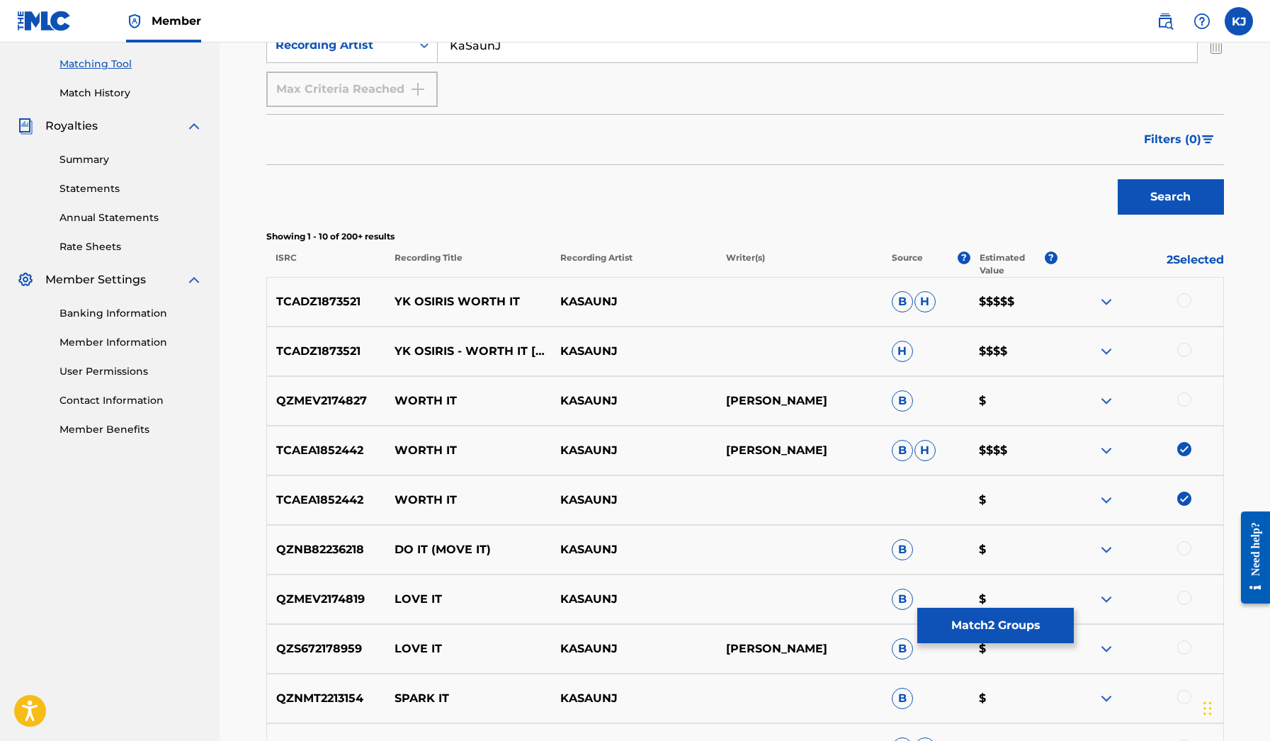
click at [1105, 349] on img at bounding box center [1106, 351] width 17 height 17
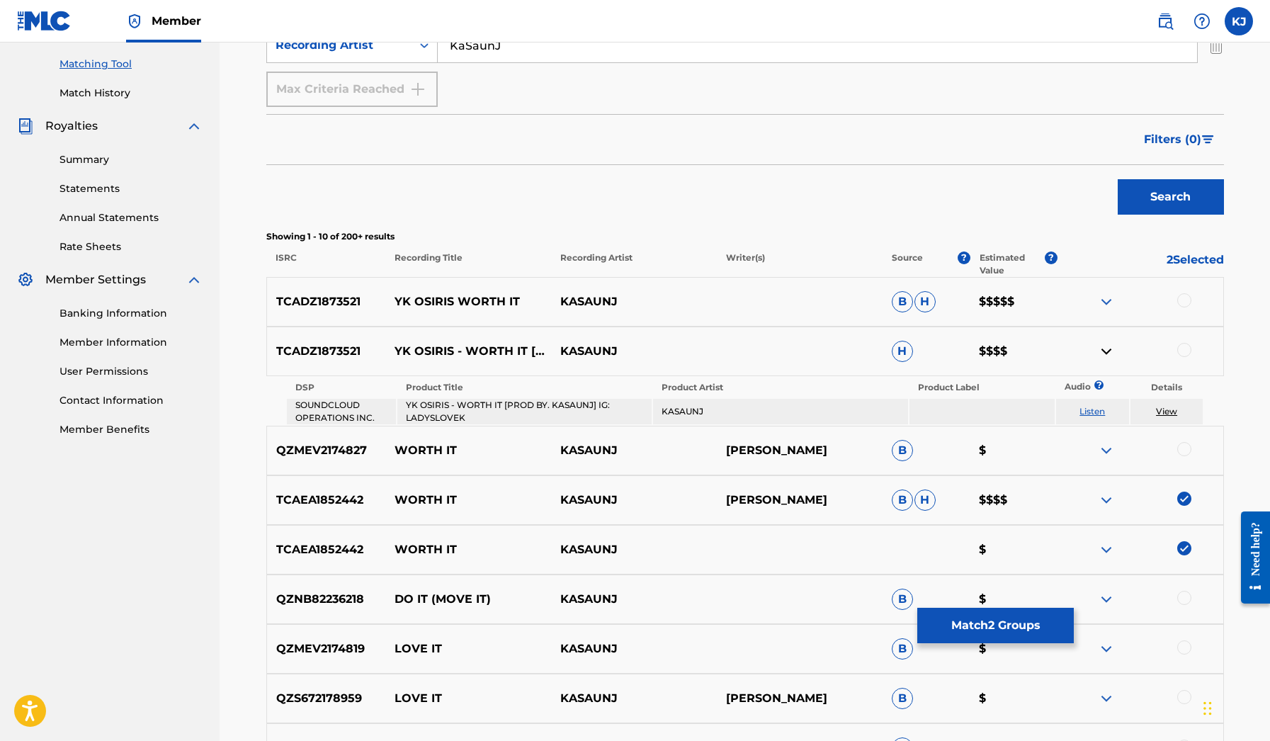
click at [1105, 349] on img at bounding box center [1106, 351] width 17 height 17
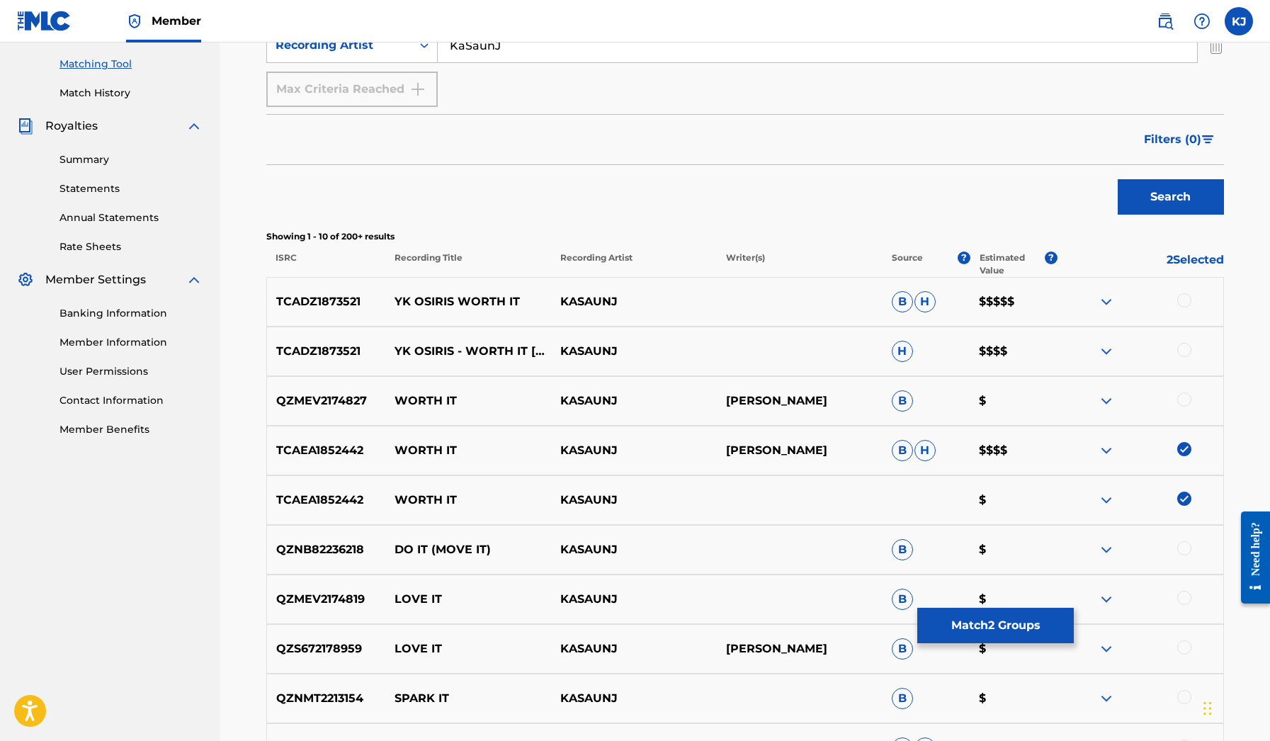
click at [1114, 445] on img at bounding box center [1106, 450] width 17 height 17
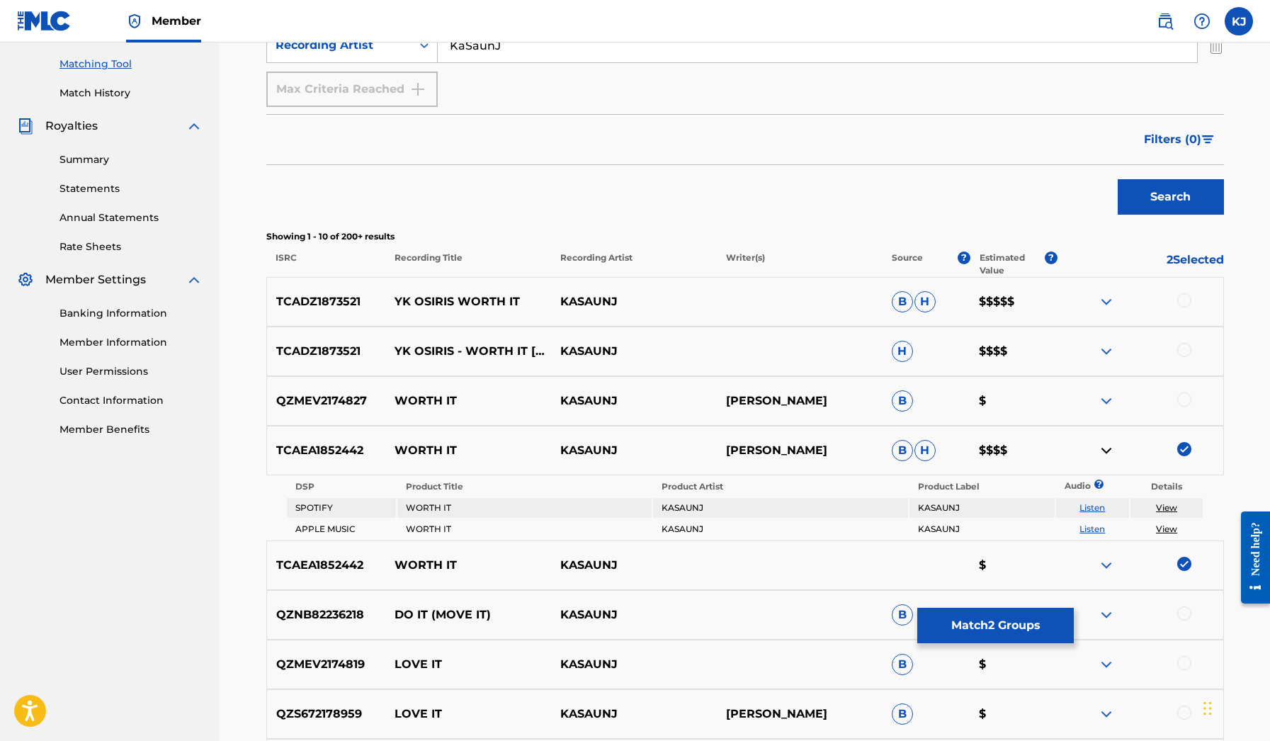
click at [1114, 445] on img at bounding box center [1106, 450] width 17 height 17
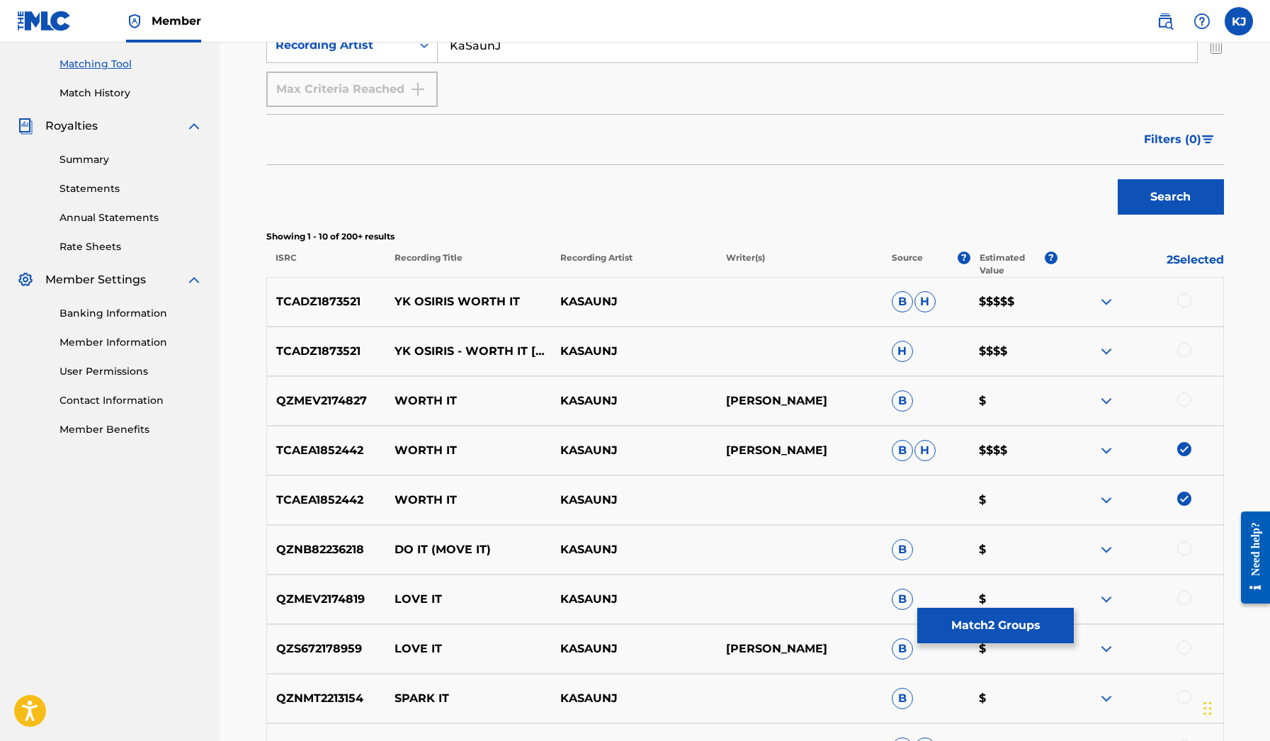
click at [1186, 399] on div at bounding box center [1185, 400] width 14 height 14
click at [1185, 346] on div at bounding box center [1185, 350] width 14 height 14
click at [1183, 310] on div at bounding box center [1141, 301] width 166 height 17
click at [1183, 300] on div at bounding box center [1185, 300] width 14 height 14
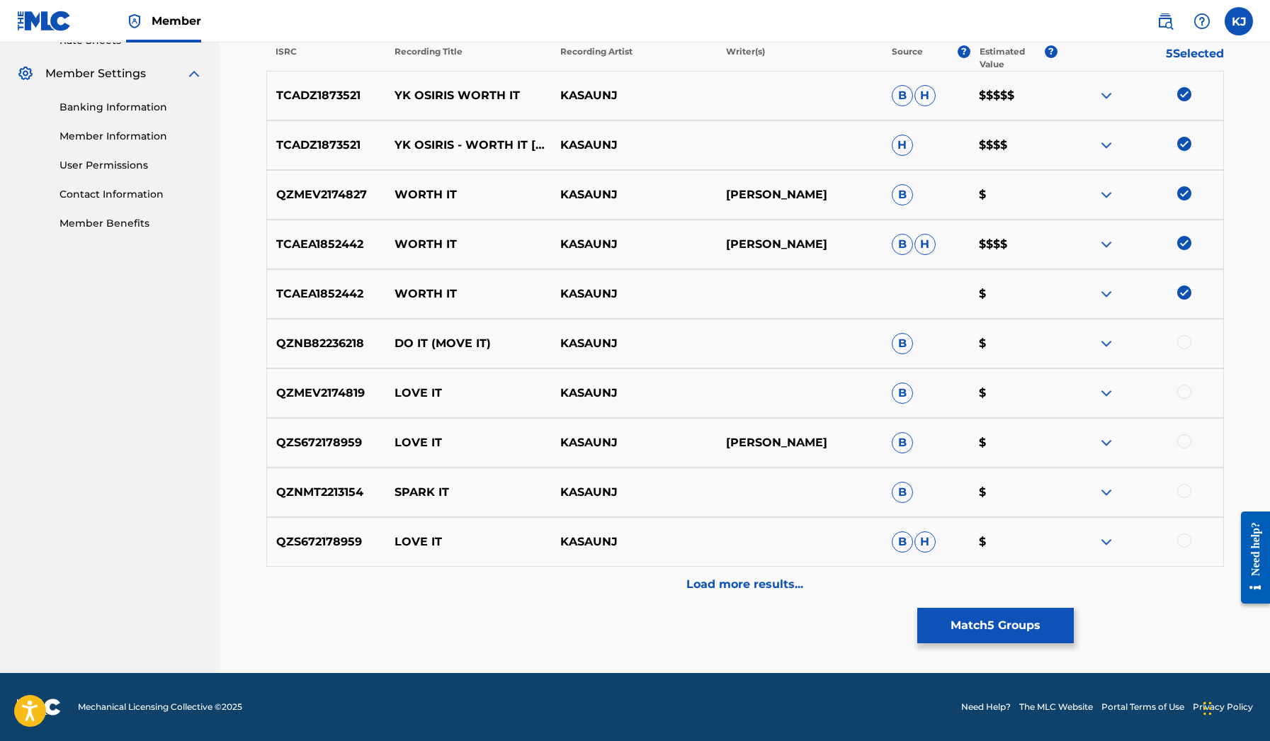
scroll to position [563, 0]
click at [855, 592] on div "Load more results..." at bounding box center [745, 584] width 958 height 35
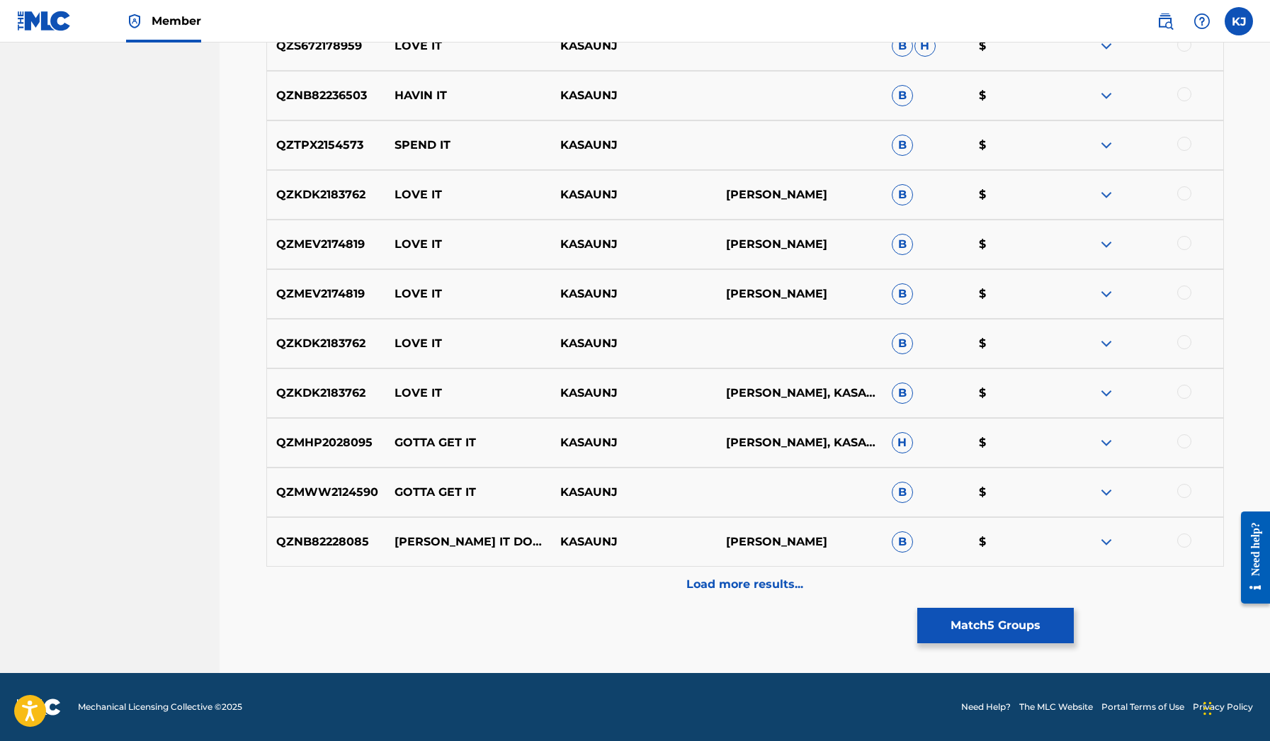
click at [839, 599] on div "Load more results..." at bounding box center [745, 584] width 958 height 35
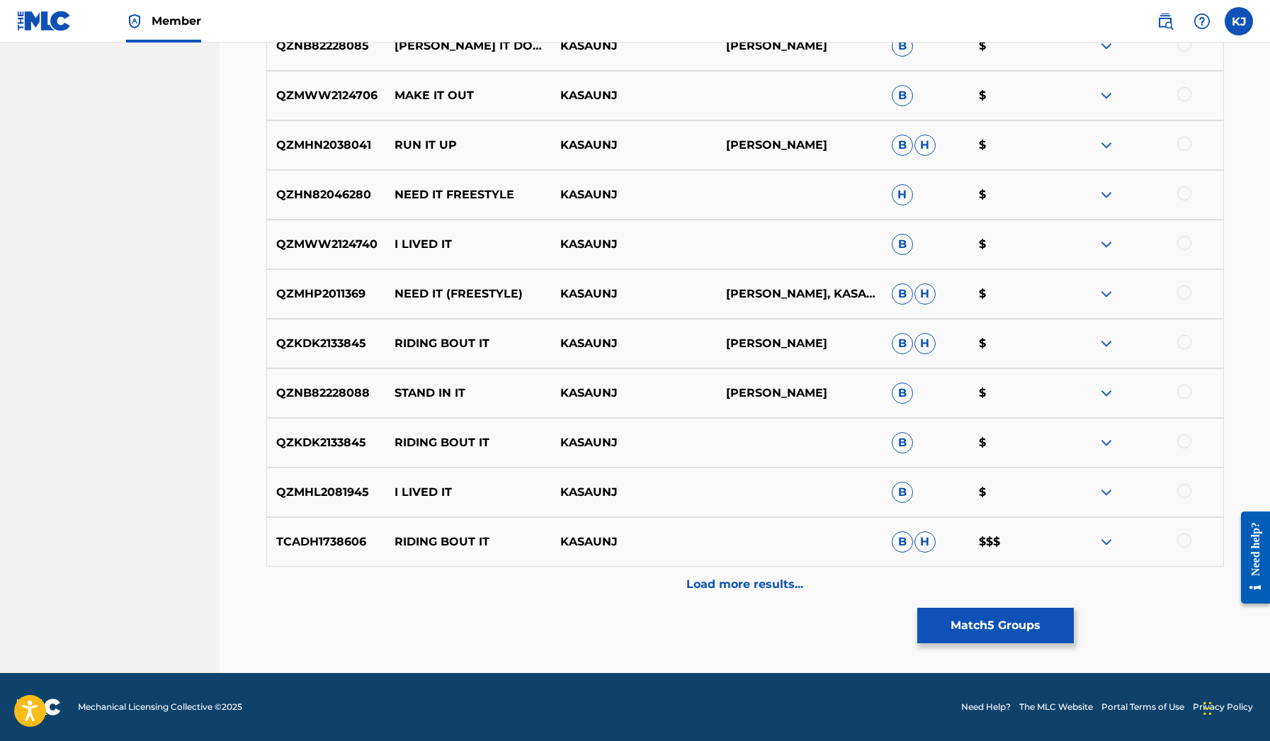
click at [816, 598] on div "Load more results..." at bounding box center [745, 584] width 958 height 35
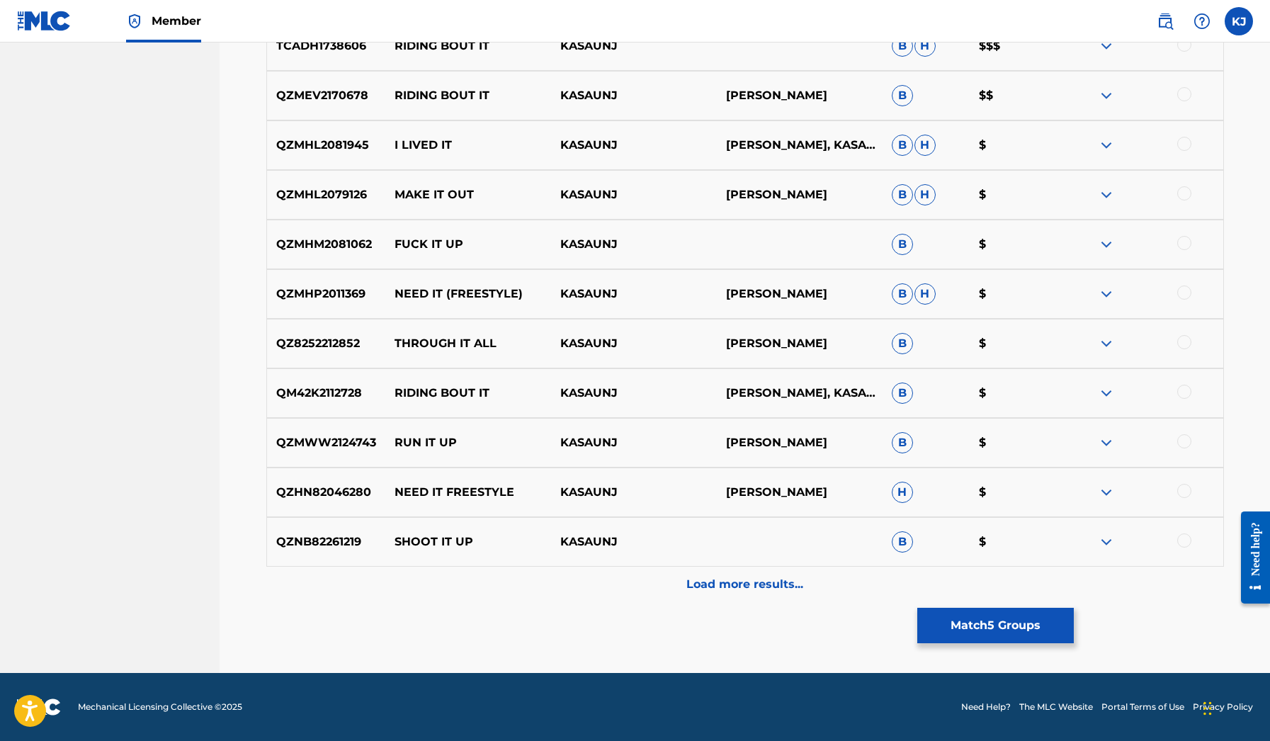
click at [801, 594] on div "Load more results..." at bounding box center [745, 584] width 958 height 35
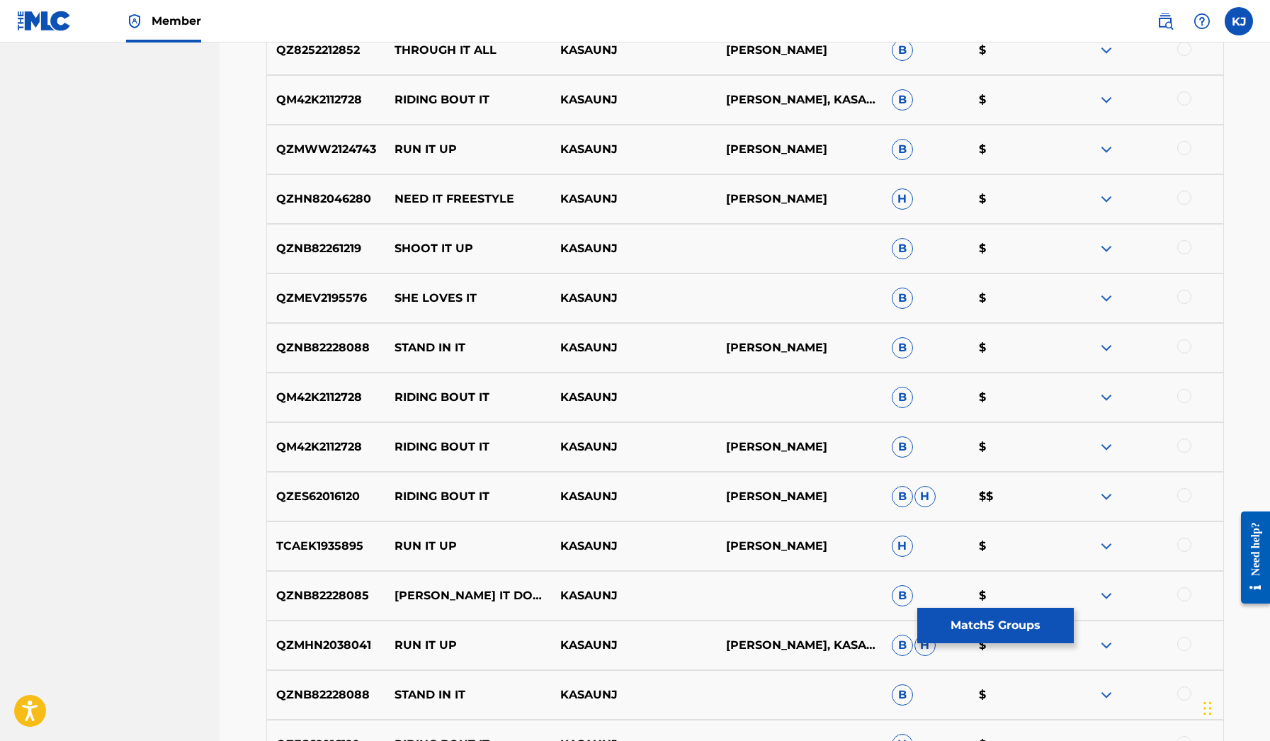
scroll to position [2343, 0]
click at [1009, 626] on button "Match 5 Groups" at bounding box center [996, 625] width 157 height 35
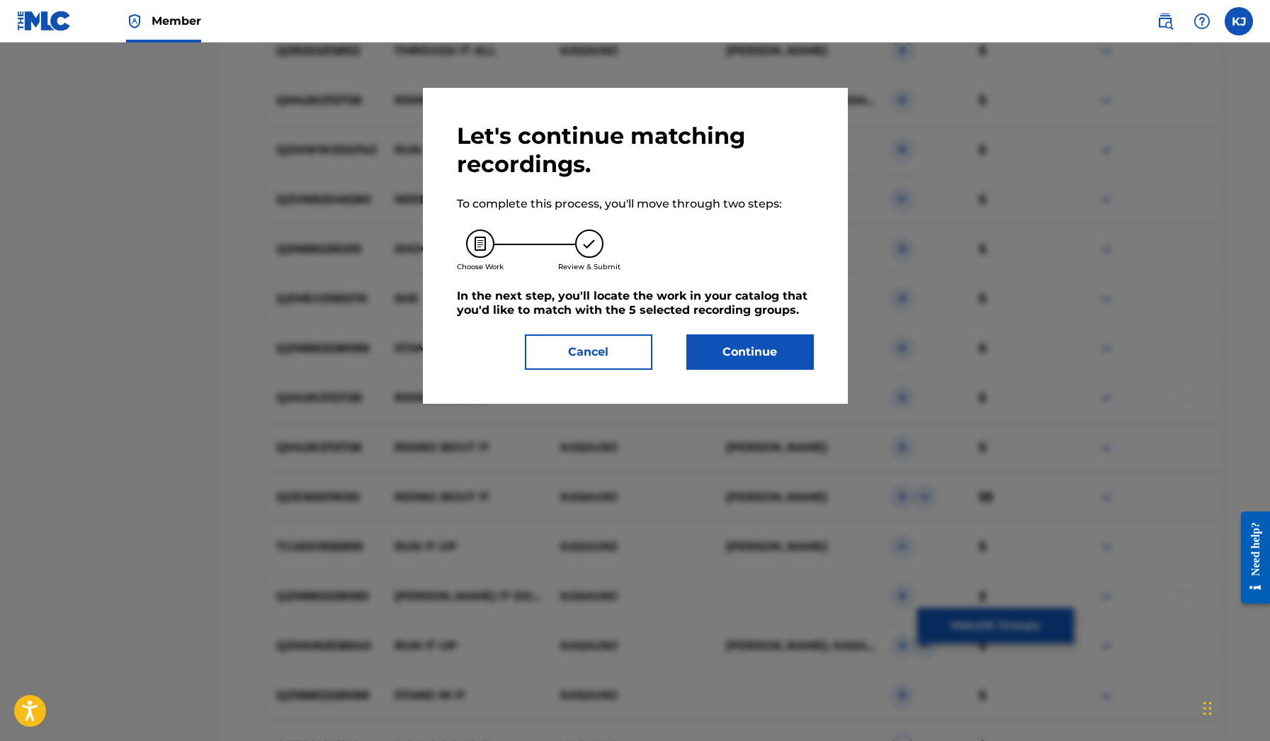
click at [808, 351] on button "Continue" at bounding box center [751, 351] width 128 height 35
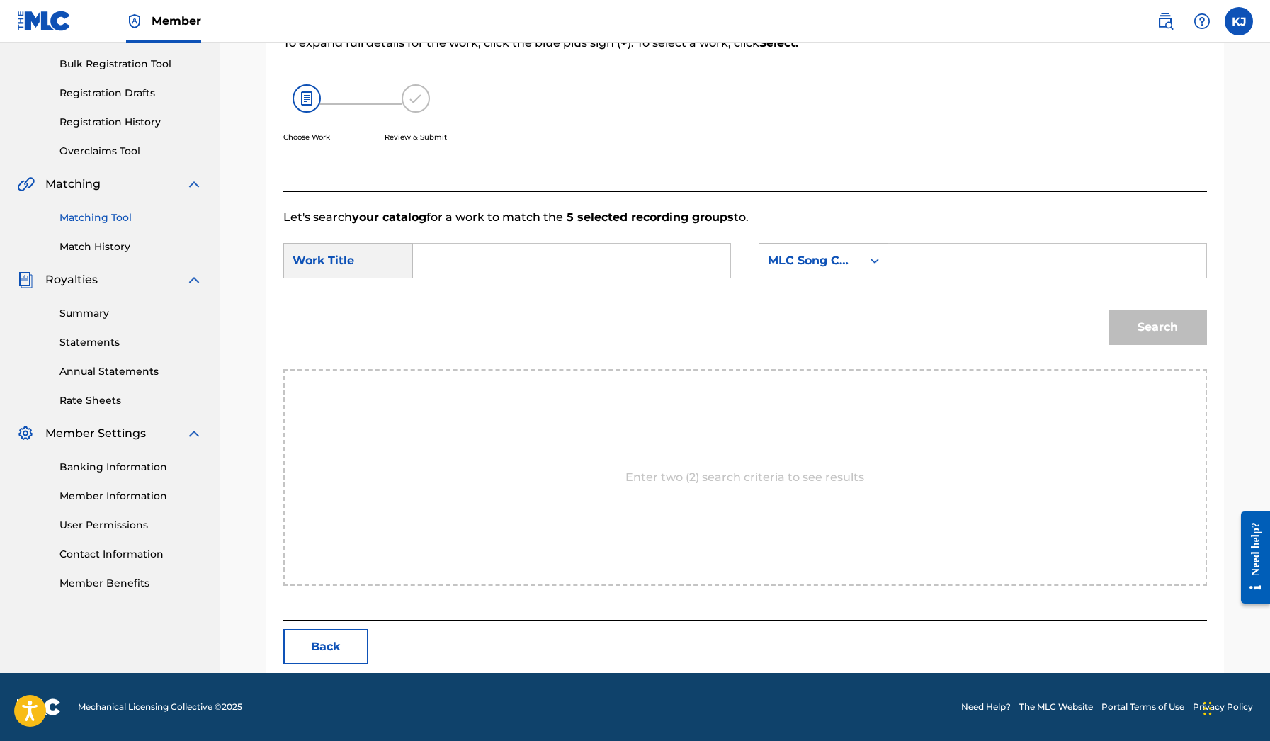
scroll to position [137, 0]
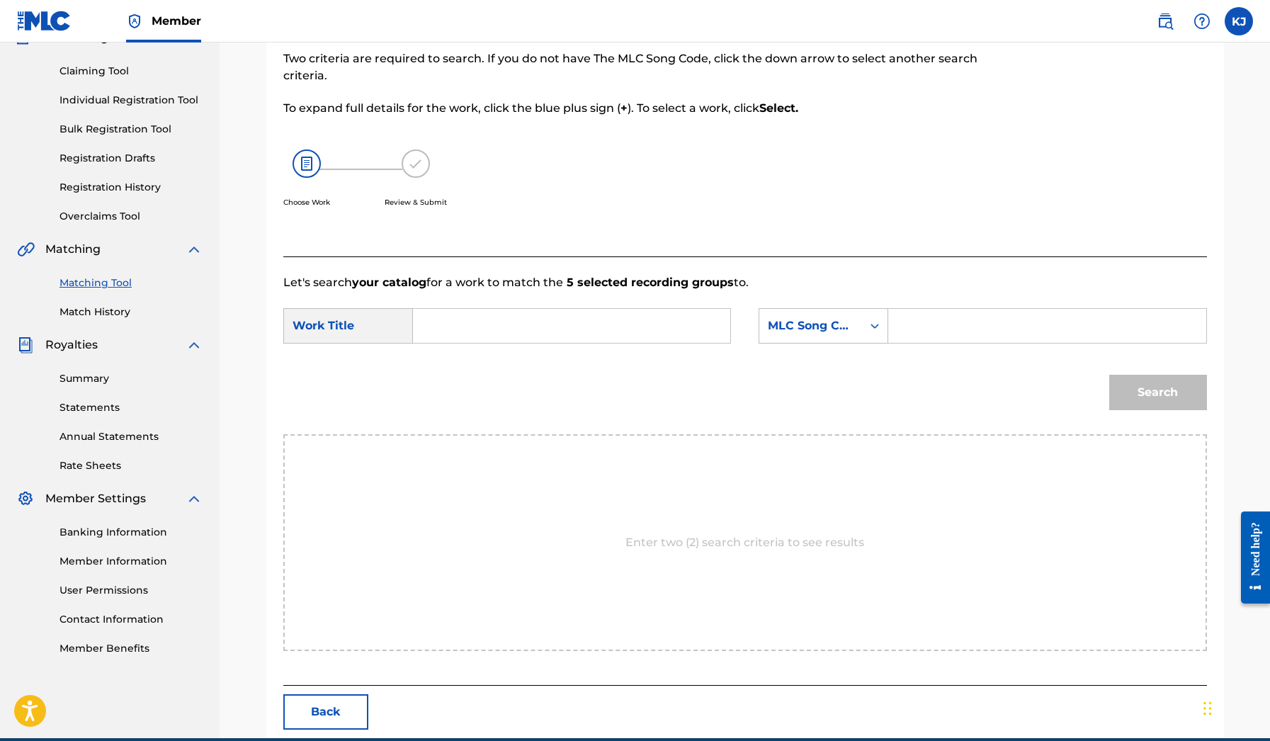
click at [652, 323] on input "Search Form" at bounding box center [571, 326] width 293 height 34
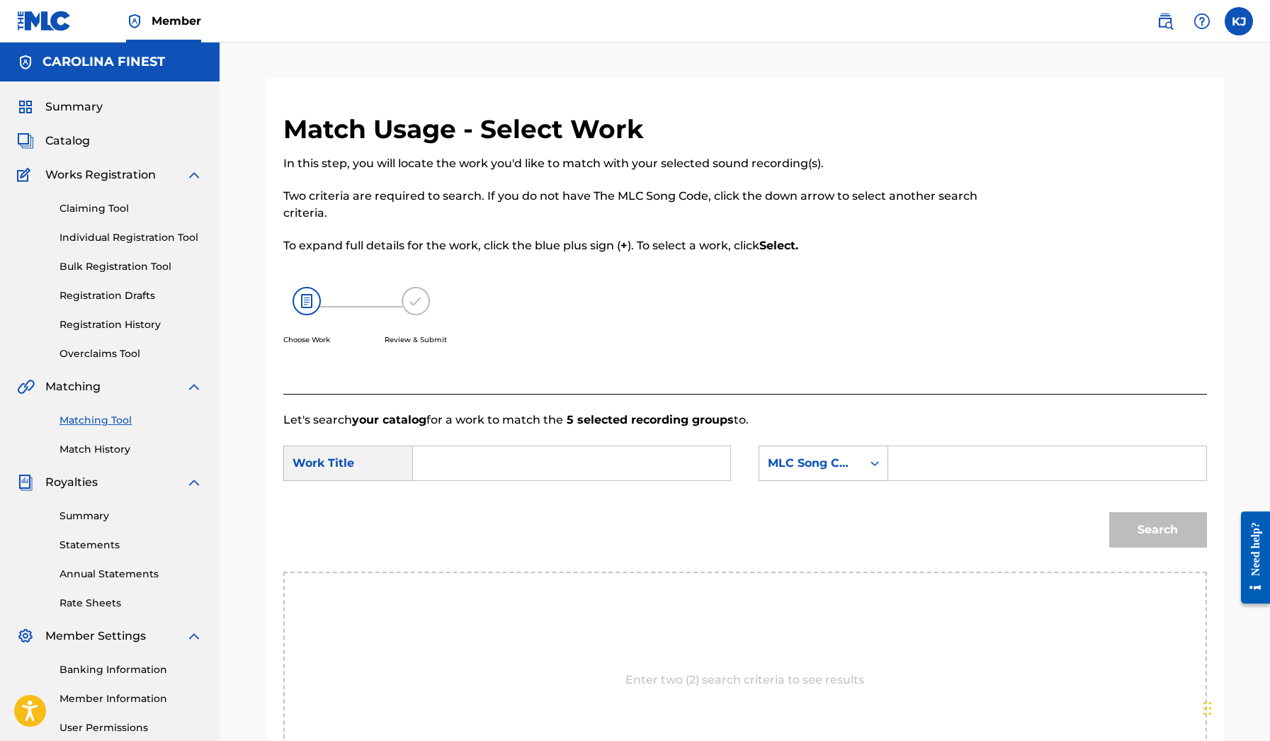
scroll to position [6, 0]
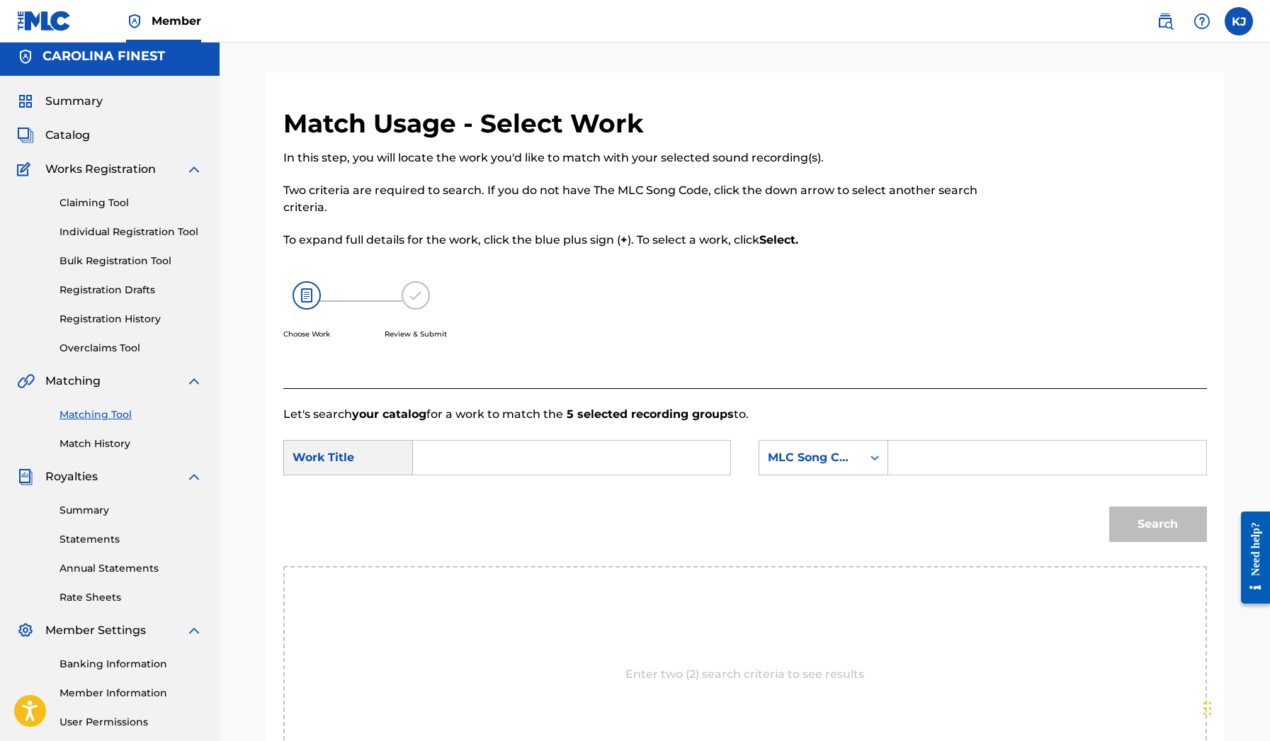
paste input "YK OSIRIS WORTH IT"
type input "YK OSIRIS WORTH IT"
click at [868, 451] on div "Search Form" at bounding box center [875, 458] width 26 height 26
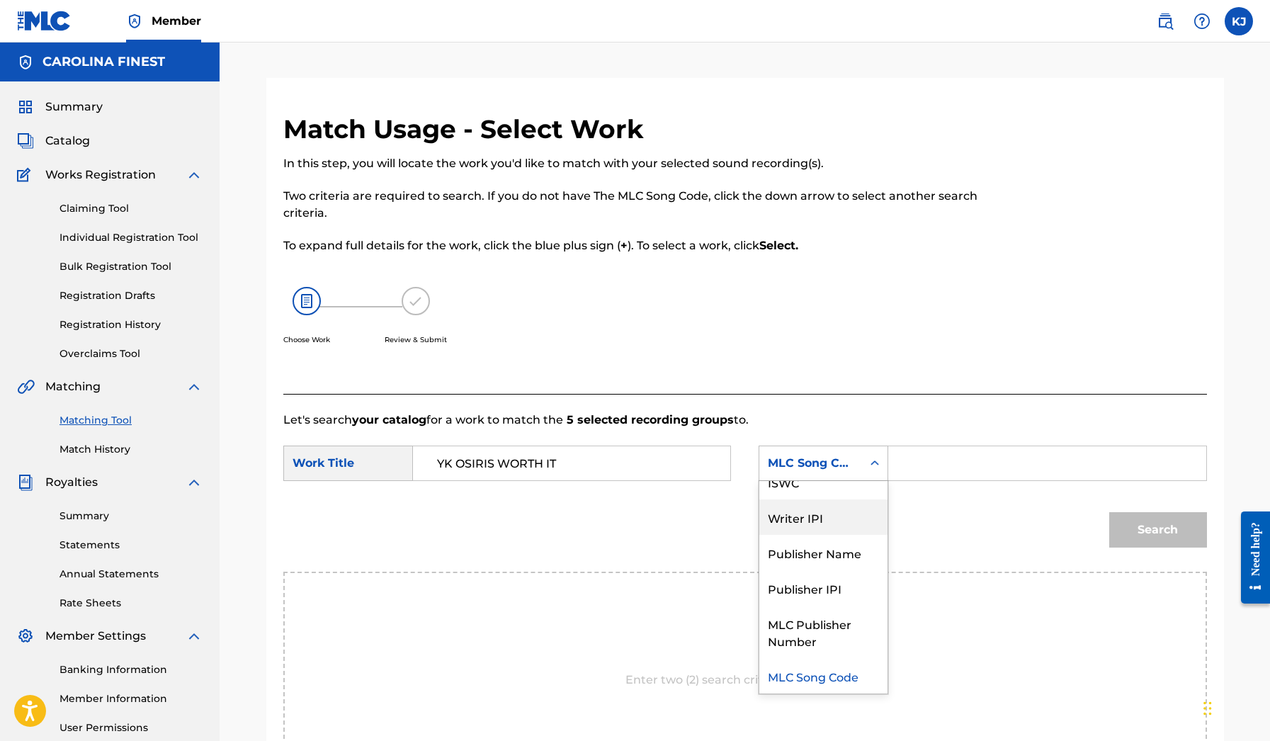
scroll to position [0, 0]
drag, startPoint x: 825, startPoint y: 507, endPoint x: 817, endPoint y: 502, distance: 8.9
click at [817, 502] on div "Writer Name" at bounding box center [824, 498] width 128 height 35
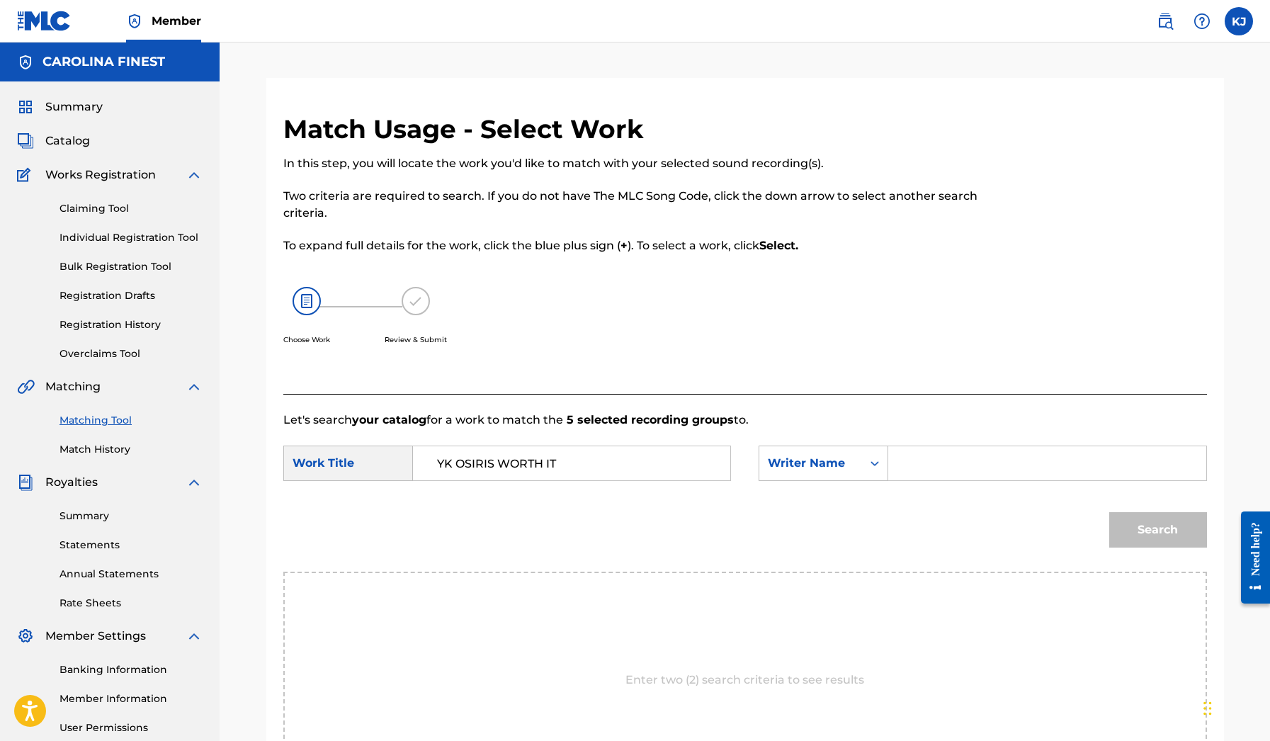
click at [921, 471] on input "Search Form" at bounding box center [1047, 463] width 293 height 34
type input "[PERSON_NAME]"
click at [1158, 530] on button "Search" at bounding box center [1159, 529] width 98 height 35
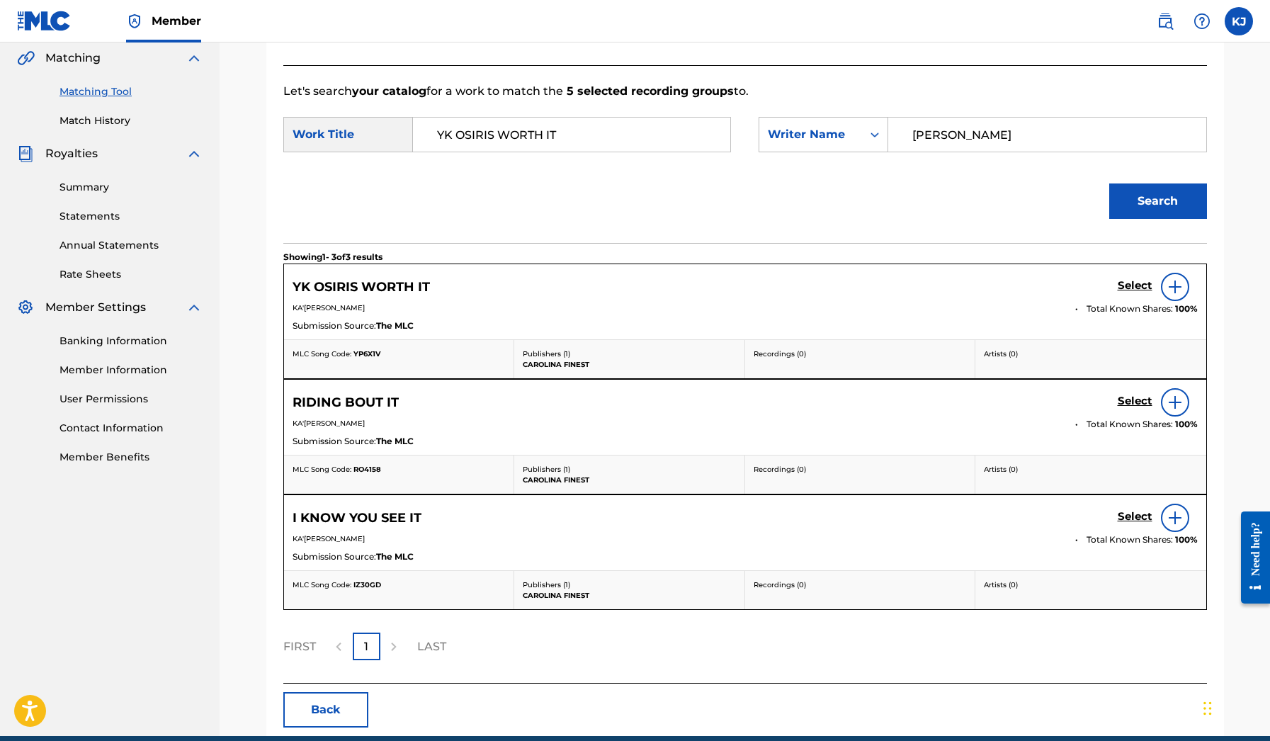
scroll to position [339, 0]
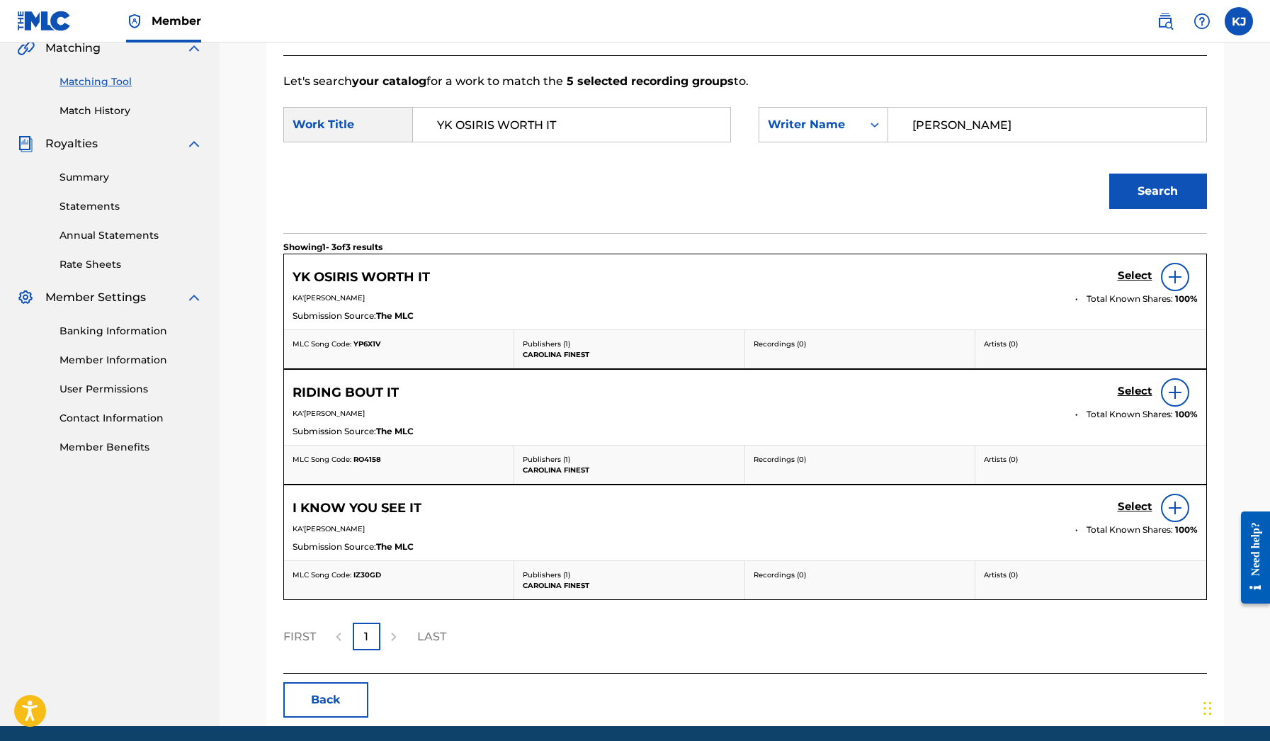
click at [1142, 275] on h5 "Select" at bounding box center [1135, 275] width 35 height 13
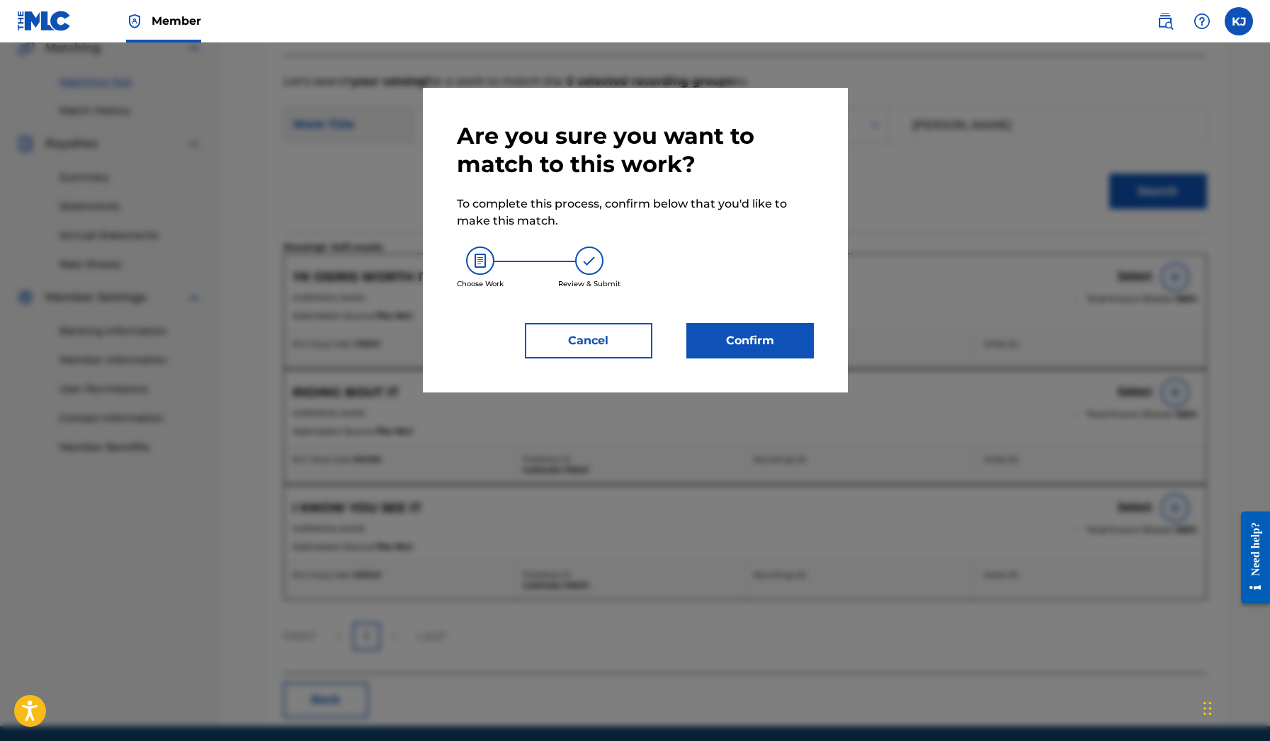
click at [777, 339] on button "Confirm" at bounding box center [751, 340] width 128 height 35
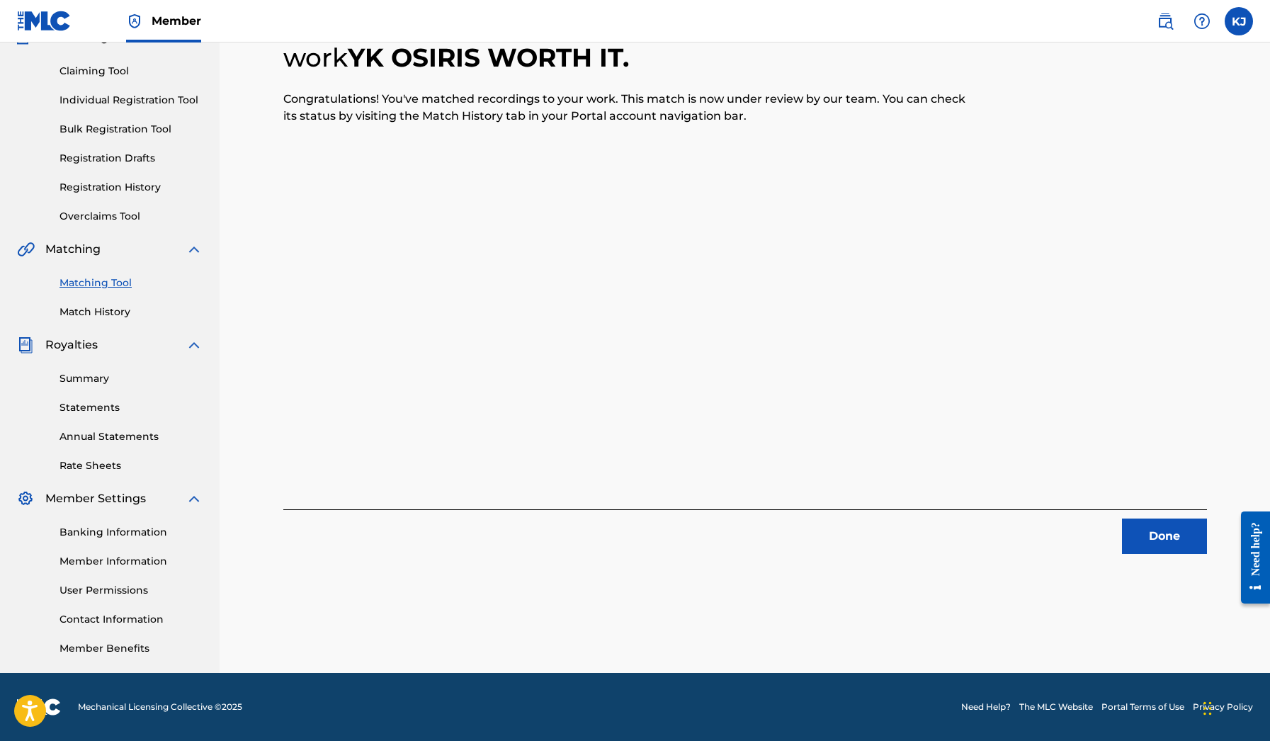
click at [1138, 531] on button "Done" at bounding box center [1164, 536] width 85 height 35
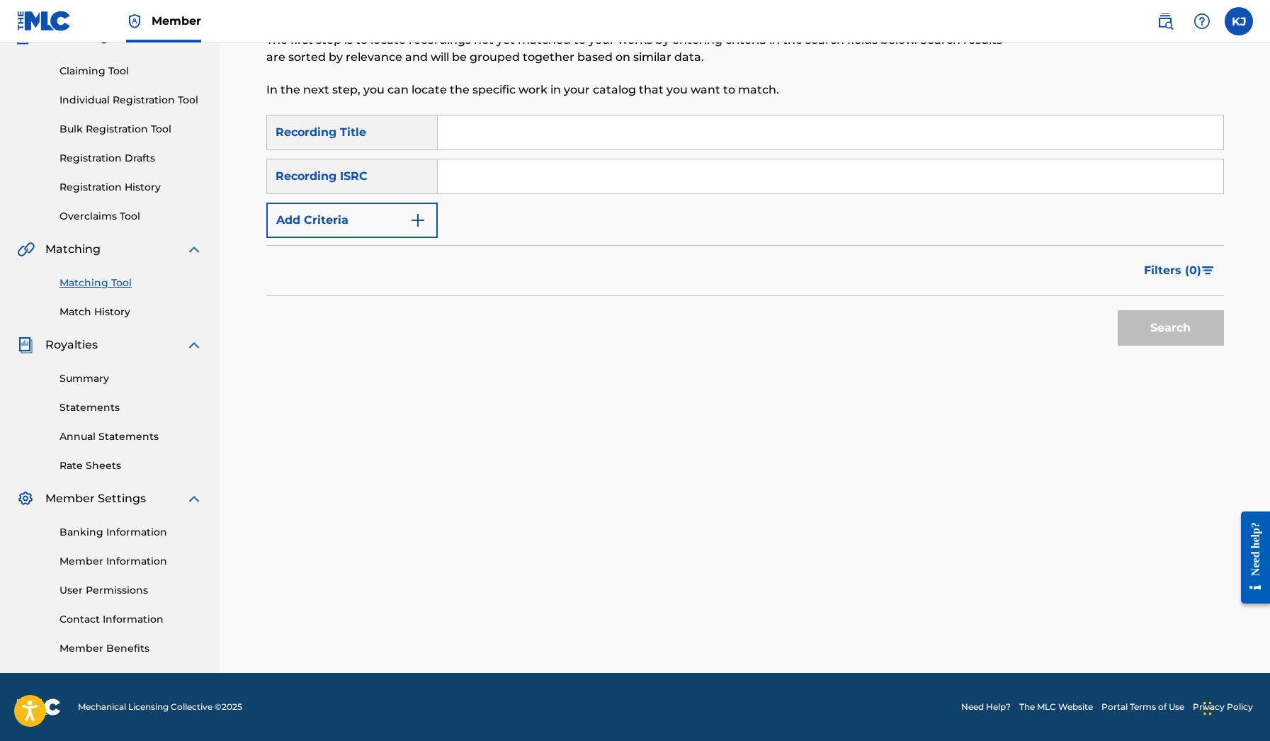
click at [94, 368] on div "Summary Statements Annual Statements Rate Sheets" at bounding box center [110, 414] width 186 height 120
click at [90, 377] on link "Summary" at bounding box center [131, 378] width 143 height 15
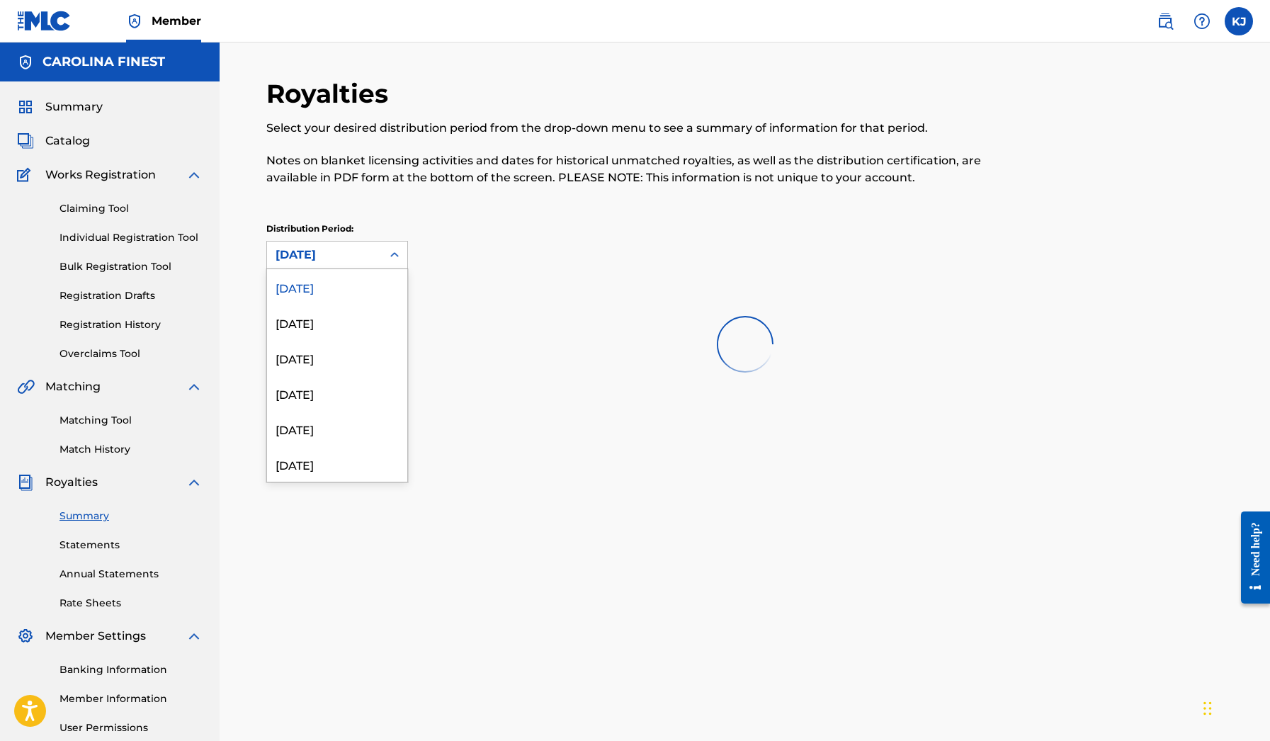
click at [378, 265] on div "[DATE]" at bounding box center [324, 255] width 115 height 27
click at [379, 258] on div "[DATE]" at bounding box center [324, 255] width 115 height 27
